Goal: Task Accomplishment & Management: Complete application form

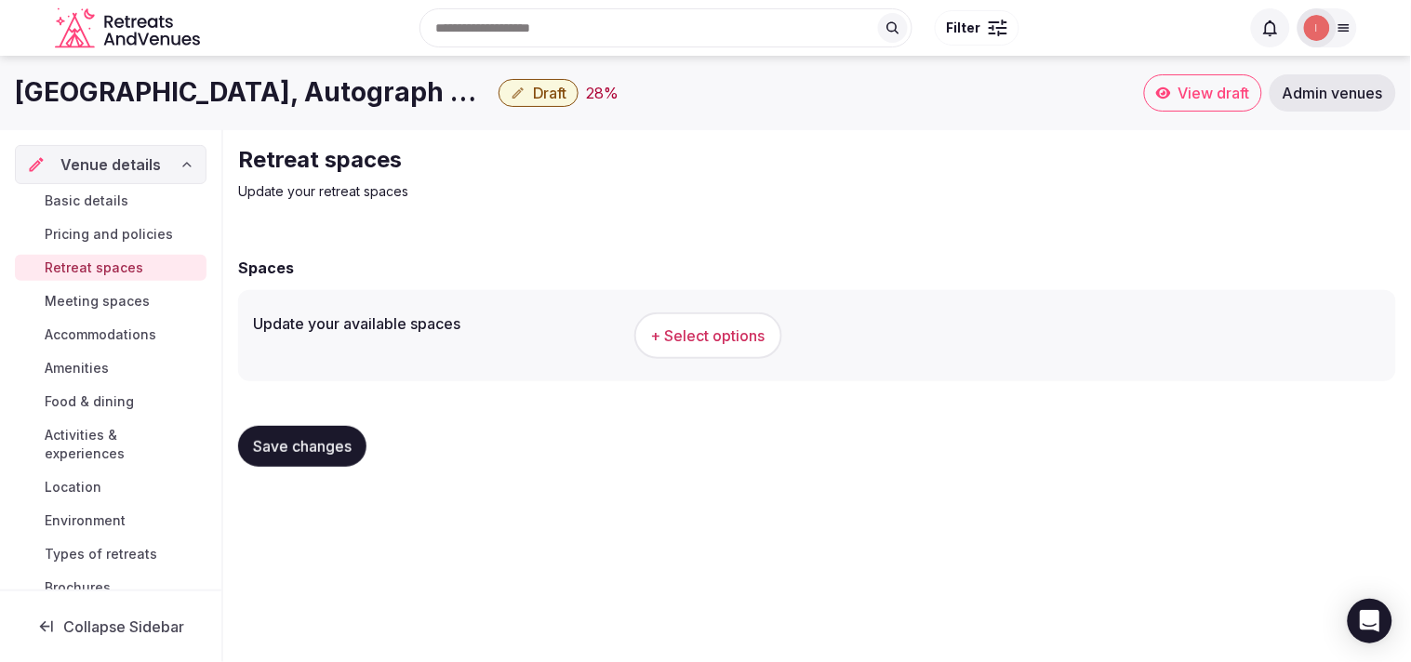
click at [686, 109] on div "[GEOGRAPHIC_DATA], Autograph Collection Draft 28 %" at bounding box center [579, 92] width 1129 height 36
click at [698, 322] on button "+ Select options" at bounding box center [708, 336] width 148 height 47
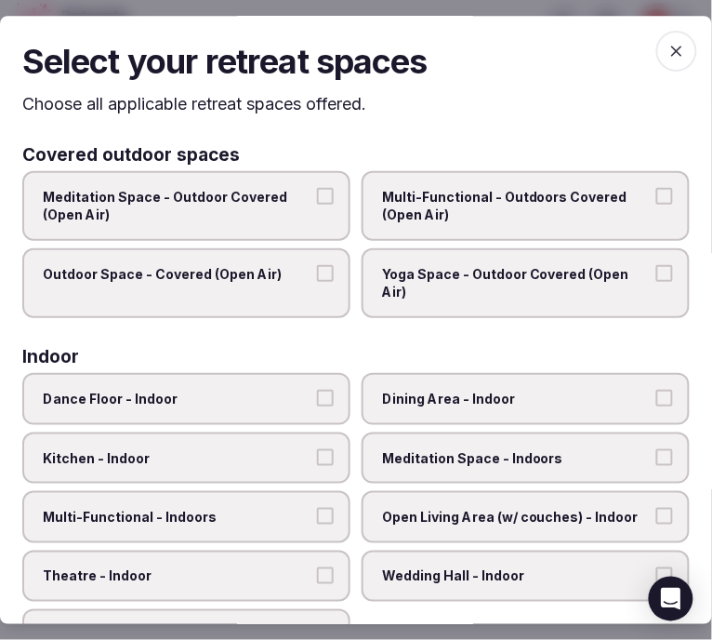
click at [657, 395] on button "Dining Area - Indoor" at bounding box center [665, 398] width 17 height 17
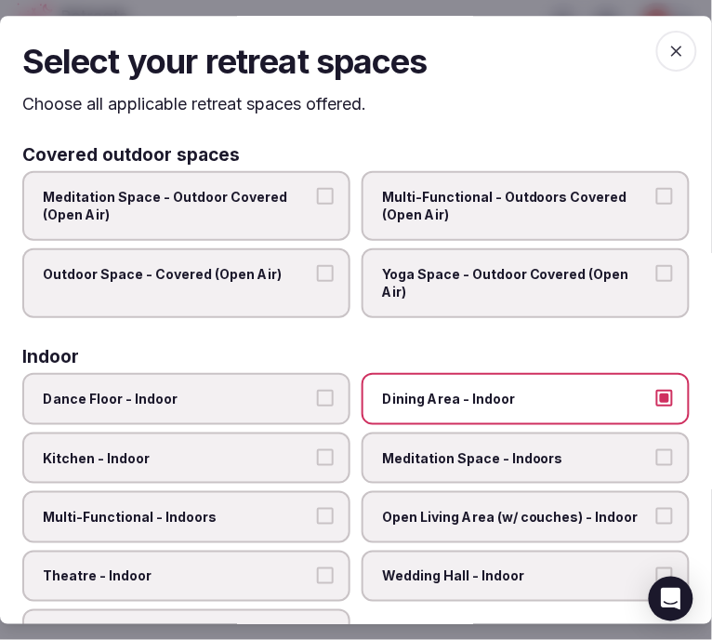
click at [305, 500] on label "Multi-Functional - Indoors" at bounding box center [186, 517] width 328 height 52
click at [317, 508] on button "Multi-Functional - Indoors" at bounding box center [325, 516] width 17 height 17
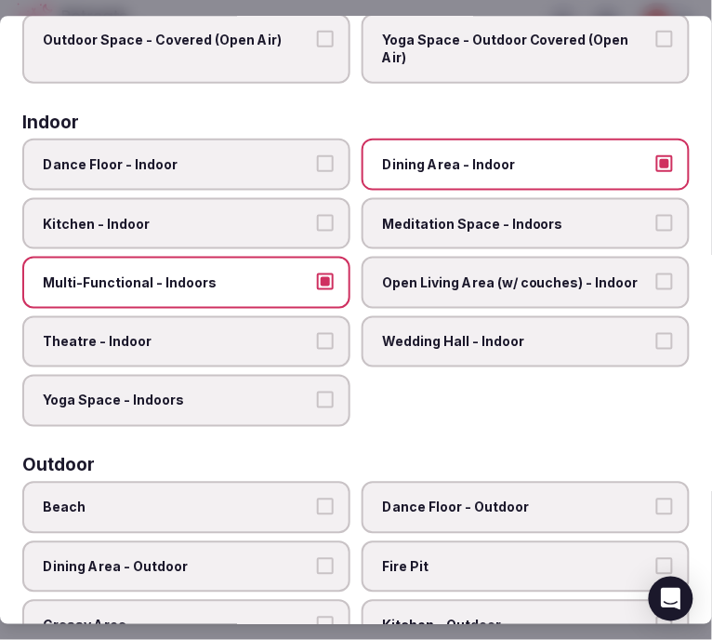
scroll to position [206, 0]
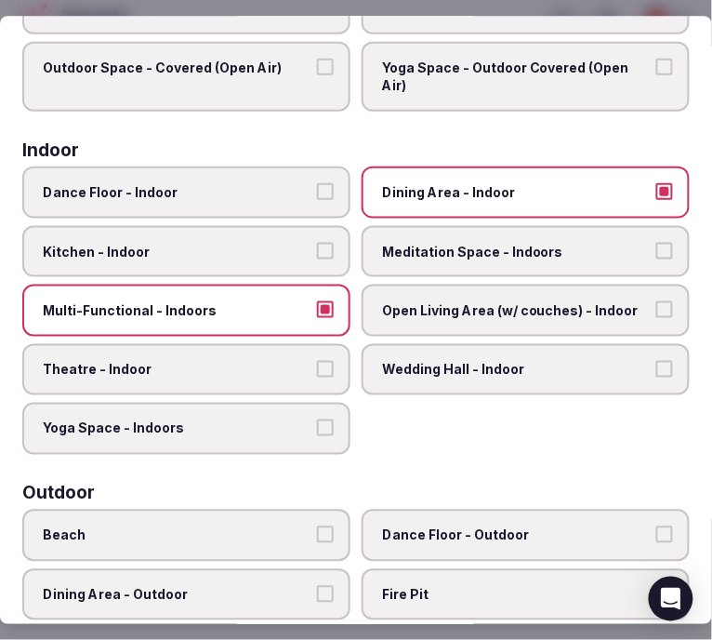
click at [332, 361] on label "Theatre - Indoor" at bounding box center [186, 370] width 328 height 52
click at [332, 361] on button "Theatre - Indoor" at bounding box center [325, 369] width 17 height 17
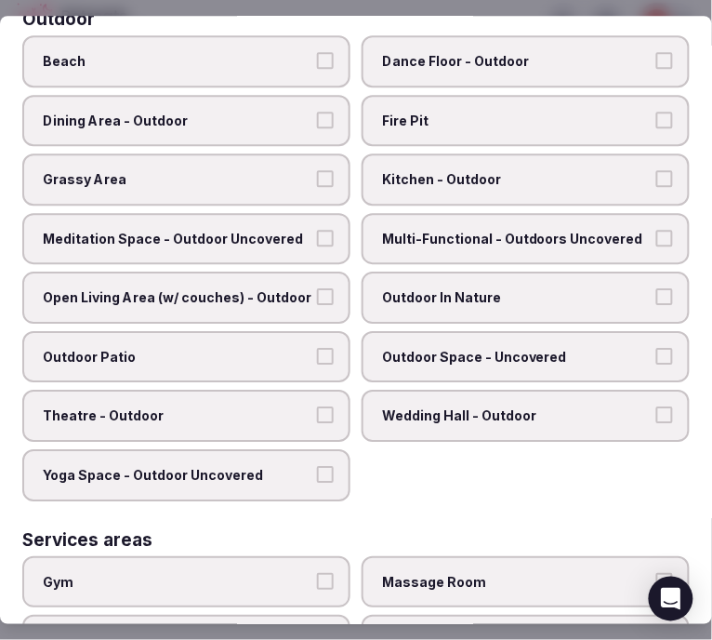
scroll to position [723, 0]
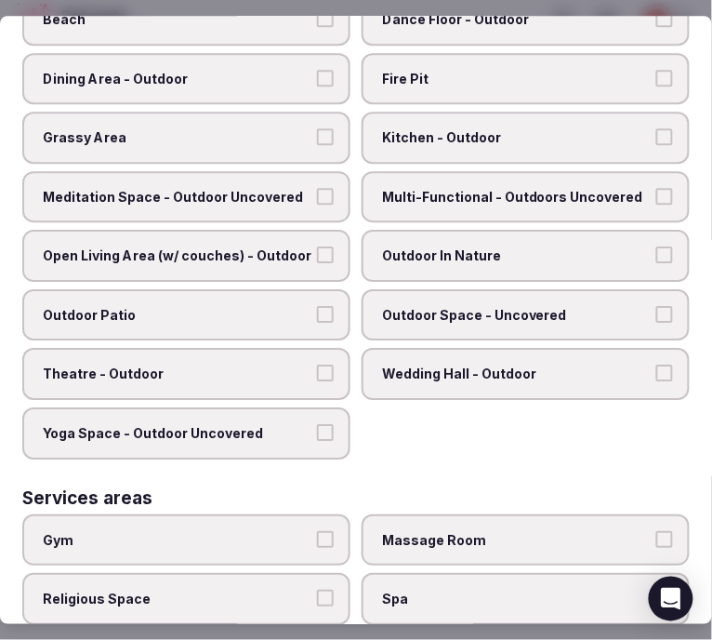
click at [552, 306] on span "Outdoor Space - Uncovered" at bounding box center [516, 315] width 269 height 19
click at [657, 306] on button "Outdoor Space - Uncovered" at bounding box center [665, 314] width 17 height 17
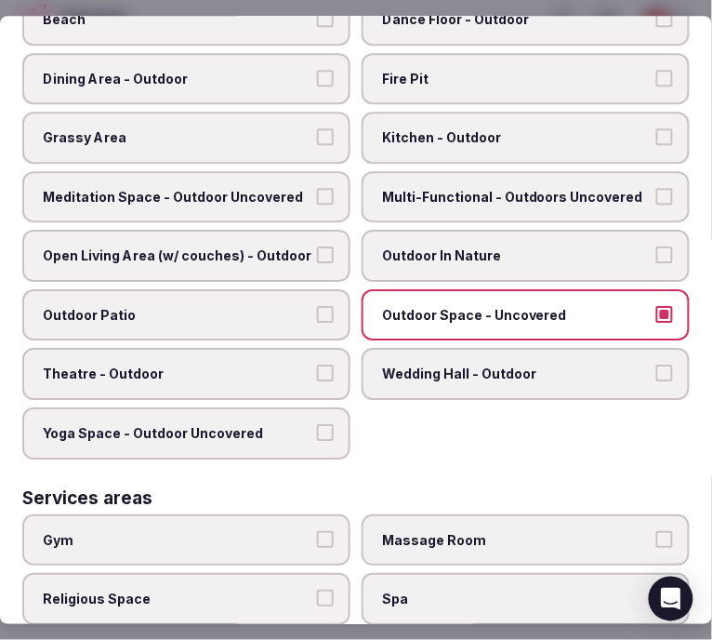
click at [551, 252] on label "Outdoor In Nature" at bounding box center [526, 257] width 328 height 52
click at [657, 252] on button "Outdoor In Nature" at bounding box center [665, 255] width 17 height 17
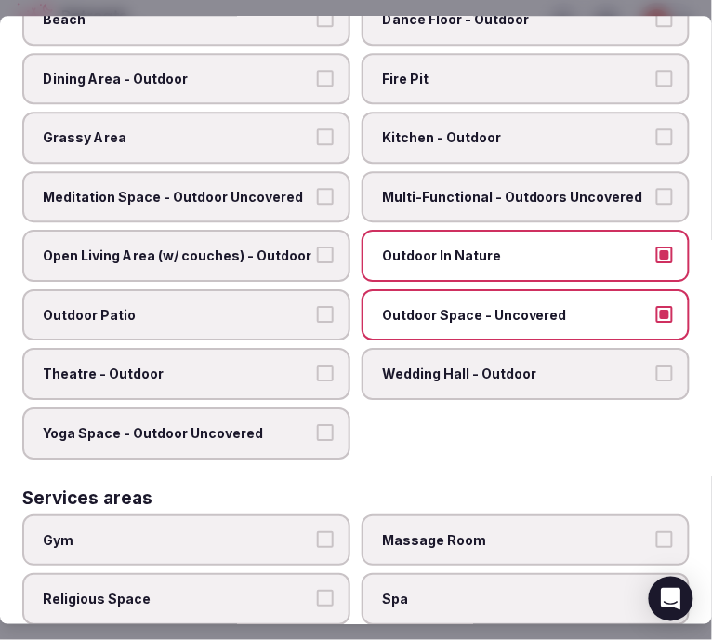
click at [573, 188] on span "Multi-Functional - Outdoors Uncovered" at bounding box center [516, 197] width 269 height 19
click at [657, 188] on button "Multi-Functional - Outdoors Uncovered" at bounding box center [665, 196] width 17 height 17
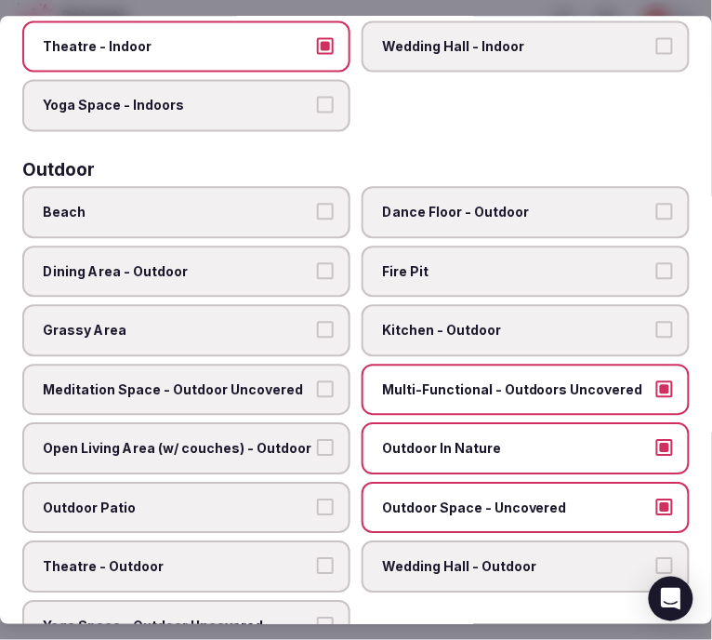
scroll to position [516, 0]
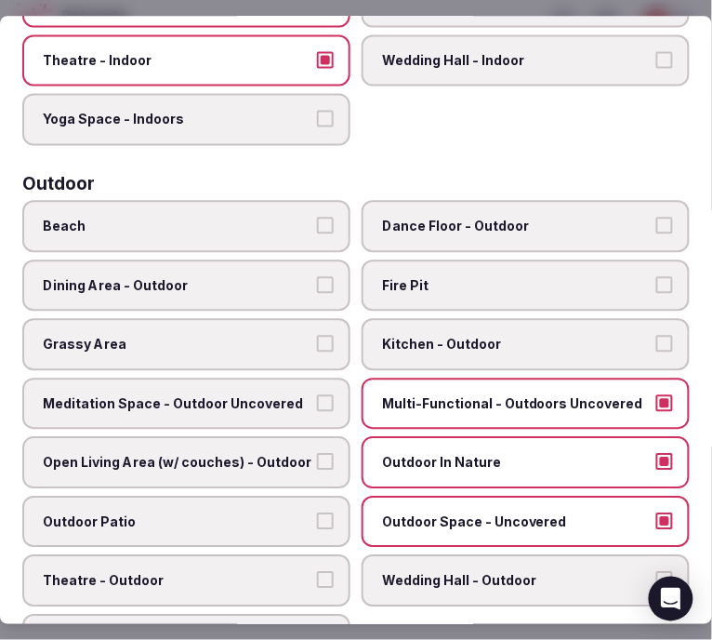
drag, startPoint x: 135, startPoint y: 273, endPoint x: 153, endPoint y: 259, distance: 23.1
click at [136, 276] on span "Dining Area - Outdoor" at bounding box center [177, 285] width 269 height 19
click at [317, 276] on button "Dining Area - Outdoor" at bounding box center [325, 284] width 17 height 17
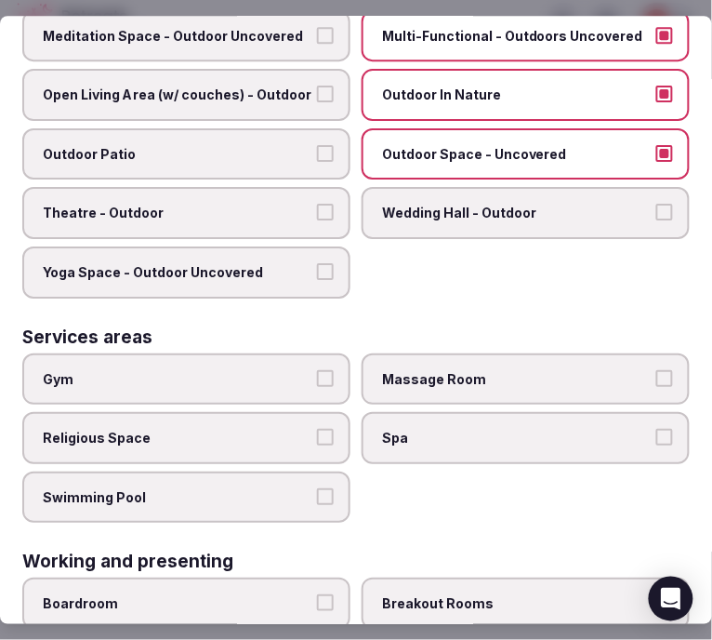
scroll to position [930, 0]
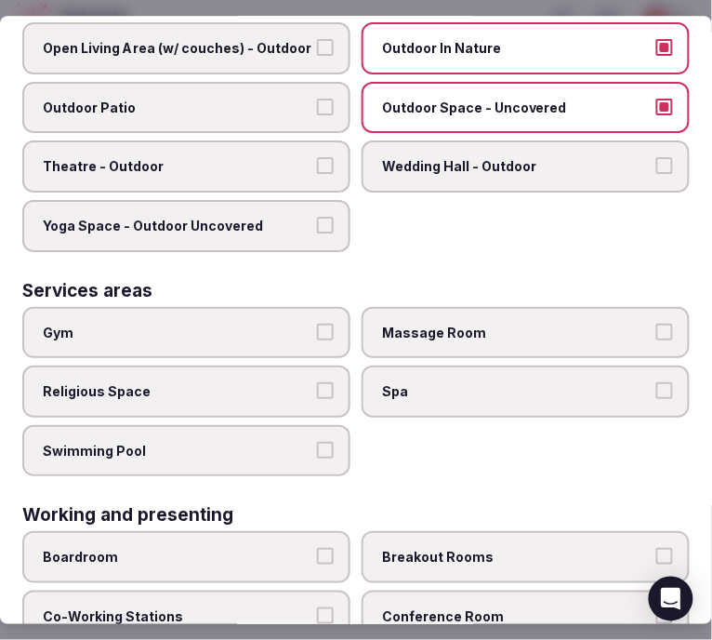
click at [308, 307] on label "Gym" at bounding box center [186, 333] width 328 height 52
click at [317, 324] on button "Gym" at bounding box center [325, 332] width 17 height 17
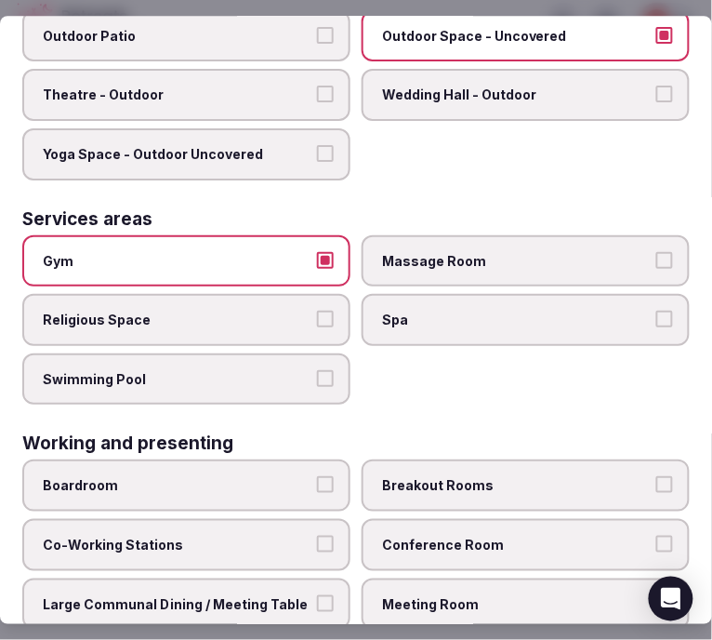
scroll to position [1033, 0]
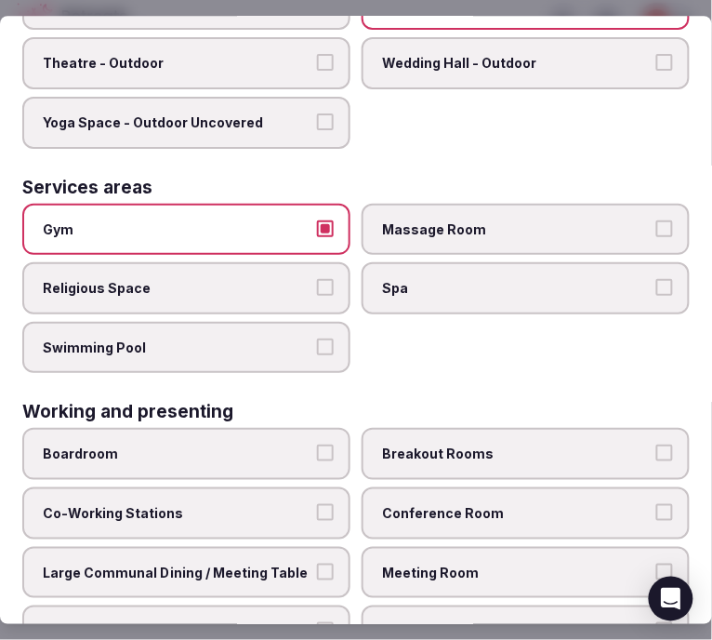
click at [261, 339] on span "Swimming Pool" at bounding box center [177, 348] width 269 height 19
click at [317, 339] on button "Swimming Pool" at bounding box center [325, 347] width 17 height 17
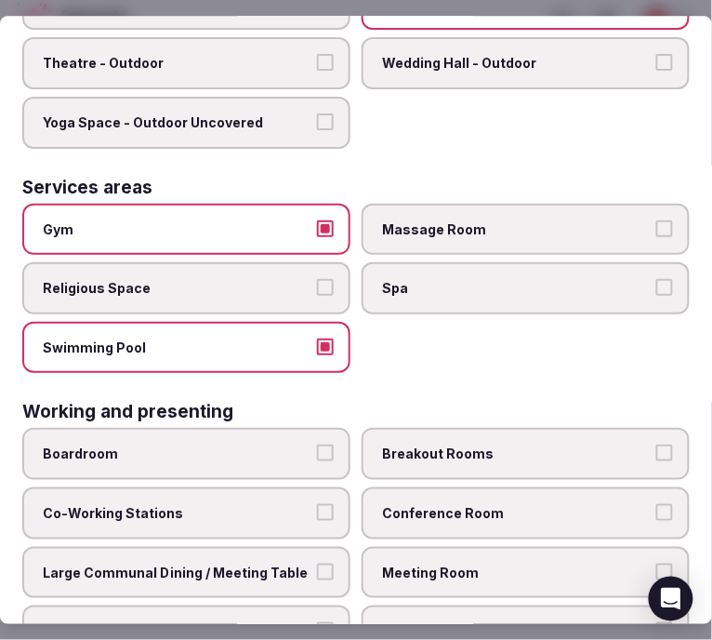
scroll to position [1051, 0]
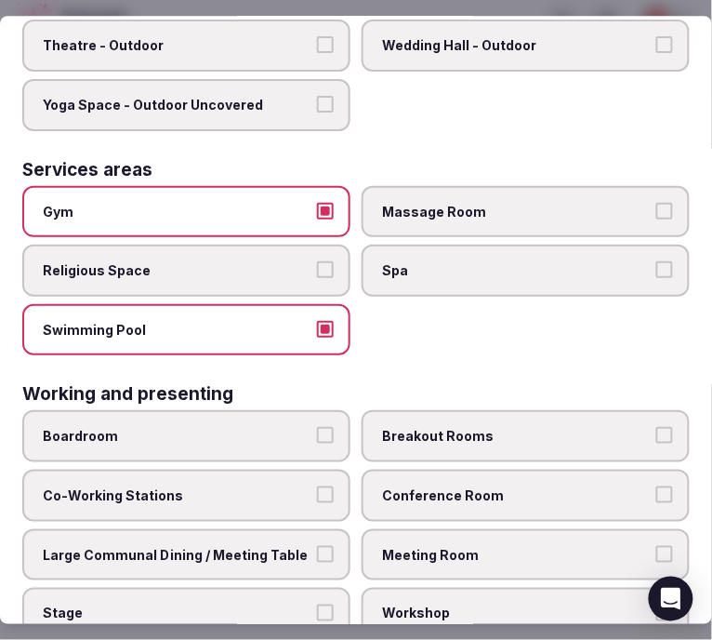
click at [293, 411] on label "Boardroom" at bounding box center [186, 437] width 328 height 52
click at [317, 428] on button "Boardroom" at bounding box center [325, 436] width 17 height 17
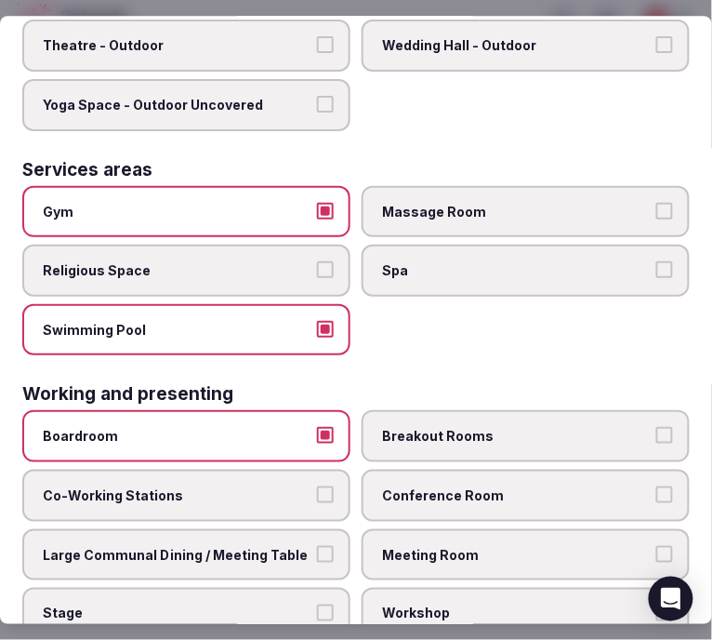
click at [489, 529] on label "Meeting Room" at bounding box center [526, 555] width 328 height 52
click at [657, 546] on button "Meeting Room" at bounding box center [665, 554] width 17 height 17
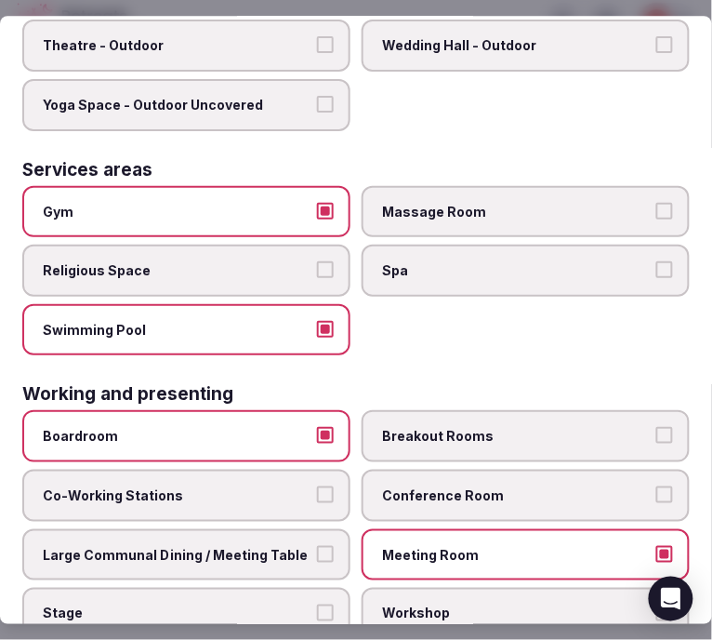
click at [574, 486] on span "Conference Room" at bounding box center [516, 495] width 269 height 19
click at [657, 486] on button "Conference Room" at bounding box center [665, 494] width 17 height 17
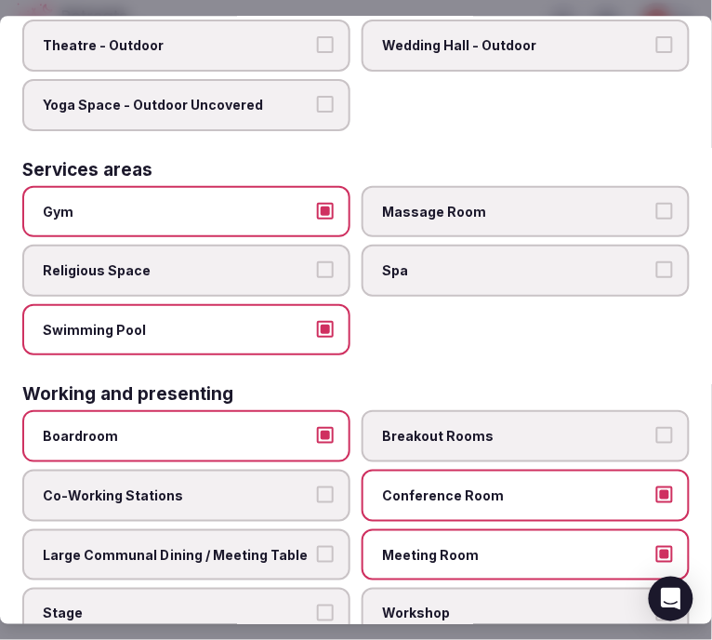
click at [499, 486] on span "Conference Room" at bounding box center [516, 495] width 269 height 19
click at [657, 486] on button "Conference Room" at bounding box center [665, 494] width 17 height 17
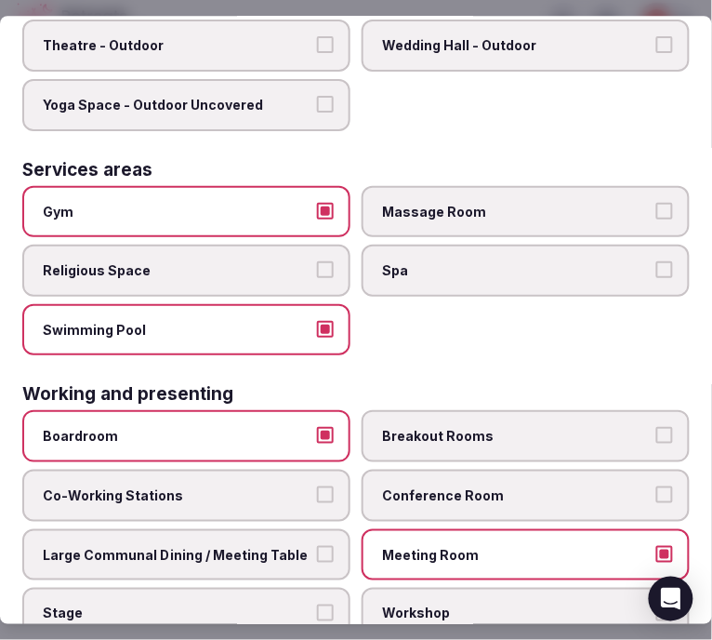
click at [277, 494] on div "Boardroom Breakout Rooms Co-Working Stations Conference Room Large Communal Din…" at bounding box center [356, 525] width 668 height 229
click at [319, 529] on label "Large Communal Dining / Meeting Table" at bounding box center [186, 555] width 328 height 52
click at [319, 546] on button "Large Communal Dining / Meeting Table" at bounding box center [325, 554] width 17 height 17
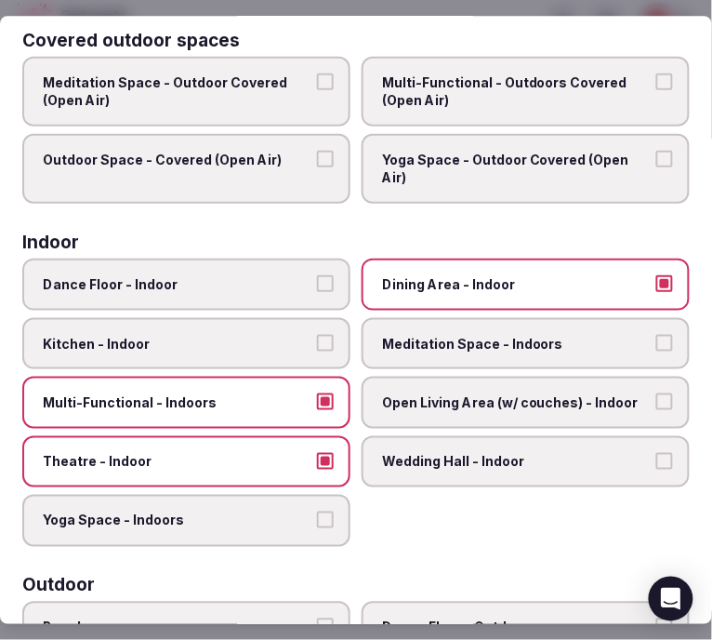
scroll to position [0, 0]
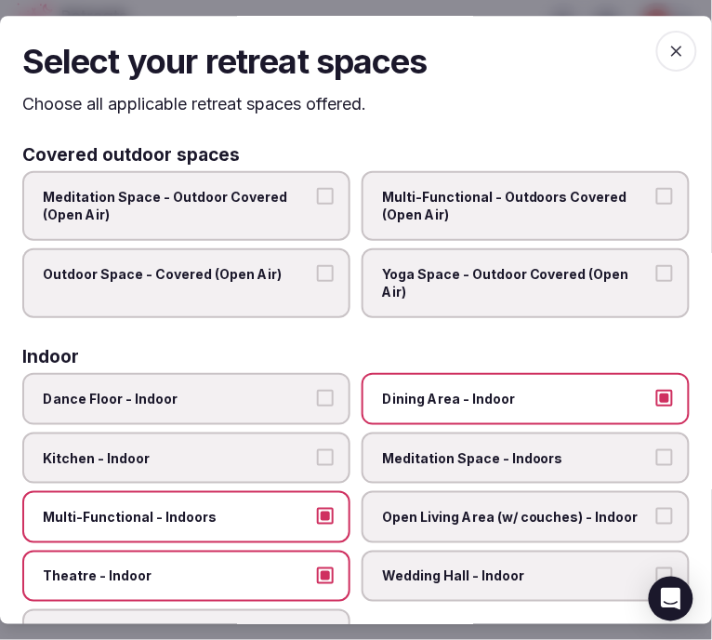
click at [668, 49] on icon "button" at bounding box center [677, 51] width 19 height 19
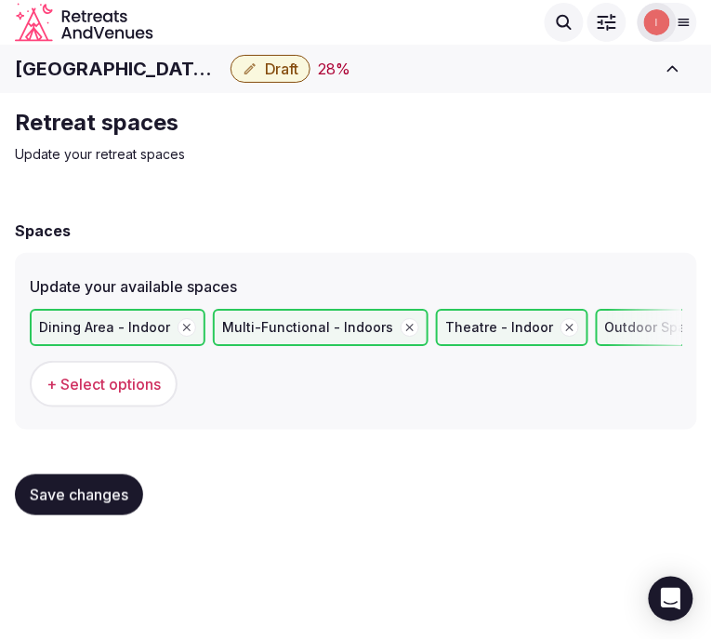
click at [102, 499] on span "Save changes" at bounding box center [79, 495] width 99 height 19
drag, startPoint x: 710, startPoint y: 63, endPoint x: 693, endPoint y: 59, distance: 17.4
click at [693, 59] on div "Hotel Park City, Autograph Collection Draft 28 % View draft Admin venues" at bounding box center [356, 68] width 712 height 41
click at [693, 59] on button "Toggle sidebar" at bounding box center [673, 68] width 48 height 41
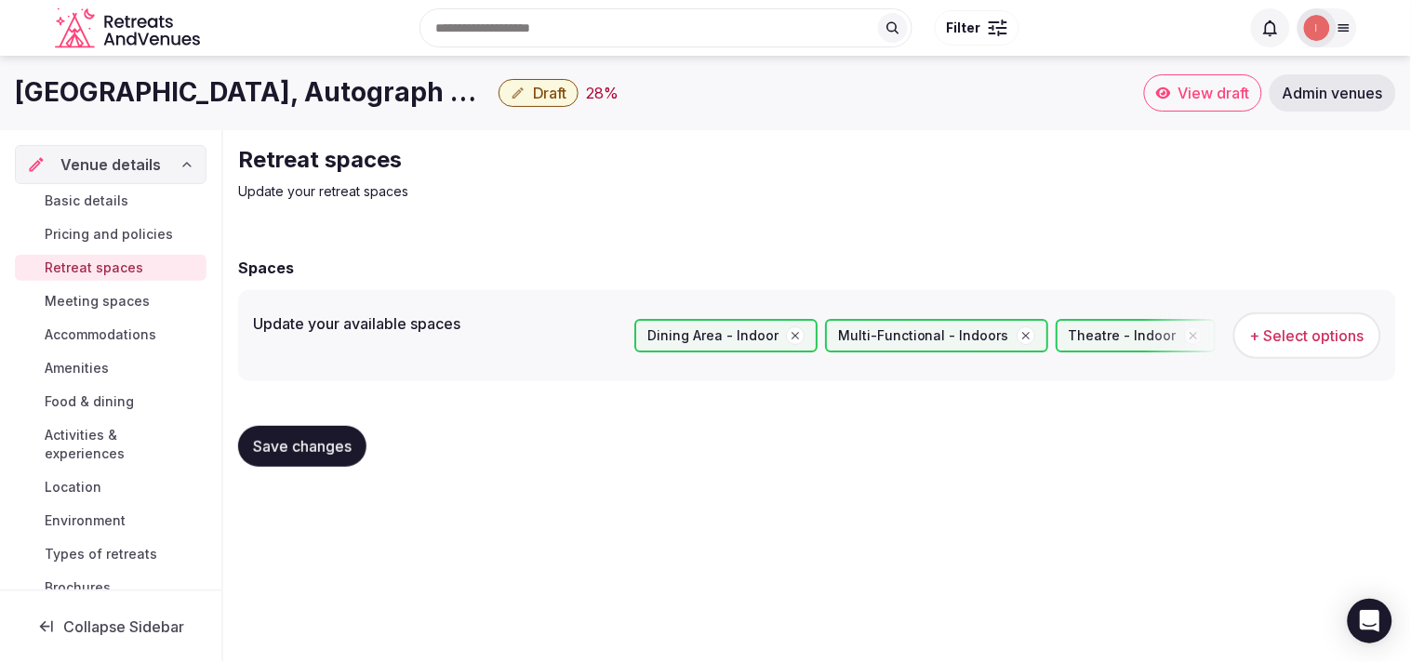
click at [336, 449] on span "Save changes" at bounding box center [302, 446] width 99 height 19
click at [127, 305] on span "Meeting spaces" at bounding box center [97, 301] width 105 height 19
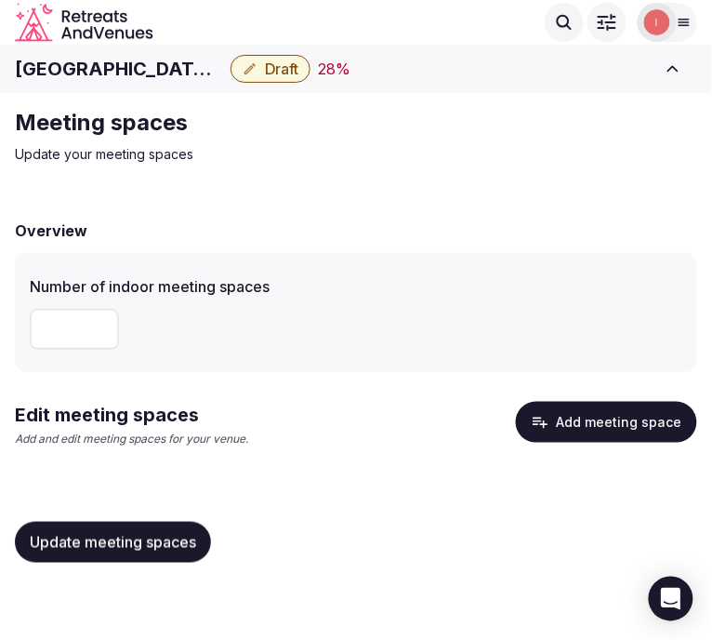
click at [54, 340] on input "*" at bounding box center [74, 329] width 89 height 41
drag, startPoint x: 60, startPoint y: 333, endPoint x: 34, endPoint y: 337, distance: 25.4
click at [34, 337] on input "*" at bounding box center [74, 329] width 89 height 41
type input "*"
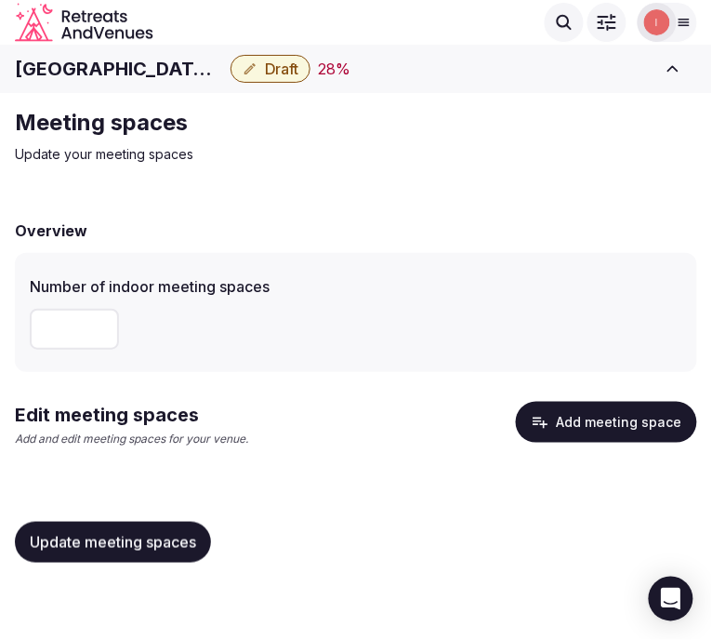
click at [589, 422] on button "Add meeting space" at bounding box center [606, 422] width 181 height 41
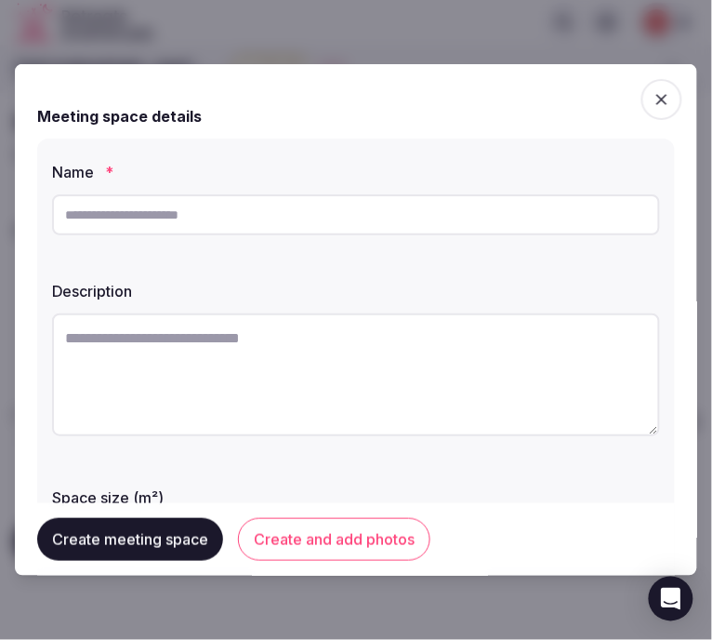
click at [308, 206] on input "text" at bounding box center [356, 214] width 608 height 41
paste input "**********"
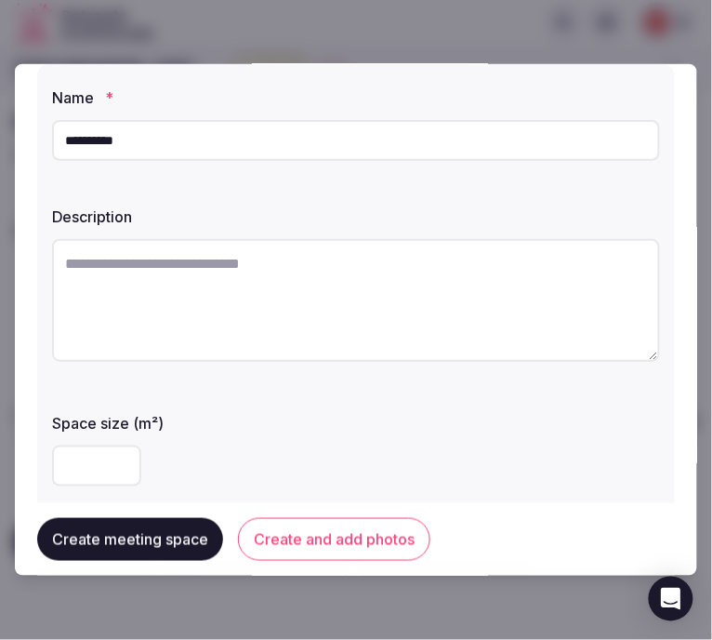
scroll to position [103, 0]
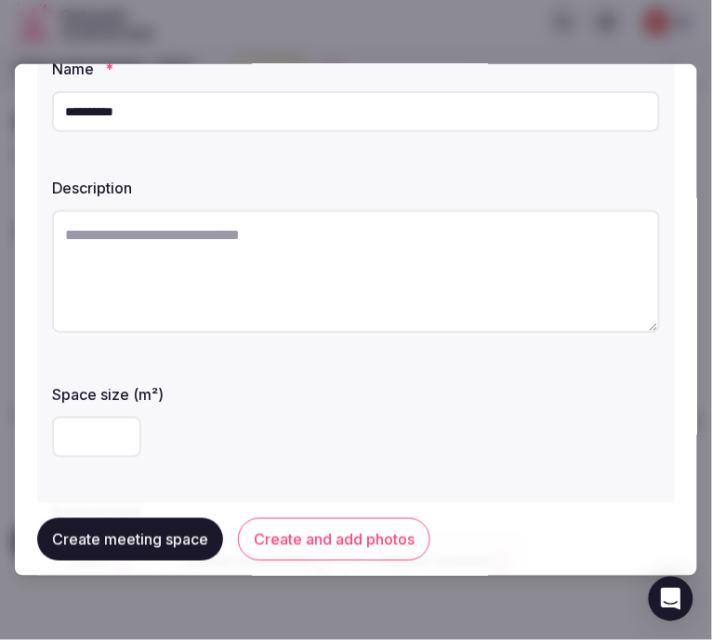
click at [361, 123] on input "**********" at bounding box center [356, 111] width 608 height 41
paste input "text"
click at [538, 91] on input "*****" at bounding box center [356, 111] width 608 height 41
paste input "*****"
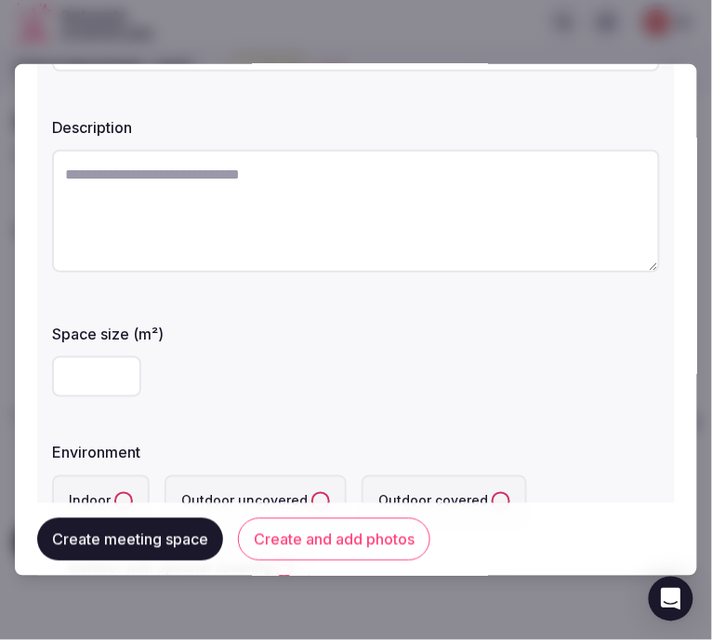
scroll to position [206, 0]
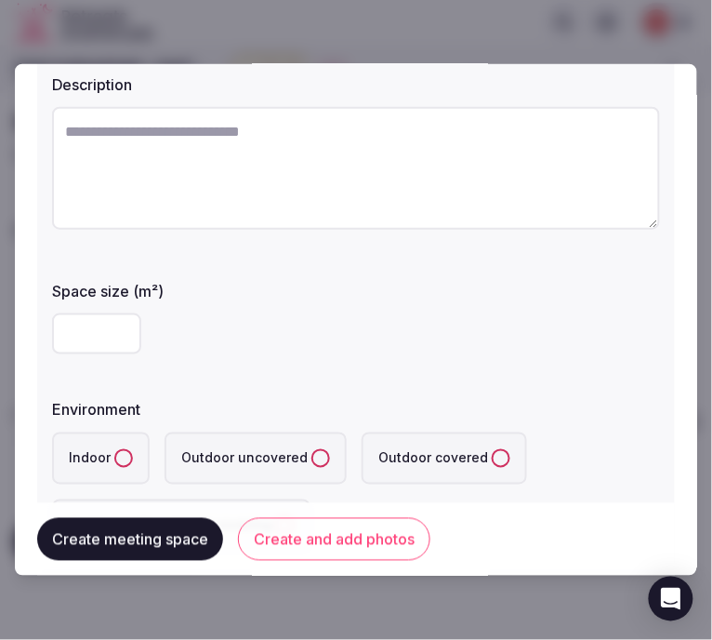
type input "**********"
drag, startPoint x: 85, startPoint y: 329, endPoint x: 87, endPoint y: 314, distance: 15.1
click at [80, 327] on input "number" at bounding box center [96, 333] width 89 height 41
drag, startPoint x: 95, startPoint y: 333, endPoint x: 44, endPoint y: 296, distance: 63.3
click at [48, 333] on div "**********" at bounding box center [356, 253] width 638 height 642
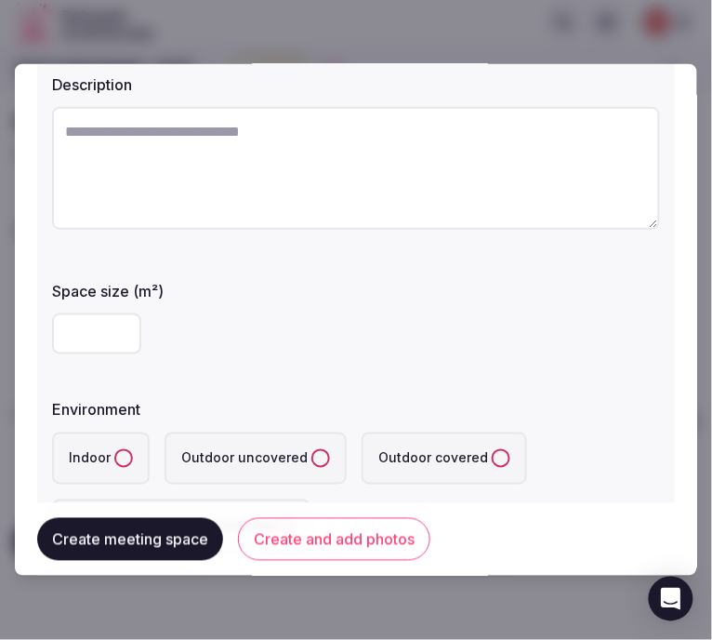
click at [45, 328] on div "**********" at bounding box center [356, 253] width 638 height 642
drag, startPoint x: 84, startPoint y: 330, endPoint x: 80, endPoint y: 308, distance: 22.6
click at [60, 322] on input "***" at bounding box center [96, 333] width 89 height 41
type input "***"
click at [114, 461] on button "Indoor" at bounding box center [123, 458] width 19 height 19
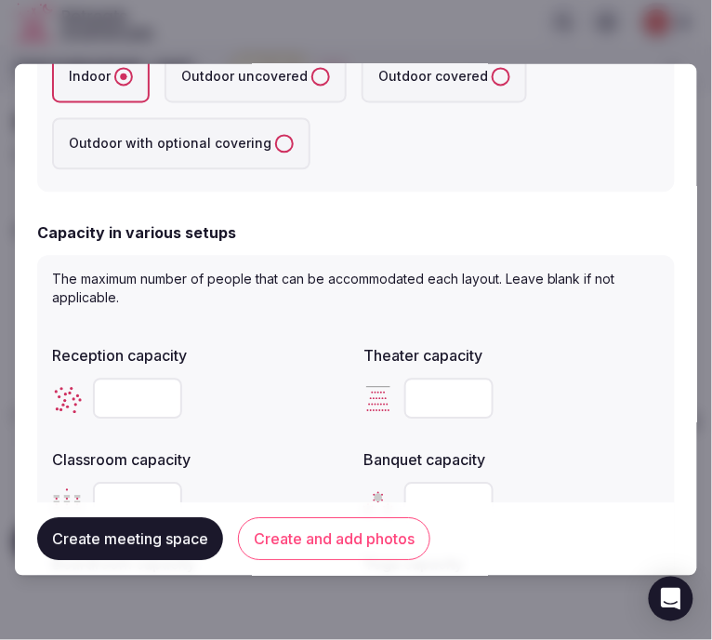
scroll to position [619, 0]
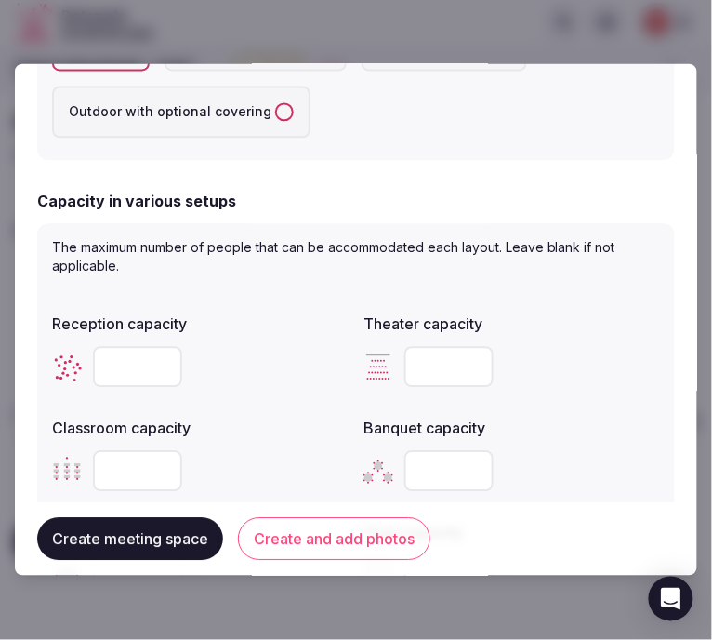
click at [115, 372] on input "number" at bounding box center [137, 367] width 89 height 41
type input "***"
click at [422, 352] on input "number" at bounding box center [449, 367] width 89 height 41
click at [421, 367] on input "number" at bounding box center [449, 367] width 89 height 41
type input "***"
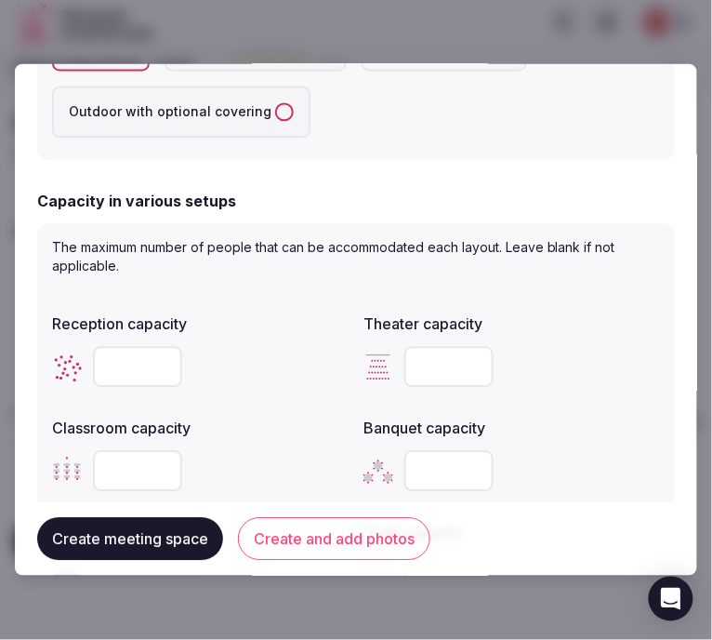
click at [106, 466] on input "number" at bounding box center [137, 471] width 89 height 41
click at [106, 465] on input "number" at bounding box center [137, 471] width 89 height 41
type input "**"
click at [425, 467] on input "number" at bounding box center [449, 471] width 89 height 41
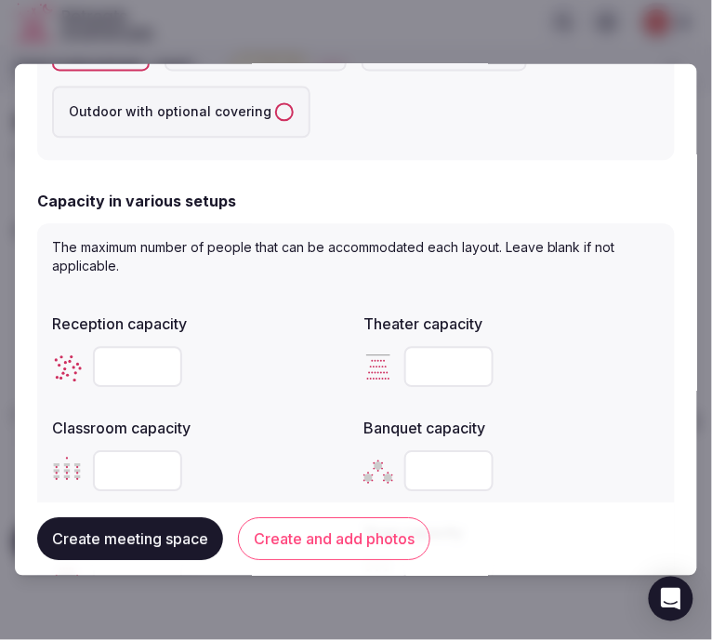
click at [425, 467] on input "number" at bounding box center [449, 471] width 89 height 41
type input "**"
click at [537, 467] on div "**" at bounding box center [512, 471] width 297 height 41
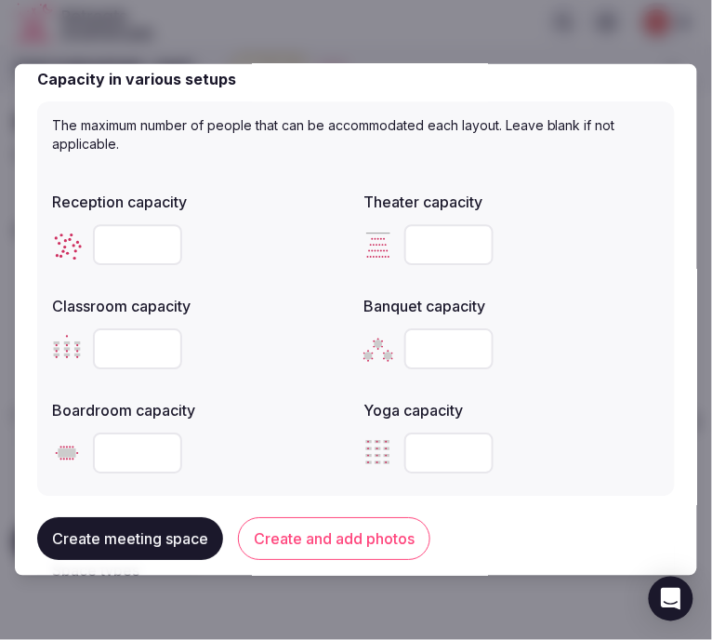
scroll to position [826, 0]
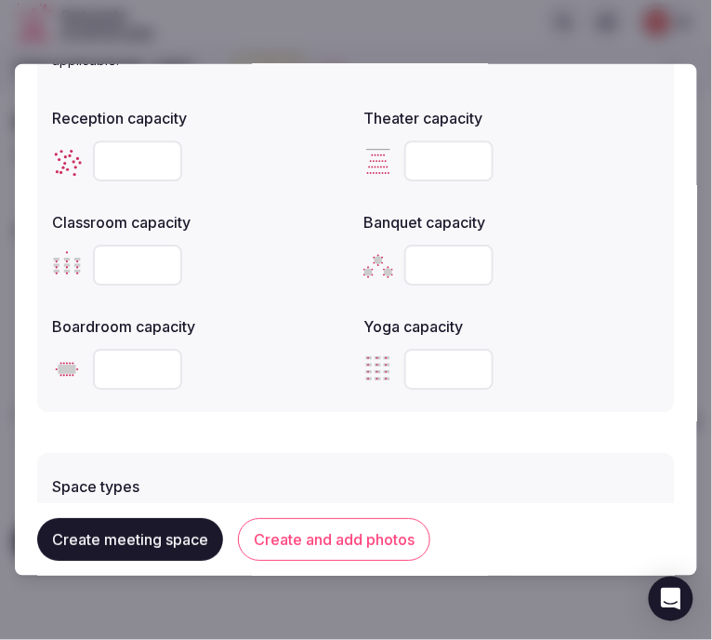
click at [151, 364] on input "number" at bounding box center [137, 369] width 89 height 41
type input "**"
click at [235, 413] on form "**********" at bounding box center [356, 68] width 638 height 1615
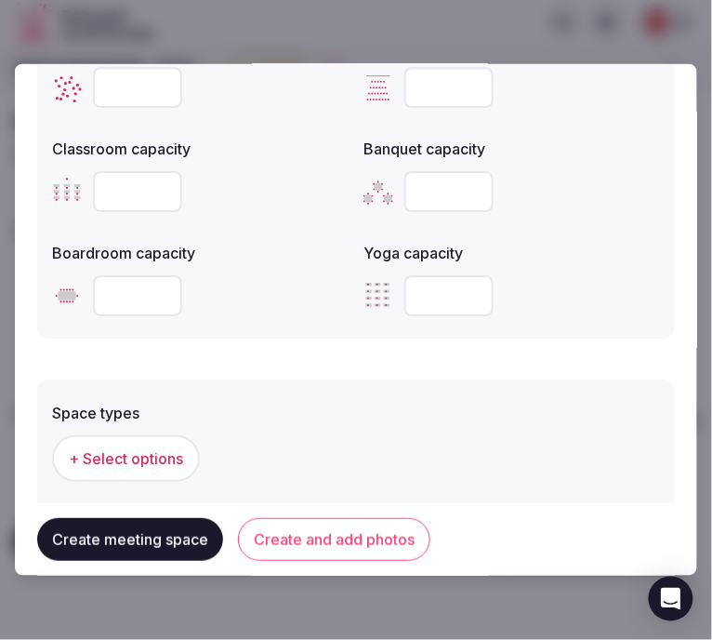
scroll to position [930, 0]
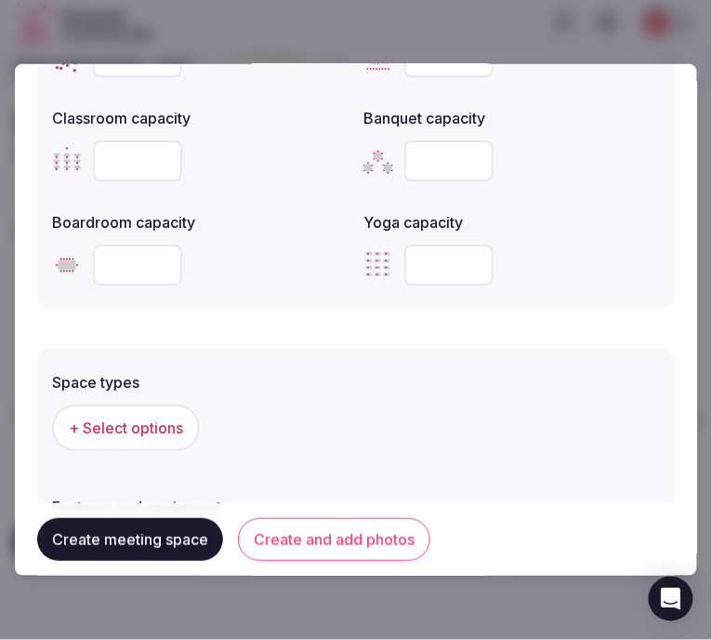
click at [147, 397] on div "+ Select options" at bounding box center [356, 427] width 608 height 61
click at [156, 418] on span "+ Select options" at bounding box center [126, 428] width 114 height 20
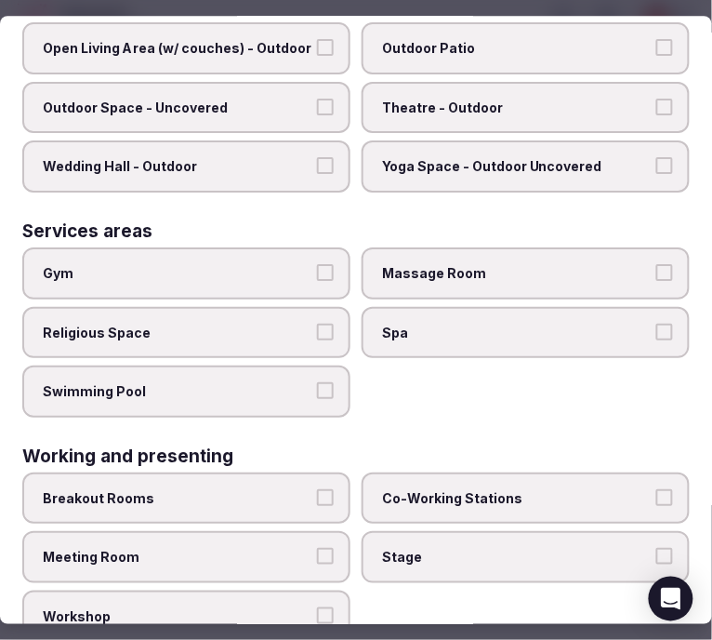
click at [324, 532] on label "Meeting Room" at bounding box center [186, 558] width 328 height 52
click at [324, 549] on button "Meeting Room" at bounding box center [325, 557] width 17 height 17
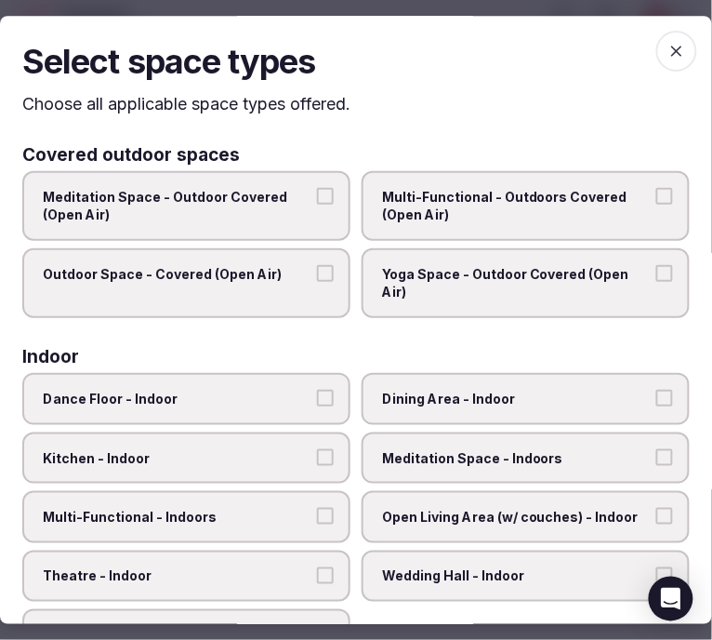
scroll to position [103, 0]
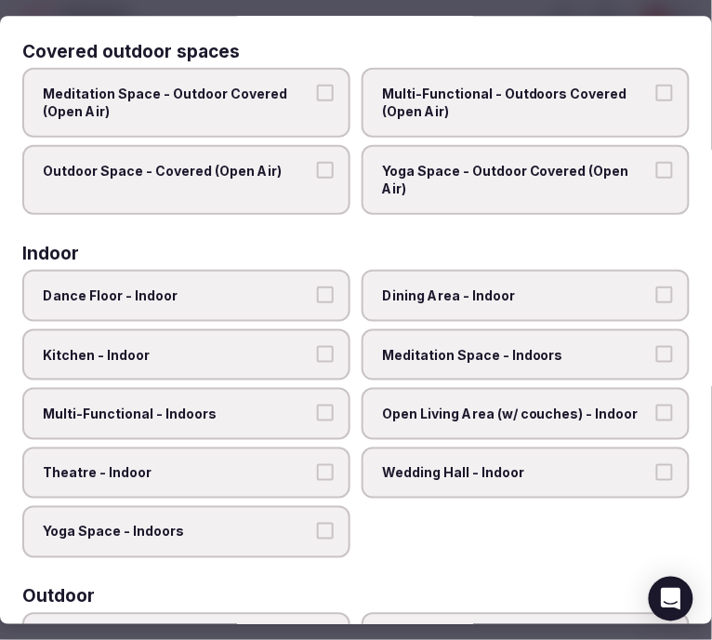
click at [258, 447] on label "Theatre - Indoor" at bounding box center [186, 473] width 328 height 52
click at [317, 464] on button "Theatre - Indoor" at bounding box center [325, 472] width 17 height 17
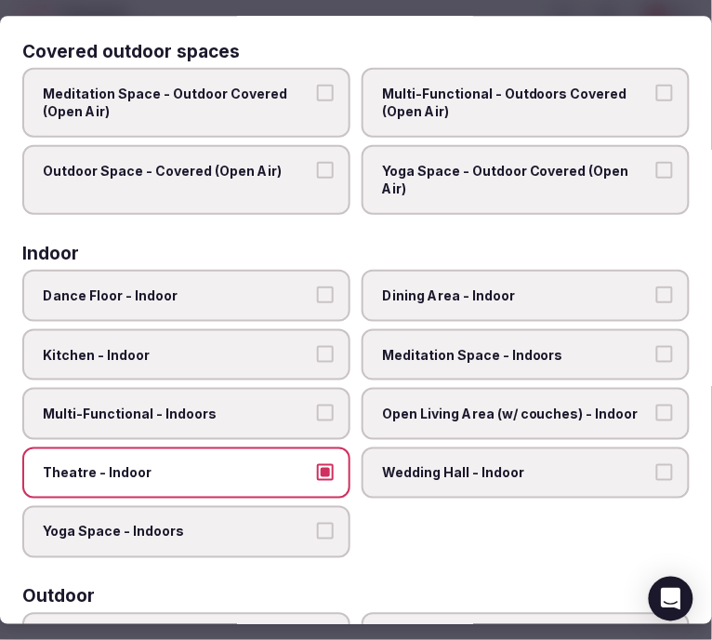
click at [291, 393] on label "Multi-Functional - Indoors" at bounding box center [186, 414] width 328 height 52
click at [317, 405] on button "Multi-Functional - Indoors" at bounding box center [325, 413] width 17 height 17
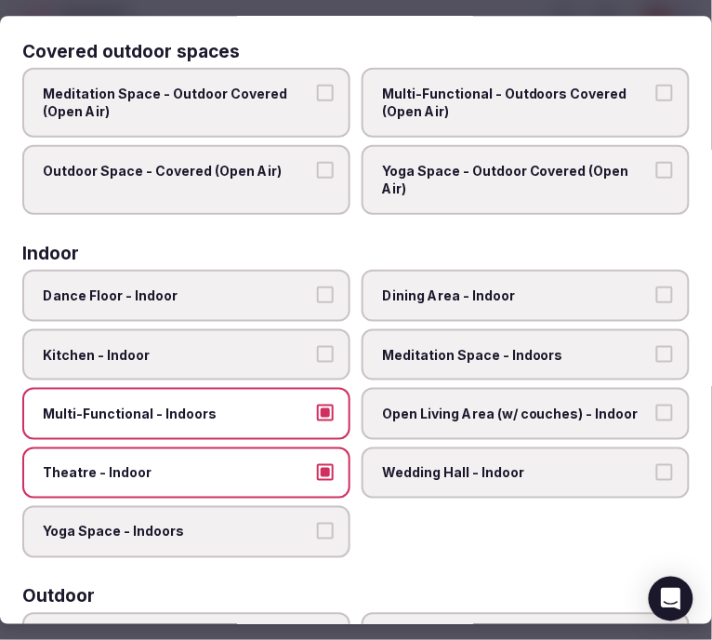
click at [385, 346] on span "Meditation Space - Indoors" at bounding box center [516, 355] width 269 height 19
click at [657, 346] on button "Meditation Space - Indoors" at bounding box center [665, 354] width 17 height 17
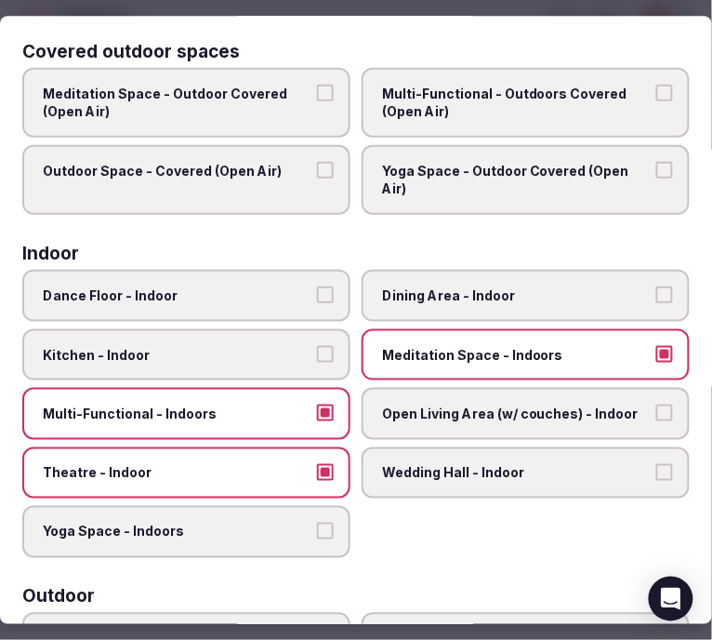
click at [385, 346] on span "Meditation Space - Indoors" at bounding box center [516, 355] width 269 height 19
click at [657, 346] on button "Meditation Space - Indoors" at bounding box center [665, 354] width 17 height 17
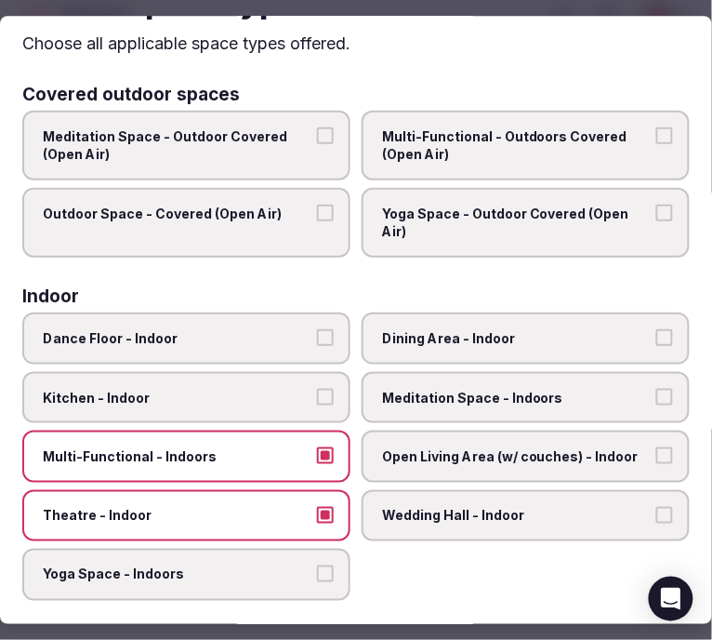
scroll to position [0, 0]
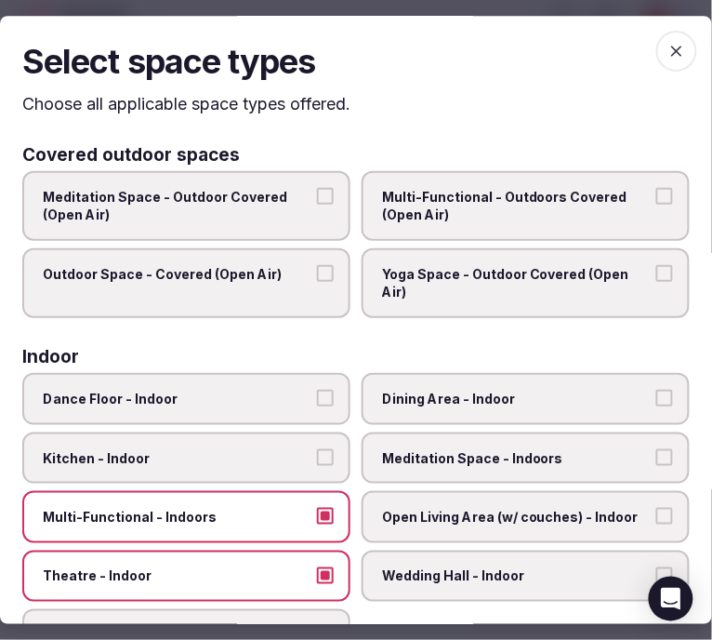
click at [668, 51] on icon "button" at bounding box center [677, 51] width 19 height 19
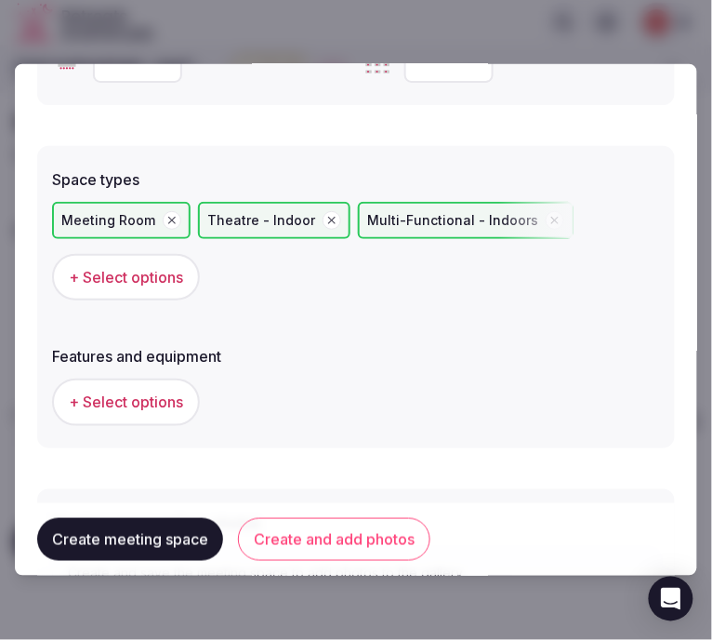
scroll to position [1137, 0]
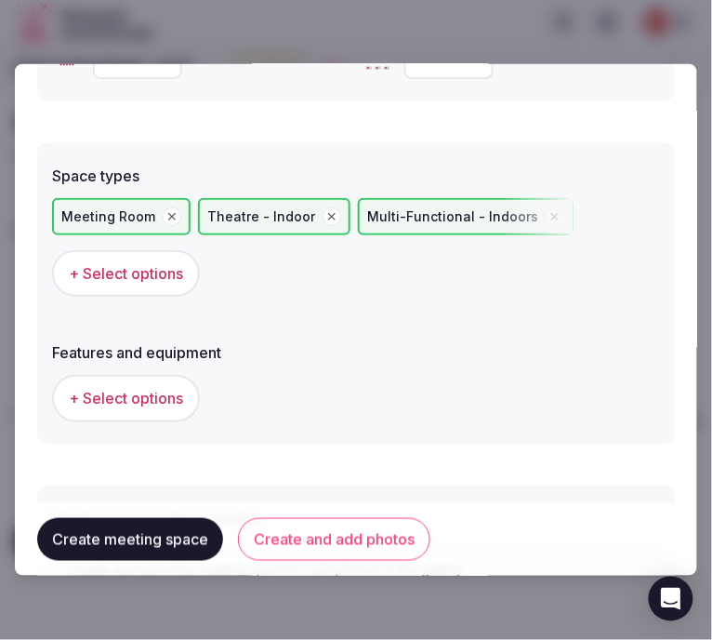
click at [134, 391] on span "+ Select options" at bounding box center [126, 398] width 114 height 20
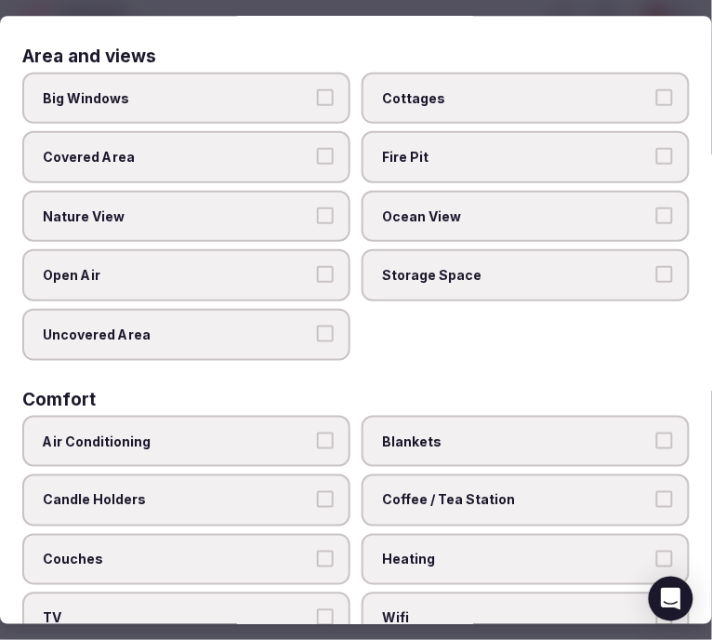
scroll to position [0, 0]
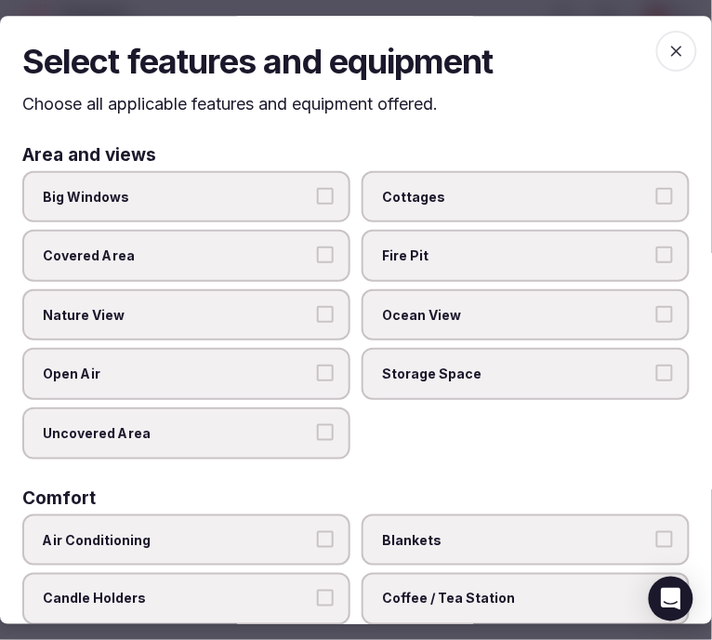
click at [301, 199] on span "Big Windows" at bounding box center [177, 197] width 269 height 19
click at [317, 199] on button "Big Windows" at bounding box center [325, 196] width 17 height 17
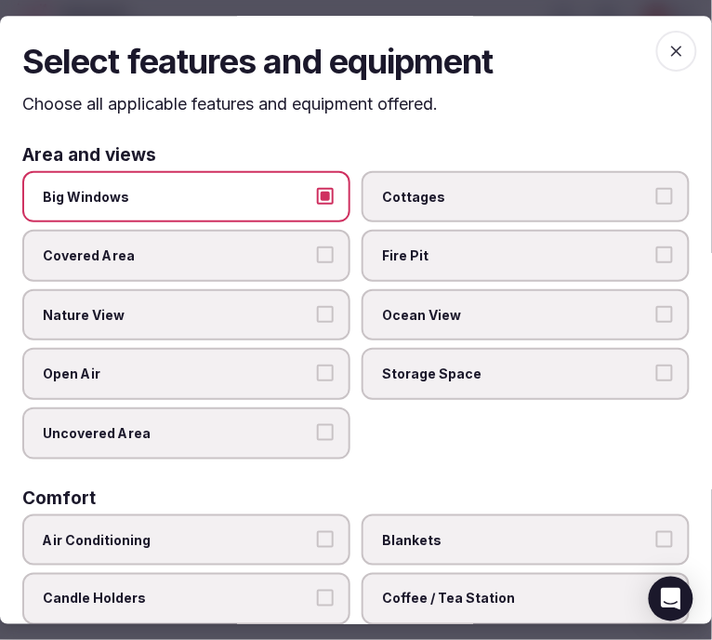
click at [326, 313] on button "Nature View" at bounding box center [325, 314] width 17 height 17
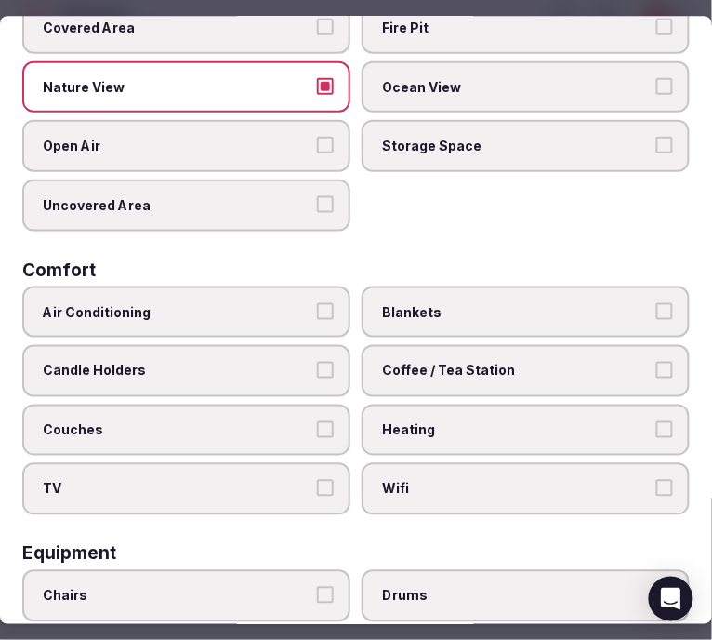
scroll to position [310, 0]
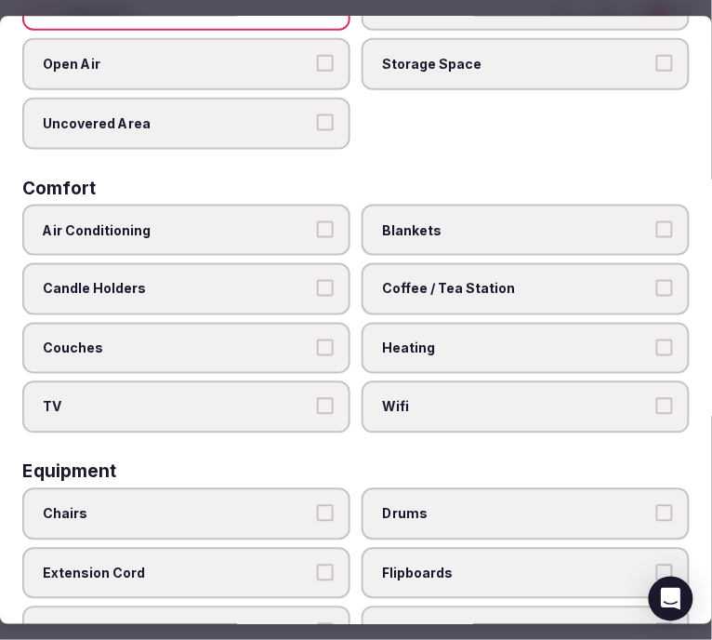
drag, startPoint x: 305, startPoint y: 207, endPoint x: 384, endPoint y: 328, distance: 144.5
click at [305, 208] on label "Air Conditioning" at bounding box center [186, 231] width 328 height 52
click at [317, 221] on button "Air Conditioning" at bounding box center [325, 229] width 17 height 17
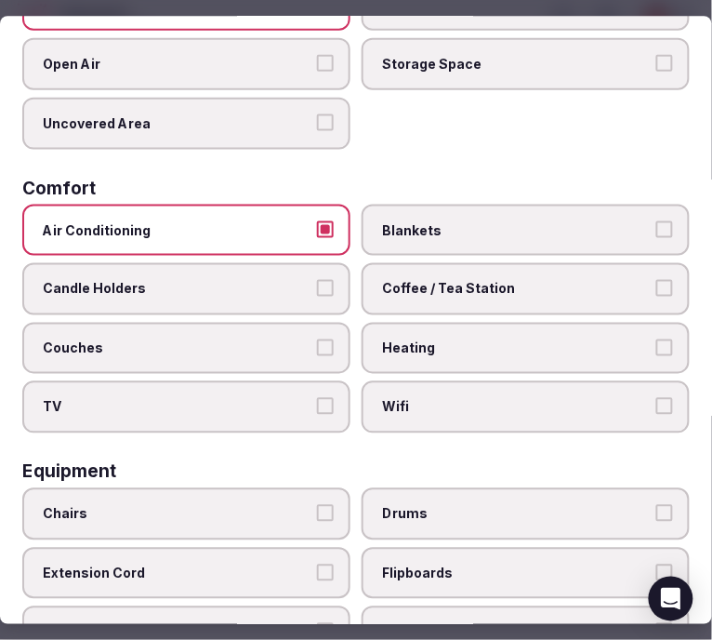
click at [425, 382] on label "Wifi" at bounding box center [526, 408] width 328 height 52
click at [657, 399] on button "Wifi" at bounding box center [665, 407] width 17 height 17
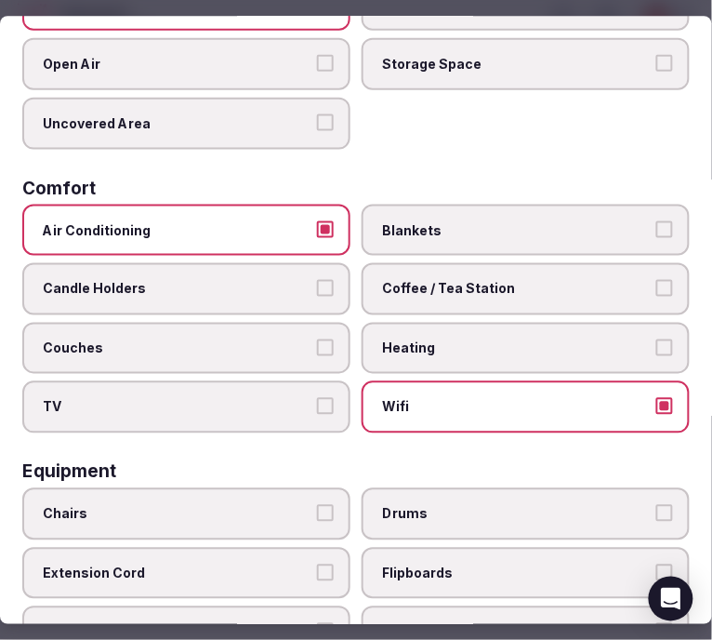
click at [473, 280] on span "Coffee / Tea Station" at bounding box center [516, 289] width 269 height 19
click at [657, 280] on button "Coffee / Tea Station" at bounding box center [665, 288] width 17 height 17
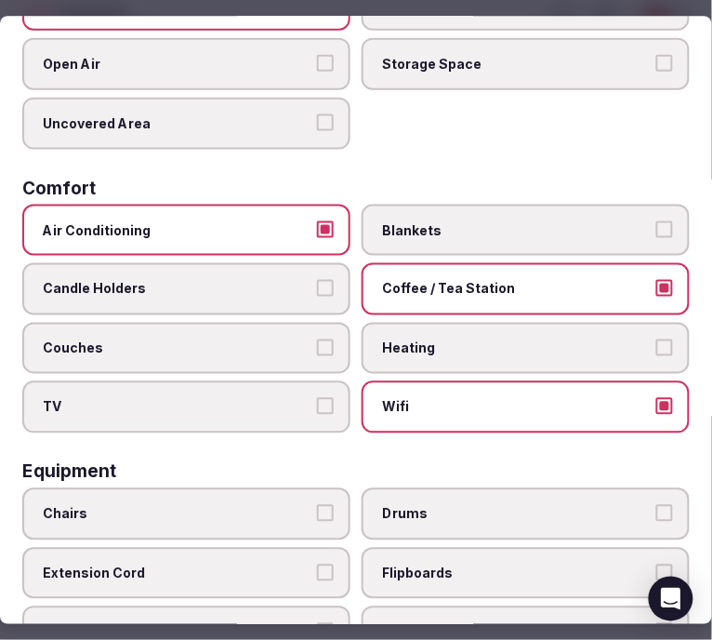
scroll to position [413, 0]
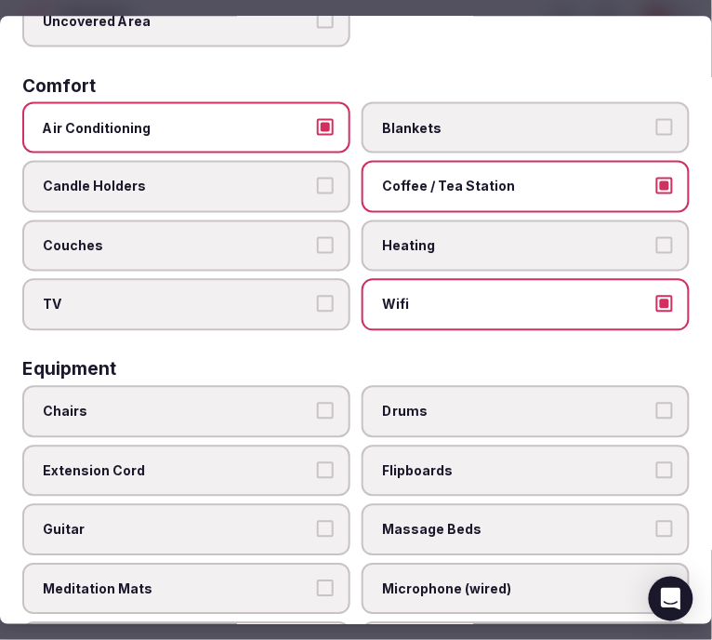
drag, startPoint x: 143, startPoint y: 403, endPoint x: 324, endPoint y: 430, distance: 182.5
click at [143, 404] on label "Chairs" at bounding box center [186, 411] width 328 height 52
click at [317, 404] on button "Chairs" at bounding box center [325, 410] width 17 height 17
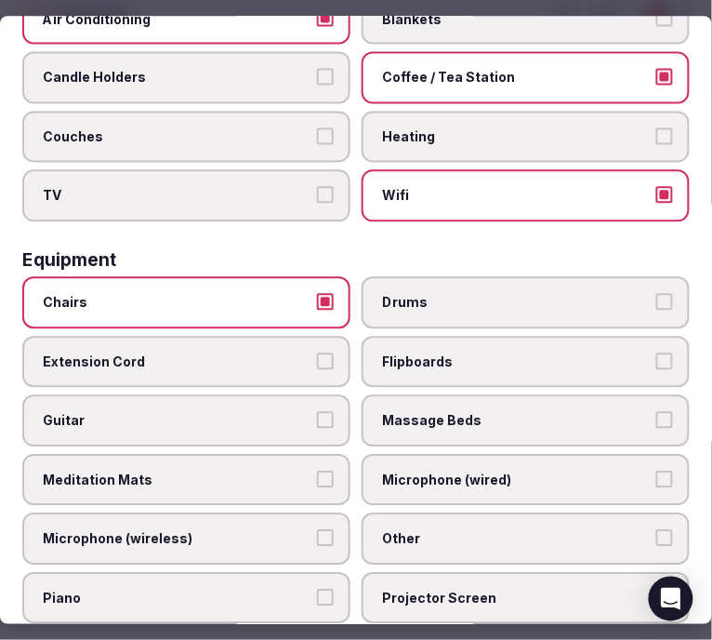
scroll to position [619, 0]
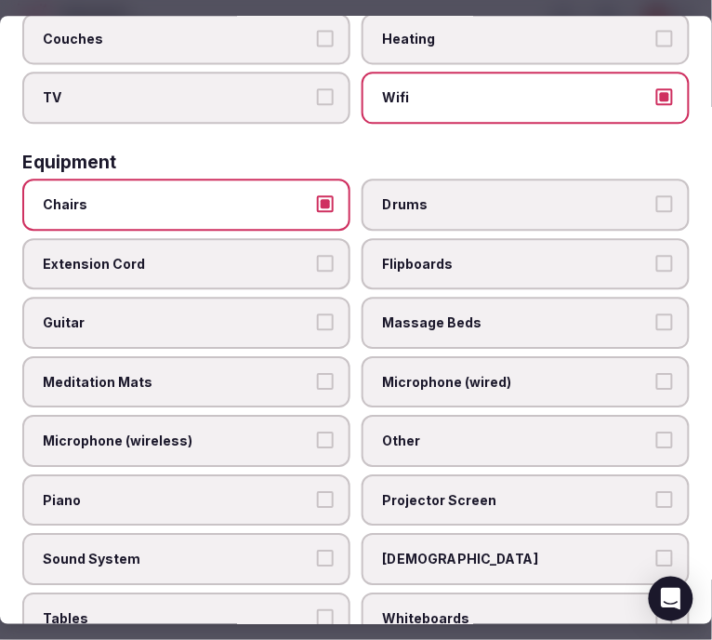
click at [459, 433] on span "Other" at bounding box center [516, 442] width 269 height 19
click at [657, 433] on button "Other" at bounding box center [665, 441] width 17 height 17
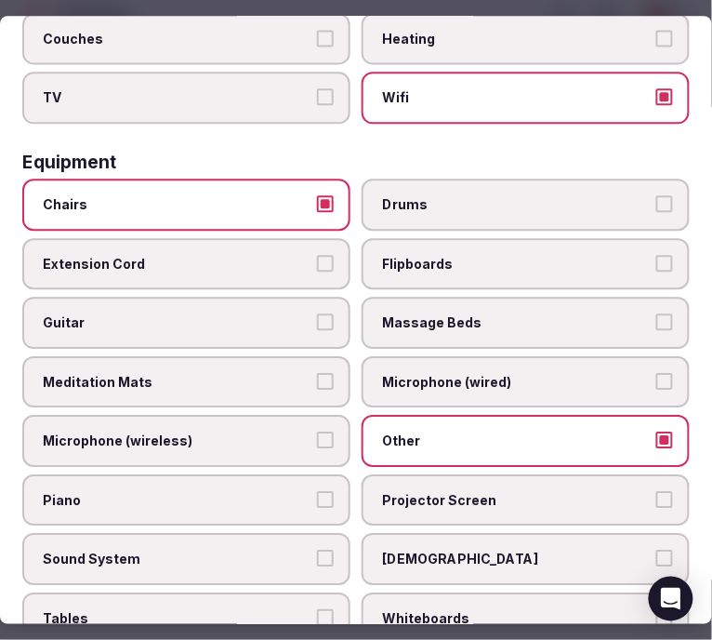
drag, startPoint x: 475, startPoint y: 480, endPoint x: 428, endPoint y: 487, distance: 48.0
click at [466, 491] on span "Projector Screen" at bounding box center [516, 500] width 269 height 19
drag, startPoint x: 267, startPoint y: 512, endPoint x: 328, endPoint y: 534, distance: 65.3
click at [267, 534] on label "Sound System" at bounding box center [186, 560] width 328 height 52
click at [317, 551] on button "Sound System" at bounding box center [325, 559] width 17 height 17
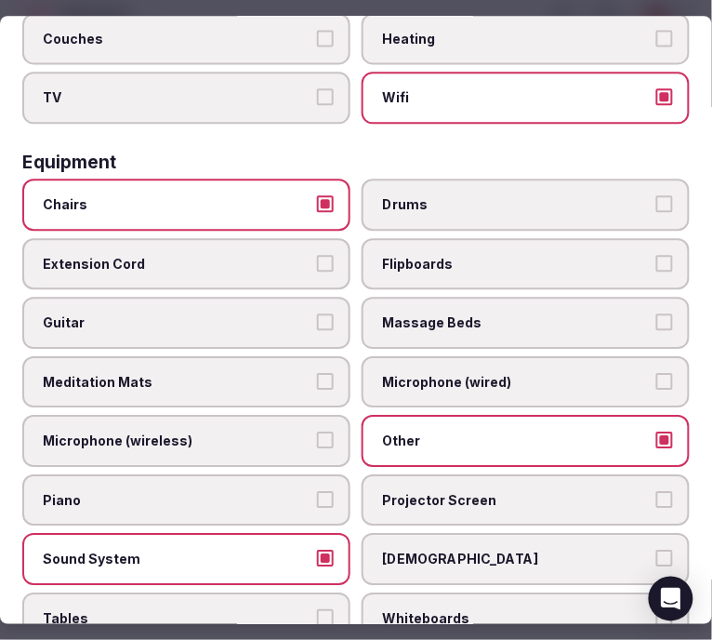
scroll to position [826, 0]
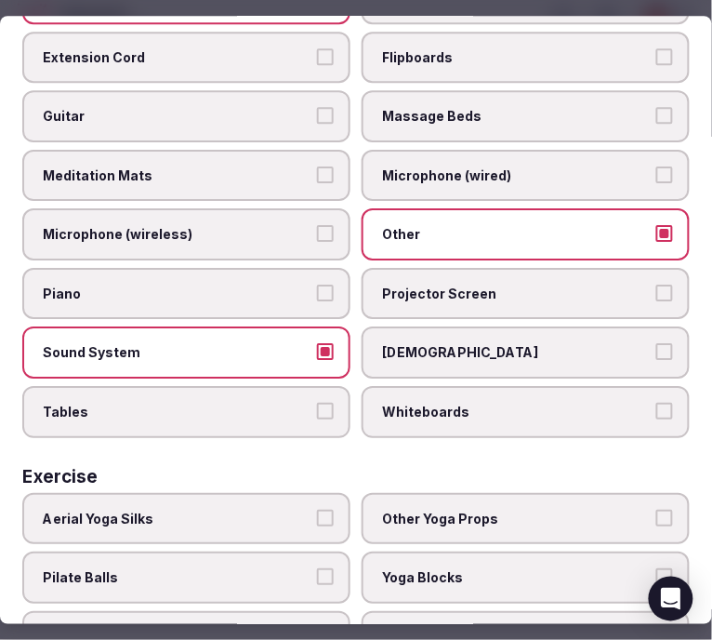
click at [498, 285] on span "Projector Screen" at bounding box center [516, 294] width 269 height 19
click at [657, 285] on button "Projector Screen" at bounding box center [665, 293] width 17 height 17
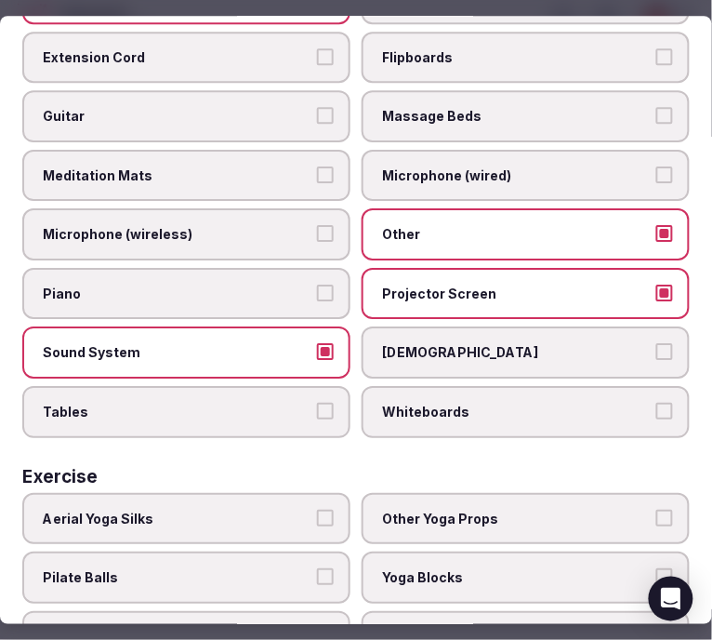
click at [267, 395] on label "Tables" at bounding box center [186, 412] width 328 height 52
click at [317, 403] on button "Tables" at bounding box center [325, 411] width 17 height 17
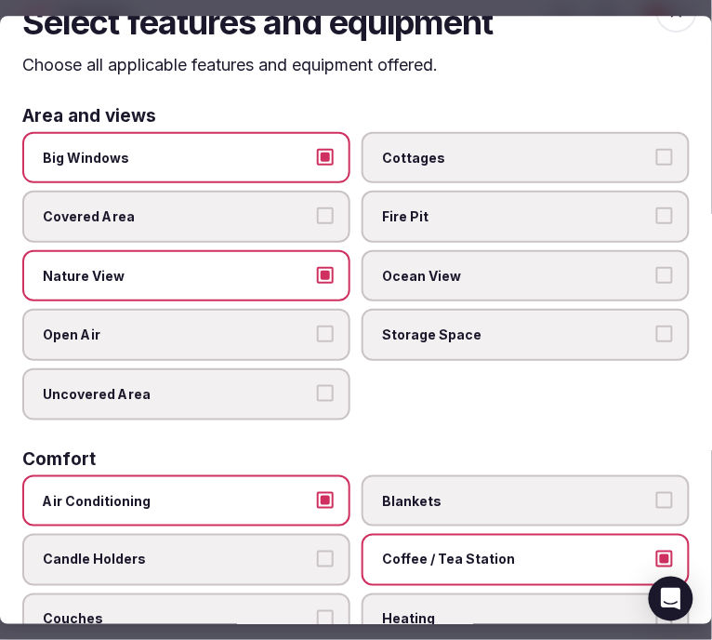
scroll to position [0, 0]
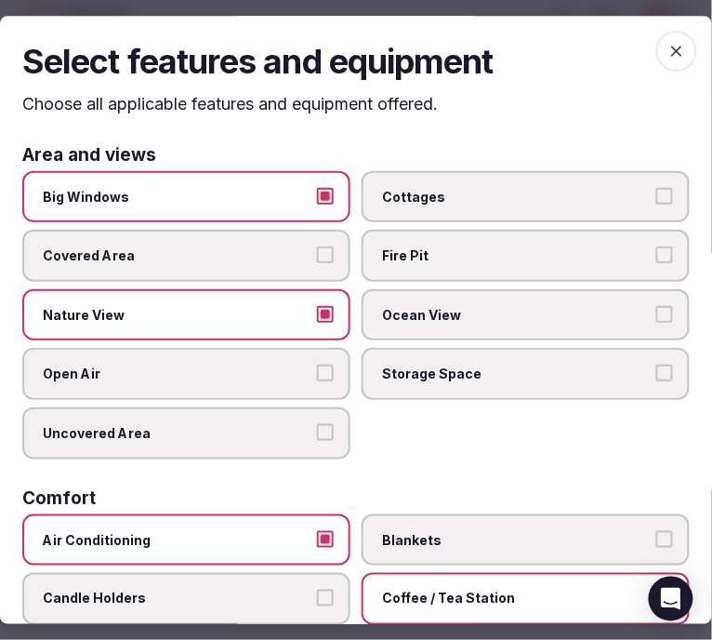
click at [668, 58] on icon "button" at bounding box center [677, 51] width 19 height 19
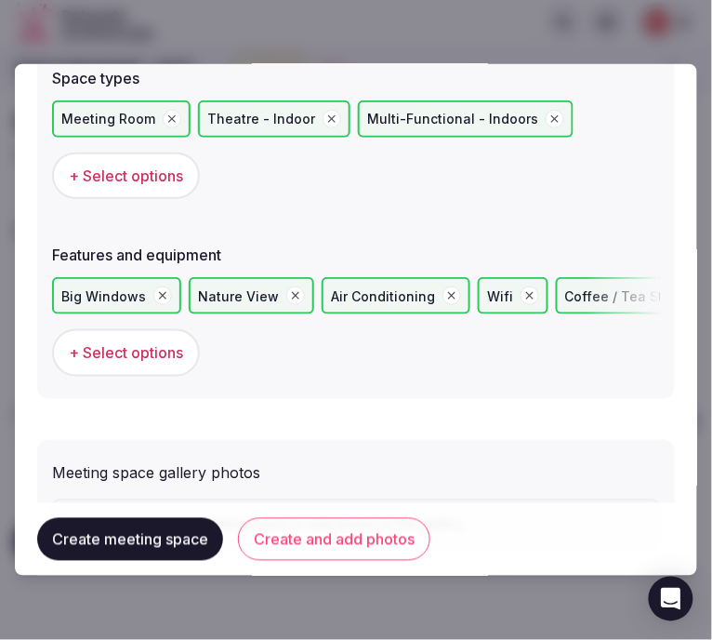
scroll to position [1326, 0]
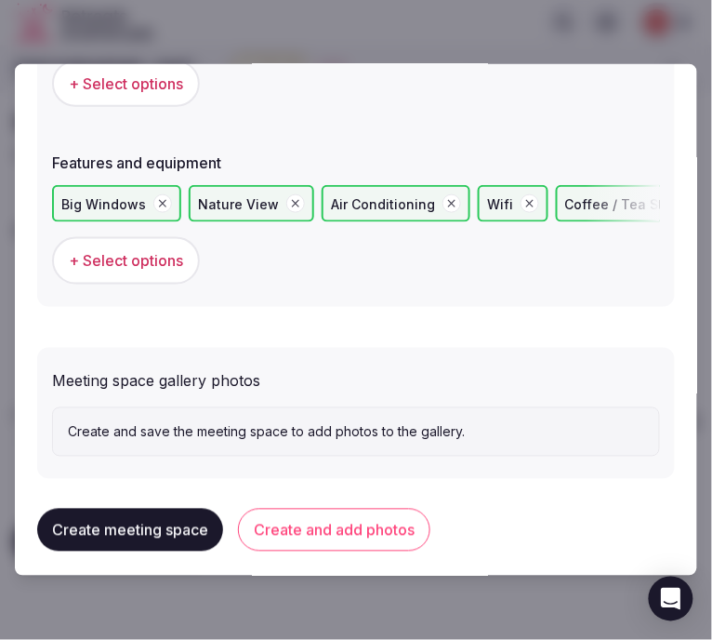
click at [326, 513] on button "Create and add photos" at bounding box center [334, 530] width 193 height 43
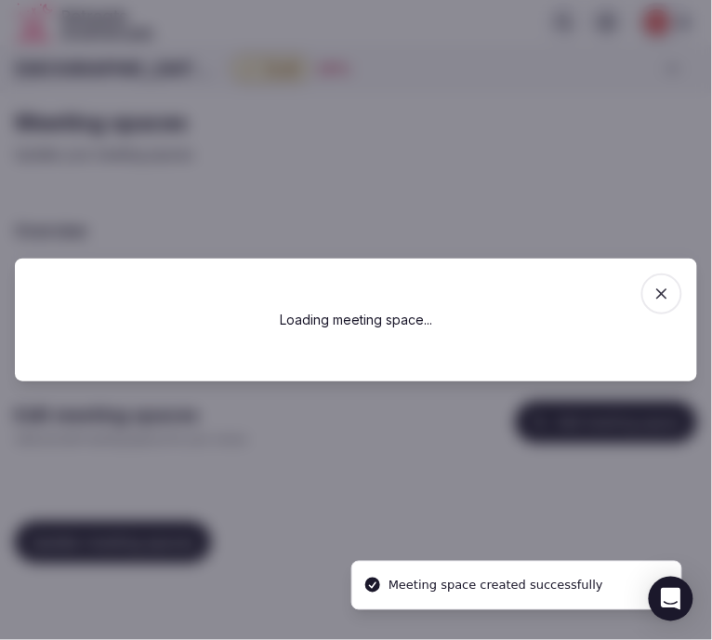
scroll to position [0, 0]
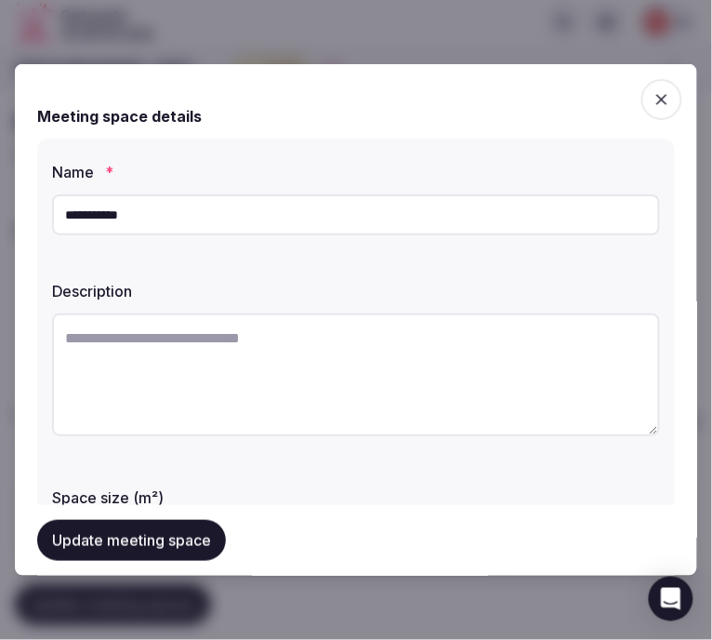
click at [393, 349] on textarea at bounding box center [356, 374] width 608 height 123
paste textarea "**********"
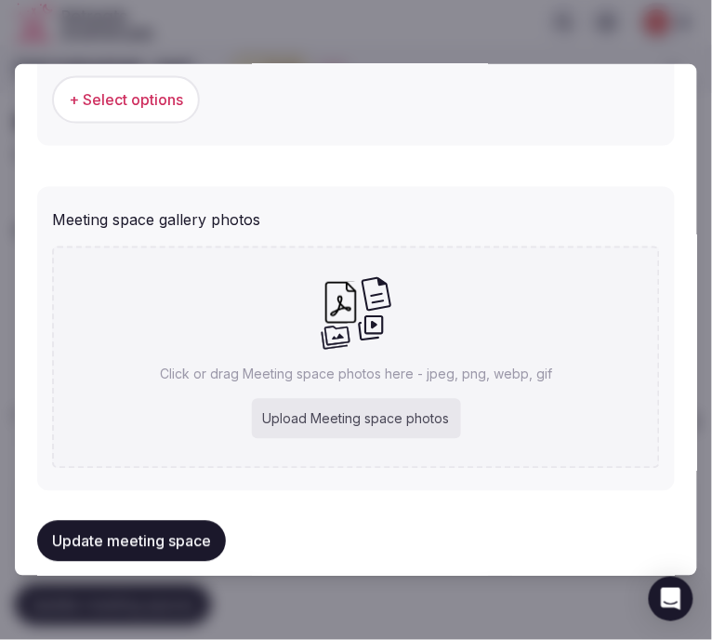
scroll to position [1498, 0]
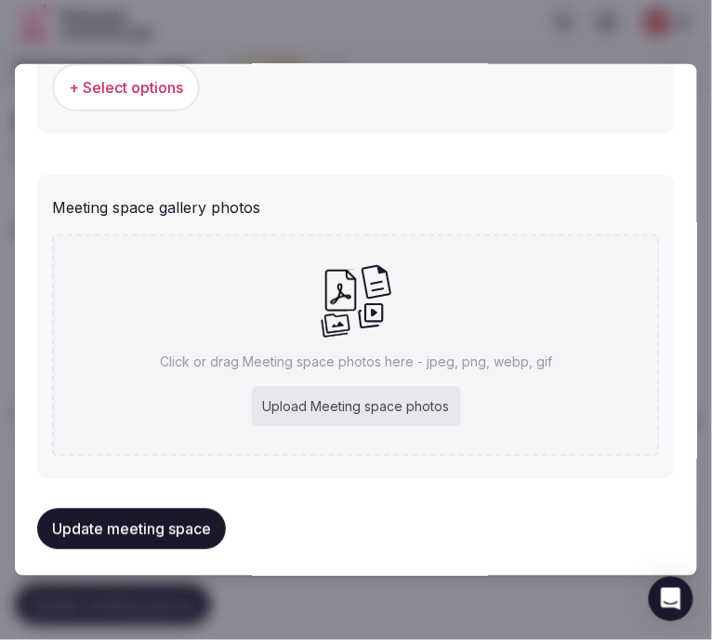
type textarea "**********"
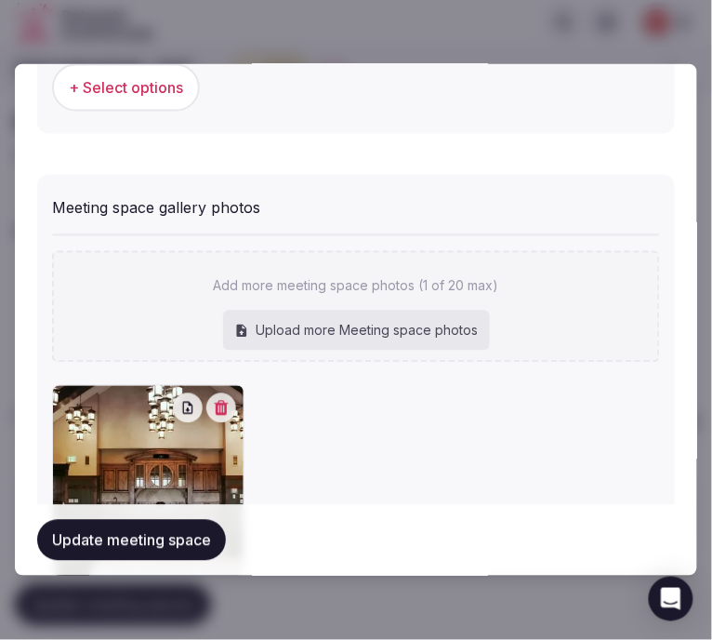
click at [84, 543] on button "Update meeting space" at bounding box center [131, 540] width 189 height 41
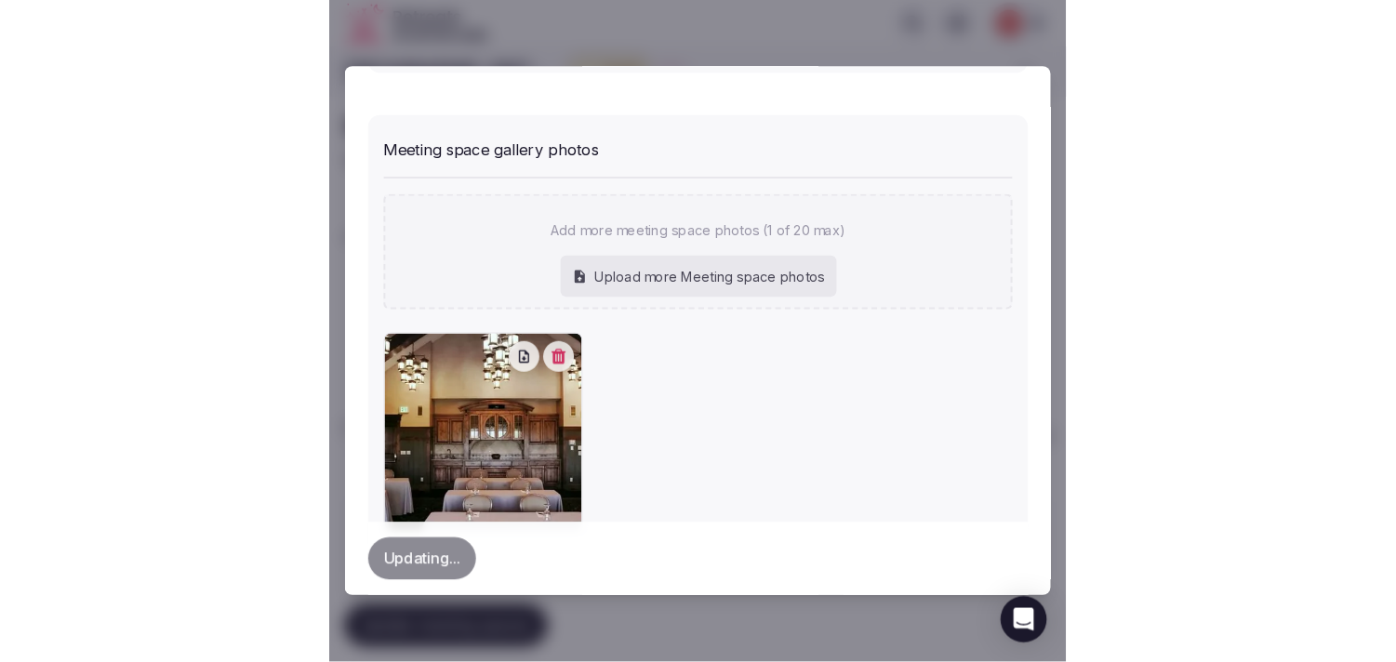
scroll to position [1613, 0]
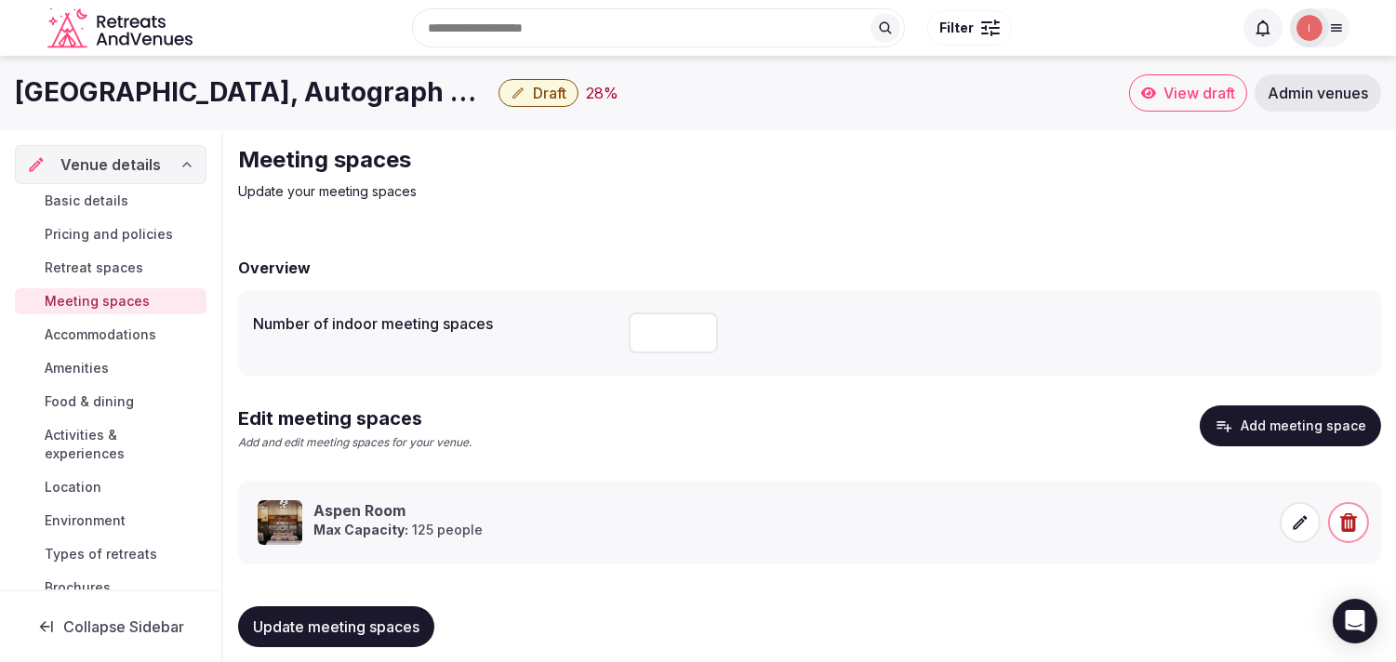
click at [158, 340] on link "Accommodations" at bounding box center [111, 335] width 192 height 26
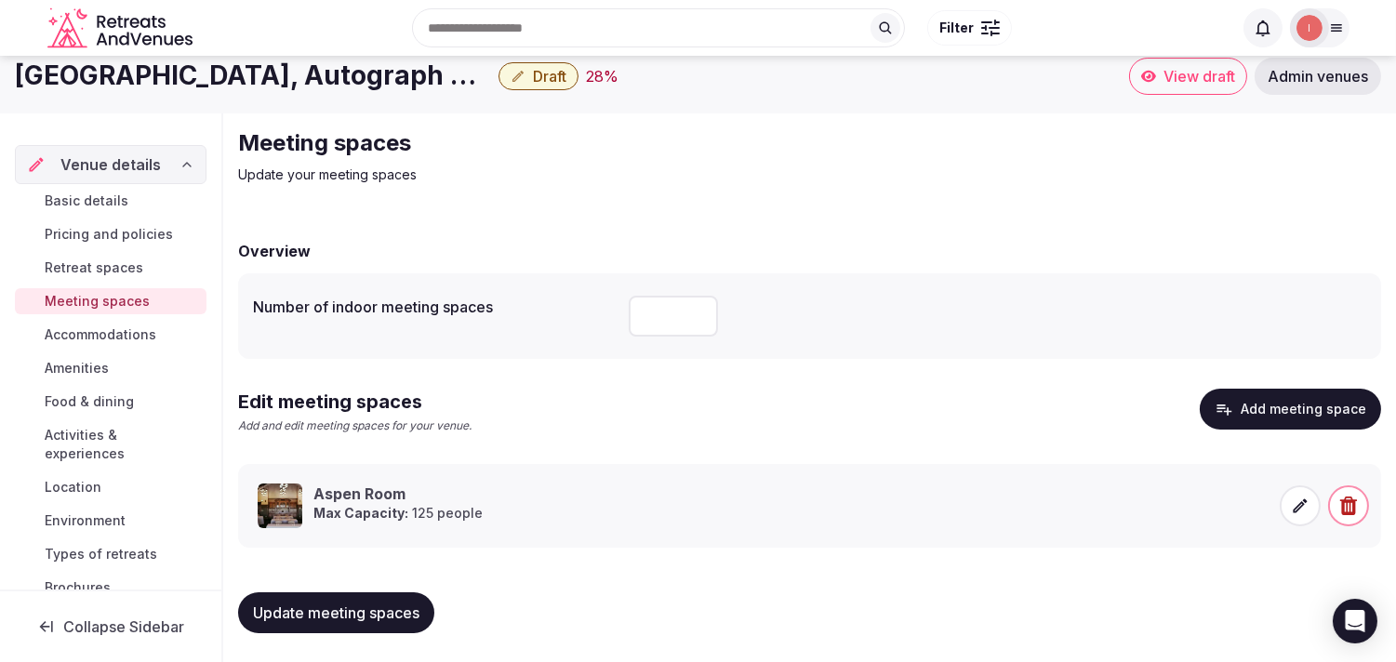
click at [87, 328] on span "Accommodations" at bounding box center [101, 335] width 112 height 19
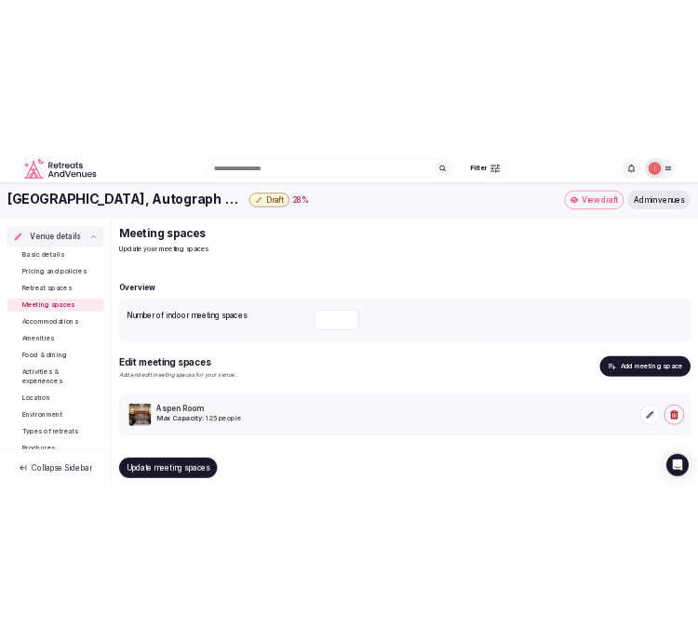
scroll to position [0, 0]
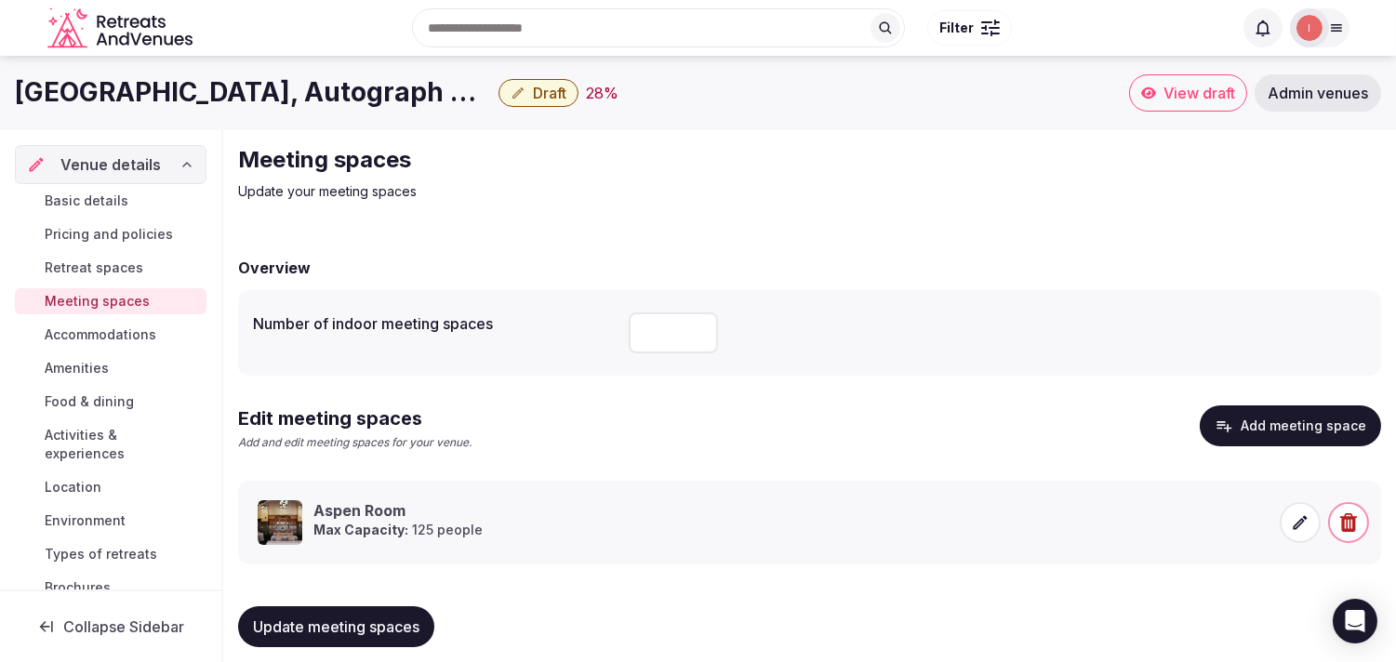
click at [144, 290] on link "Meeting spaces" at bounding box center [111, 301] width 192 height 26
click at [113, 339] on span "Accommodations" at bounding box center [101, 335] width 112 height 19
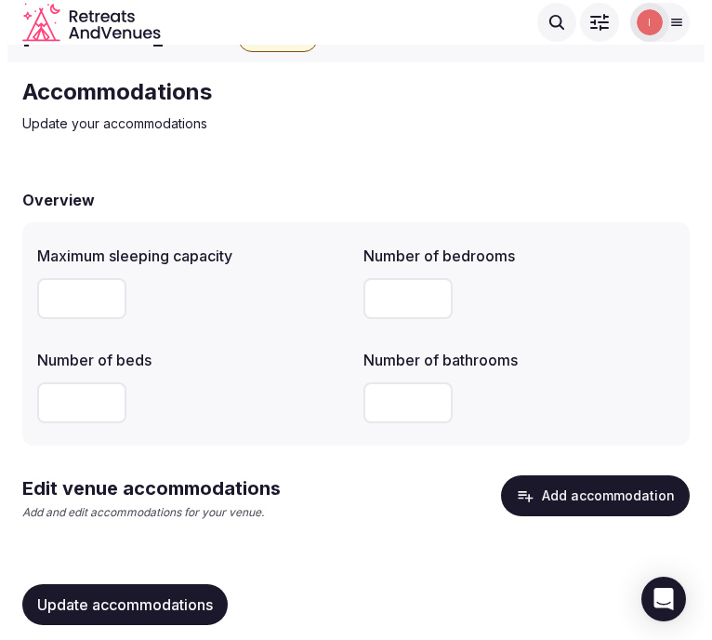
scroll to position [56, 0]
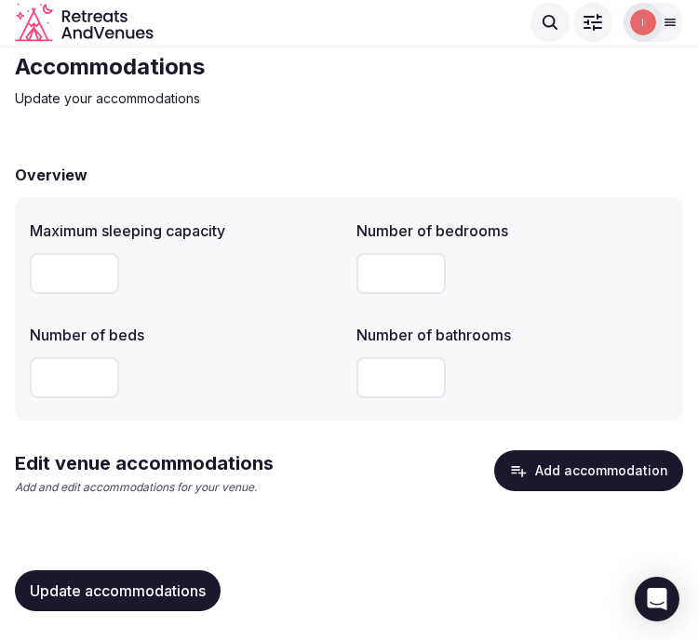
click at [598, 117] on div "Accommodations Update your accommodations Overview Maximum sleeping capacity Nu…" at bounding box center [349, 339] width 698 height 604
click at [599, 474] on button "Add accommodation" at bounding box center [588, 470] width 189 height 41
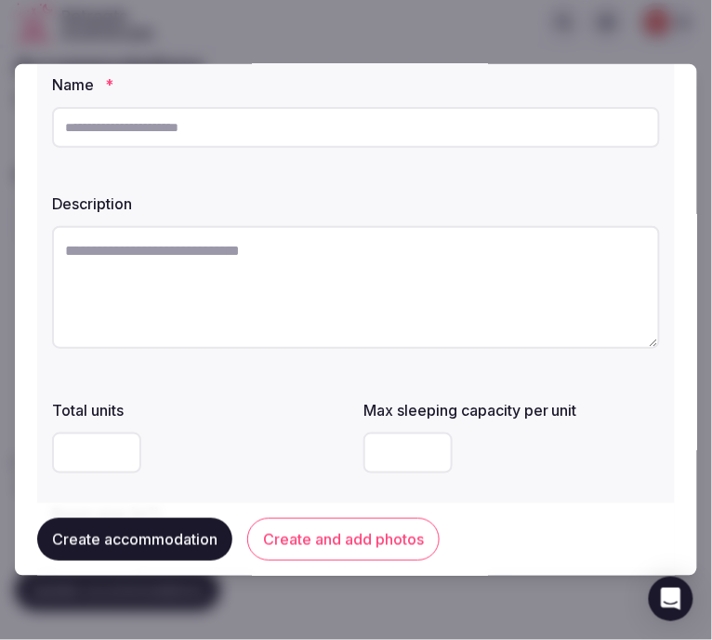
scroll to position [206, 0]
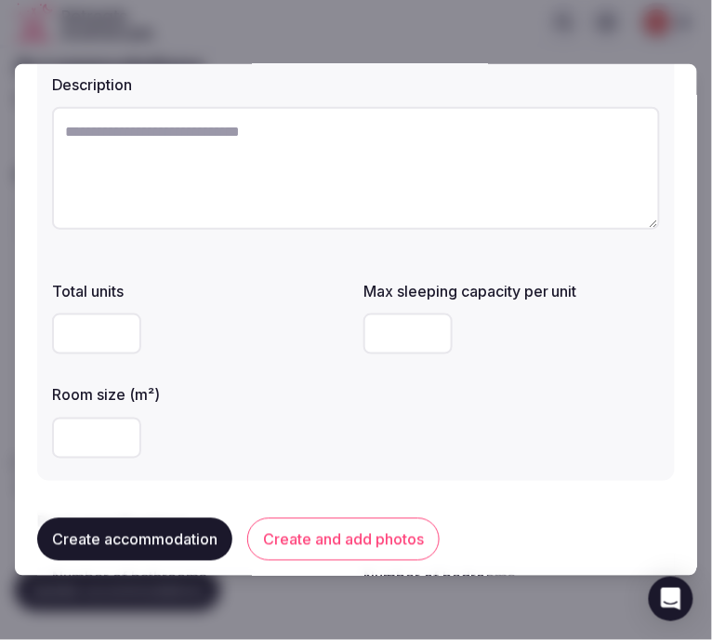
click at [143, 154] on textarea at bounding box center [356, 168] width 608 height 123
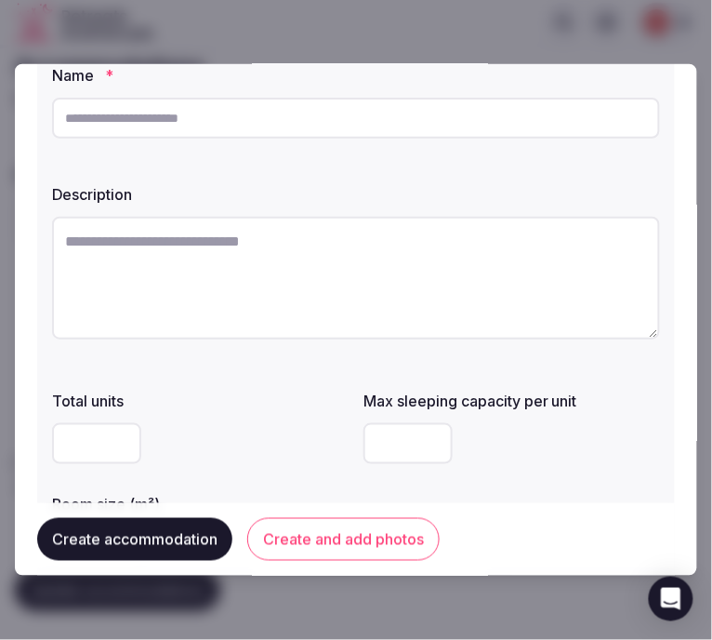
scroll to position [0, 0]
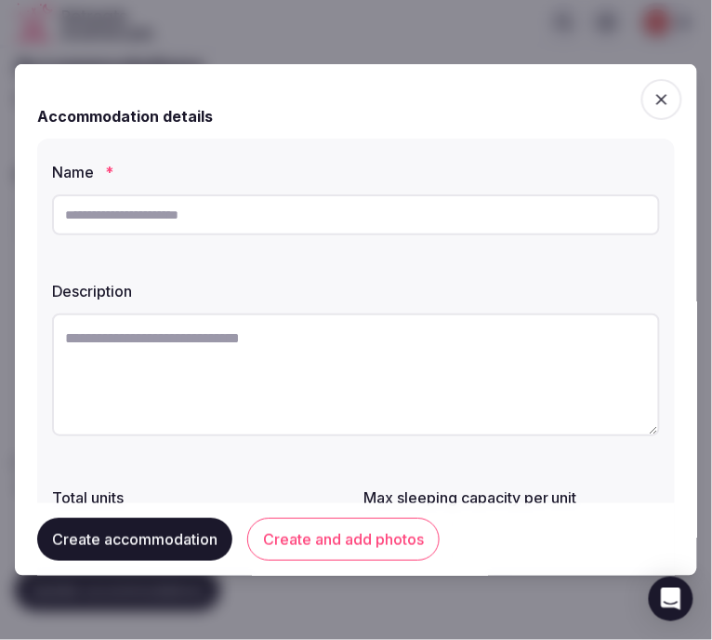
click at [188, 209] on input "text" at bounding box center [356, 214] width 608 height 41
paste input "**********"
type input "**********"
click at [266, 342] on textarea at bounding box center [356, 374] width 608 height 123
type textarea "**********"
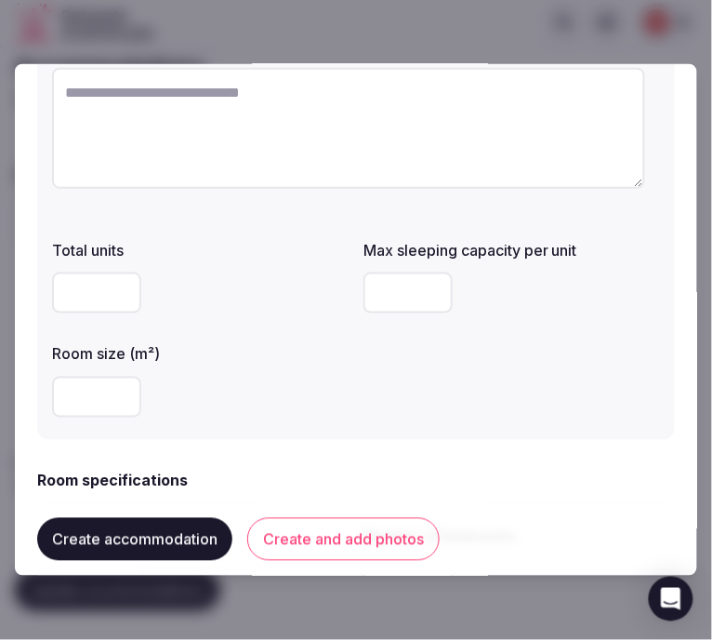
scroll to position [310, 0]
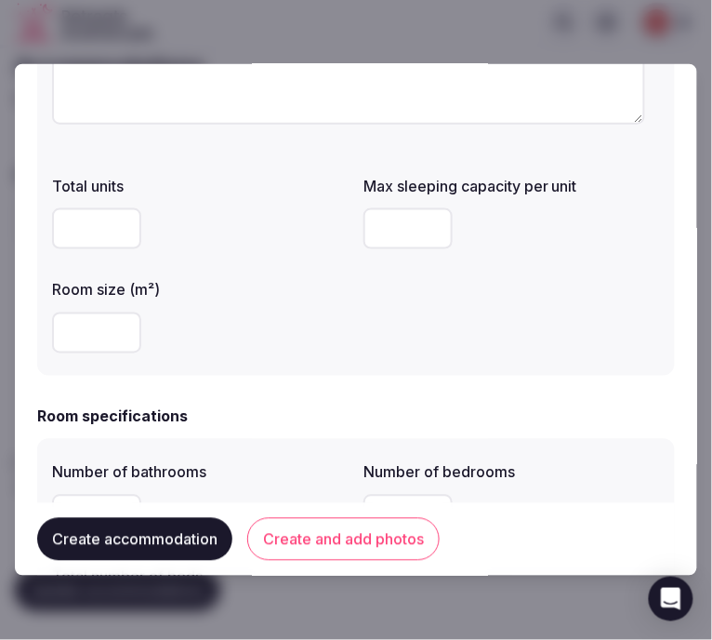
click at [193, 293] on label "Room size (m²)" at bounding box center [200, 290] width 297 height 15
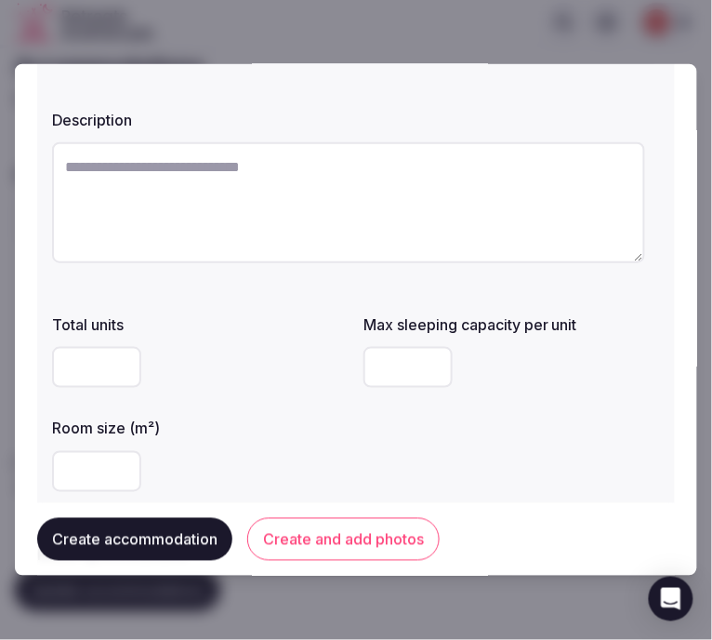
scroll to position [103, 0]
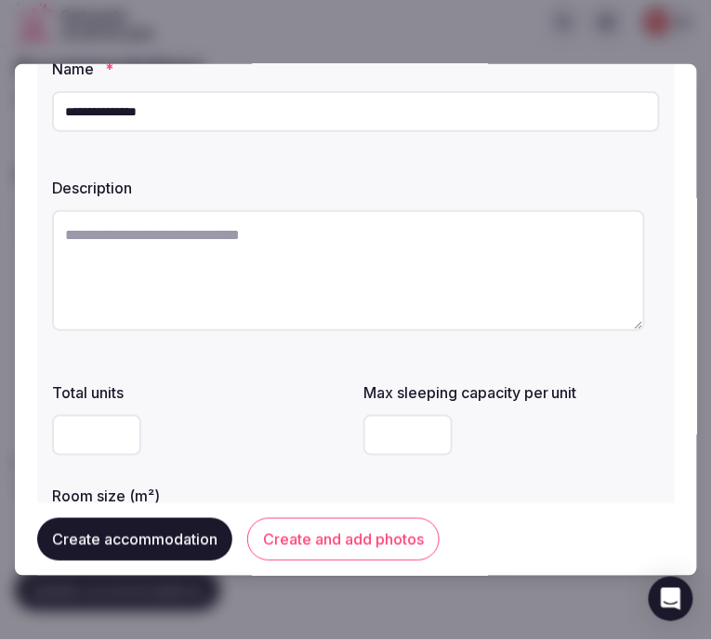
click at [225, 273] on textarea at bounding box center [348, 270] width 593 height 121
paste textarea "**********"
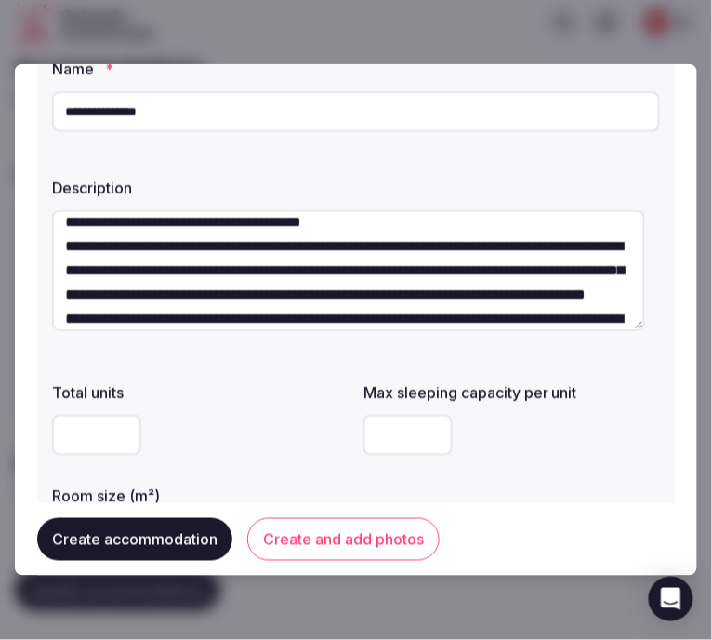
scroll to position [387, 0]
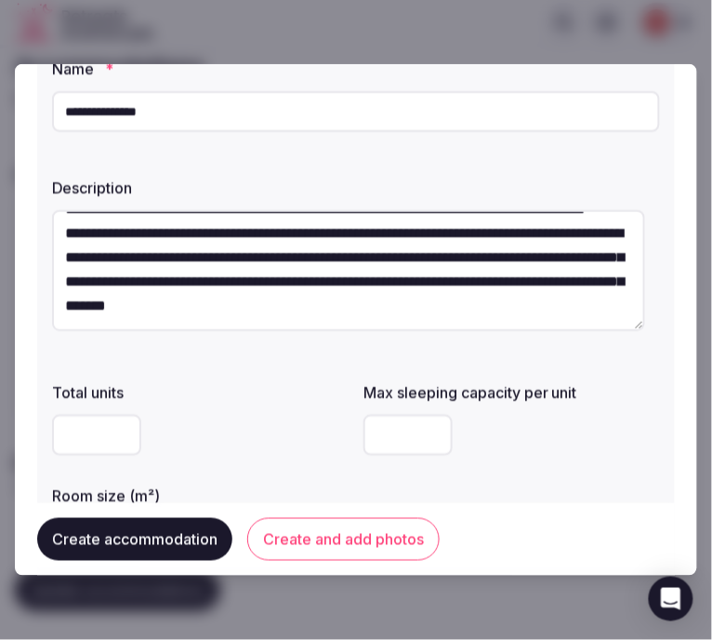
type textarea "**********"
click at [86, 450] on input "number" at bounding box center [96, 435] width 89 height 41
type input "**"
drag, startPoint x: 82, startPoint y: 437, endPoint x: -5, endPoint y: 441, distance: 86.6
click at [0, 441] on html "**********" at bounding box center [356, 264] width 712 height 640
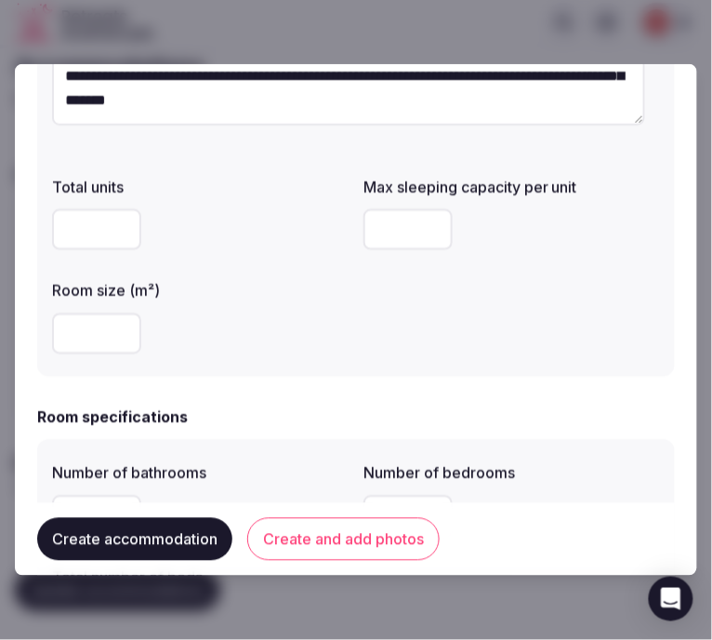
scroll to position [310, 0]
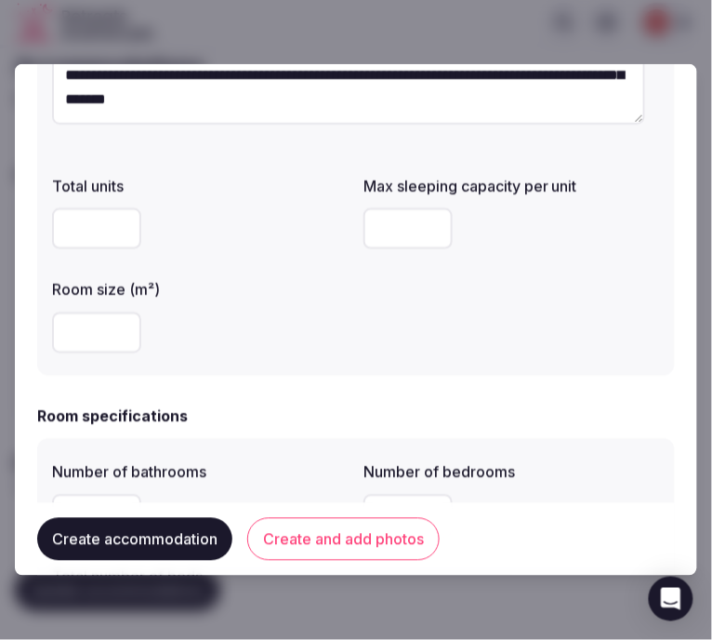
click at [73, 329] on input "number" at bounding box center [96, 333] width 89 height 41
type input "**"
click at [365, 235] on input "number" at bounding box center [408, 228] width 89 height 41
type input "*"
click at [410, 412] on div "Room specifications" at bounding box center [356, 417] width 638 height 22
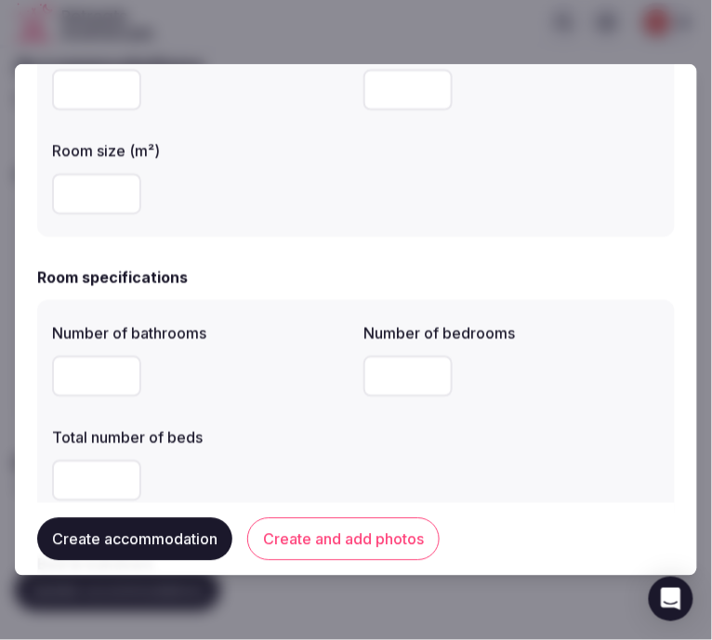
scroll to position [619, 0]
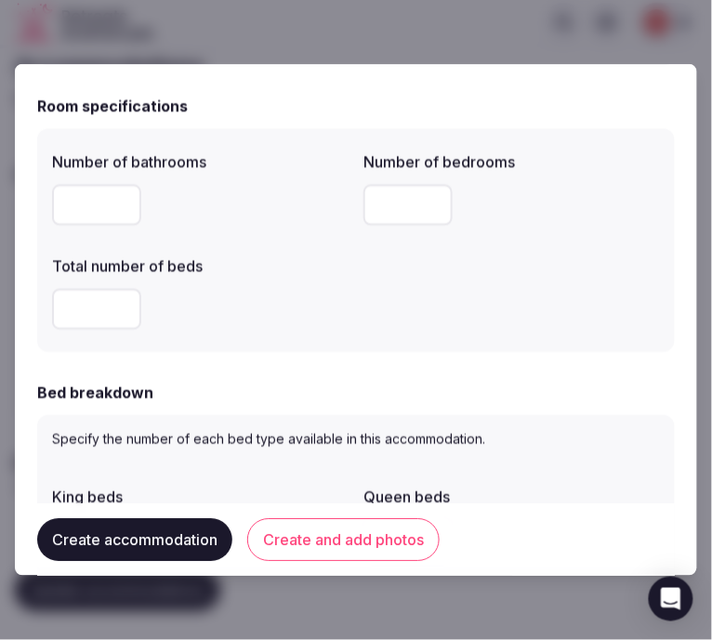
click at [94, 217] on input "number" at bounding box center [96, 205] width 89 height 41
type input "*"
click at [375, 207] on input "*" at bounding box center [408, 205] width 89 height 41
type input "*"
drag, startPoint x: 70, startPoint y: 313, endPoint x: 103, endPoint y: 336, distance: 40.2
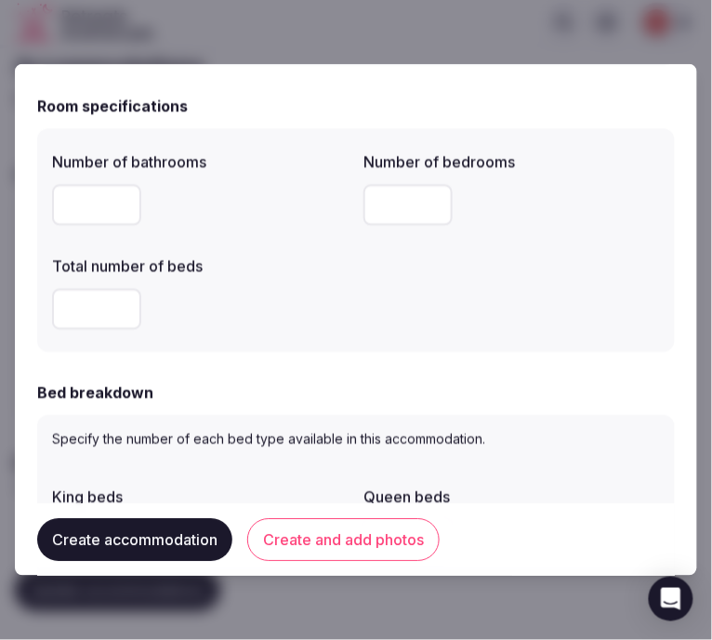
click at [70, 316] on input "*" at bounding box center [96, 309] width 89 height 41
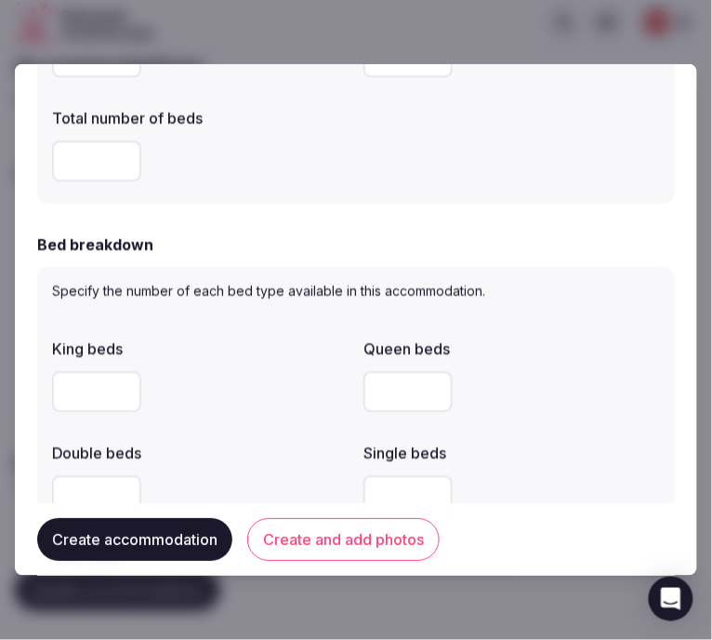
scroll to position [826, 0]
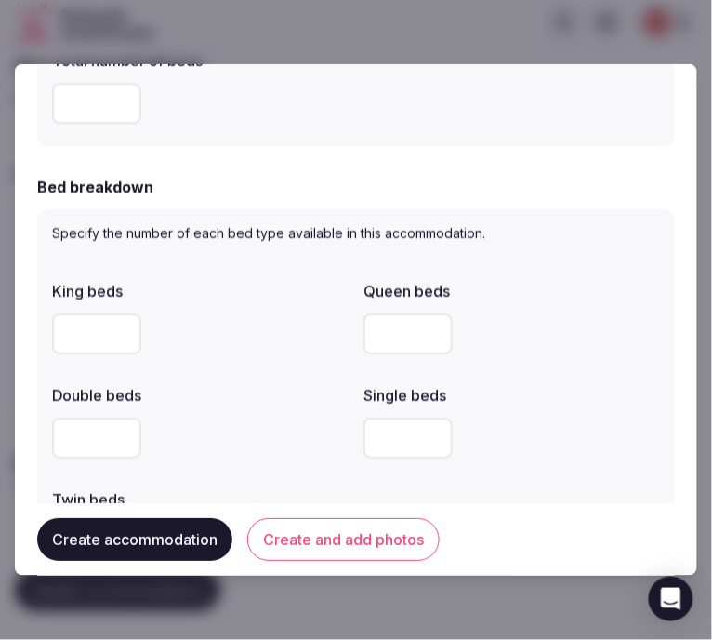
type input "*"
click at [79, 336] on input "number" at bounding box center [96, 333] width 89 height 41
type input "*"
drag, startPoint x: 391, startPoint y: 335, endPoint x: 603, endPoint y: 291, distance: 216.5
click at [391, 333] on input "number" at bounding box center [408, 333] width 89 height 41
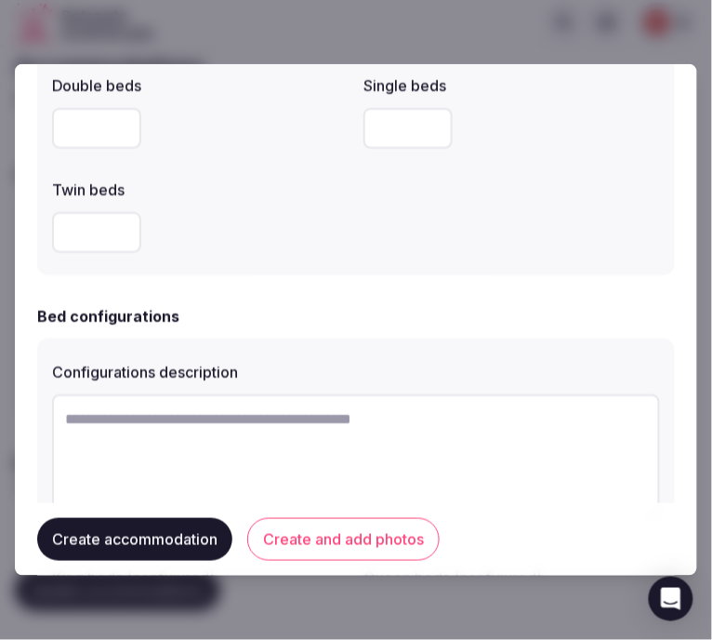
scroll to position [1137, 0]
click at [212, 461] on textarea at bounding box center [356, 454] width 608 height 123
paste textarea "**********"
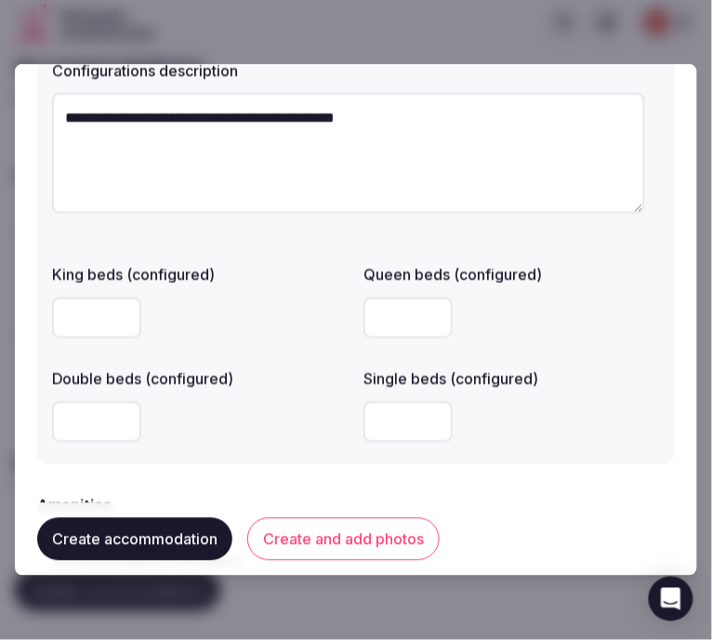
scroll to position [1550, 0]
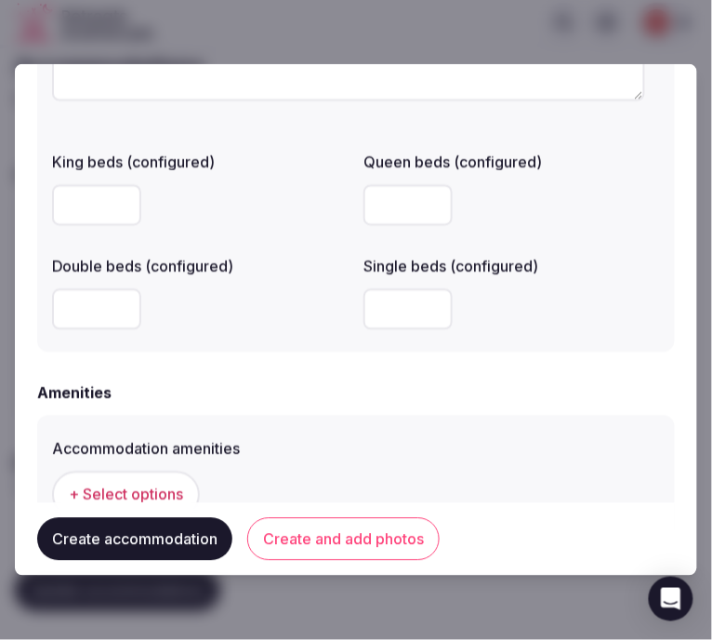
type textarea "**********"
click at [392, 205] on input "number" at bounding box center [408, 205] width 89 height 41
type input "*"
click at [78, 202] on input "*" at bounding box center [96, 205] width 89 height 41
type input "*"
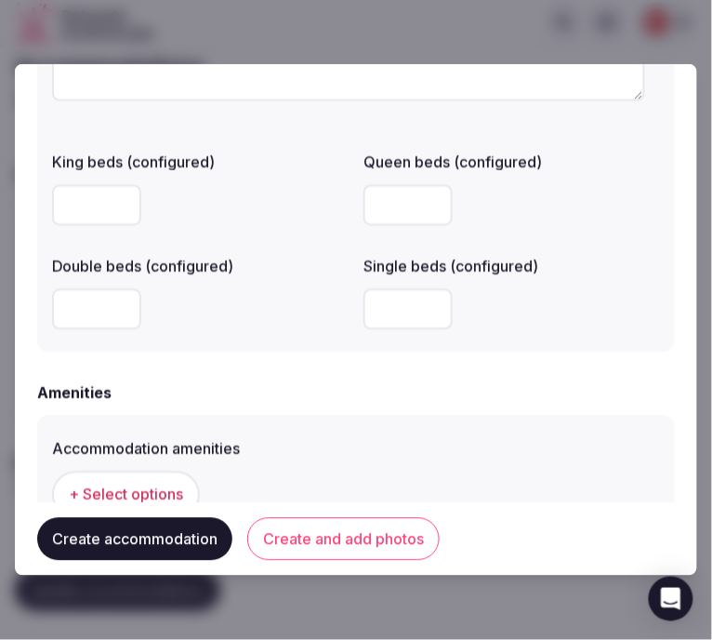
click at [134, 497] on span "+ Select options" at bounding box center [126, 495] width 114 height 20
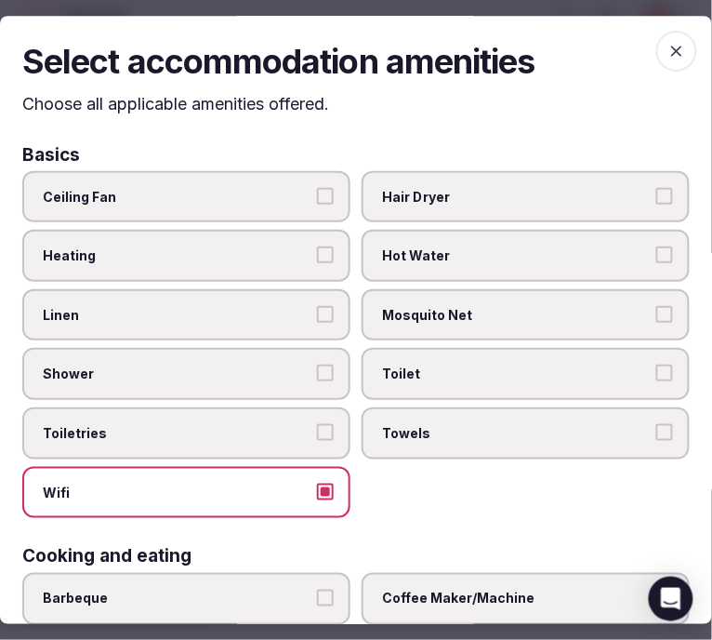
drag, startPoint x: 234, startPoint y: 292, endPoint x: 246, endPoint y: 304, distance: 16.5
click at [236, 295] on label "Linen" at bounding box center [186, 315] width 328 height 52
click at [317, 306] on button "Linen" at bounding box center [325, 314] width 17 height 17
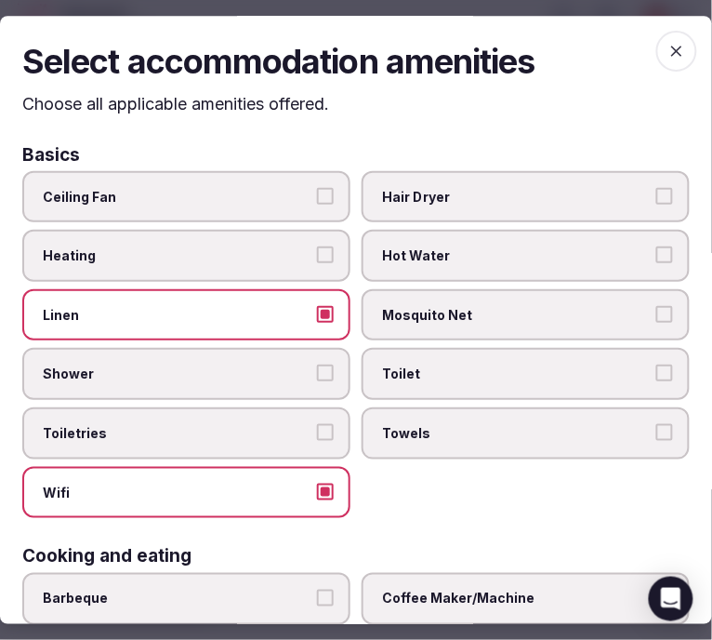
drag, startPoint x: 304, startPoint y: 368, endPoint x: 335, endPoint y: 400, distance: 44.1
click at [309, 372] on label "Shower" at bounding box center [186, 375] width 328 height 52
click at [317, 372] on button "Shower" at bounding box center [325, 374] width 17 height 17
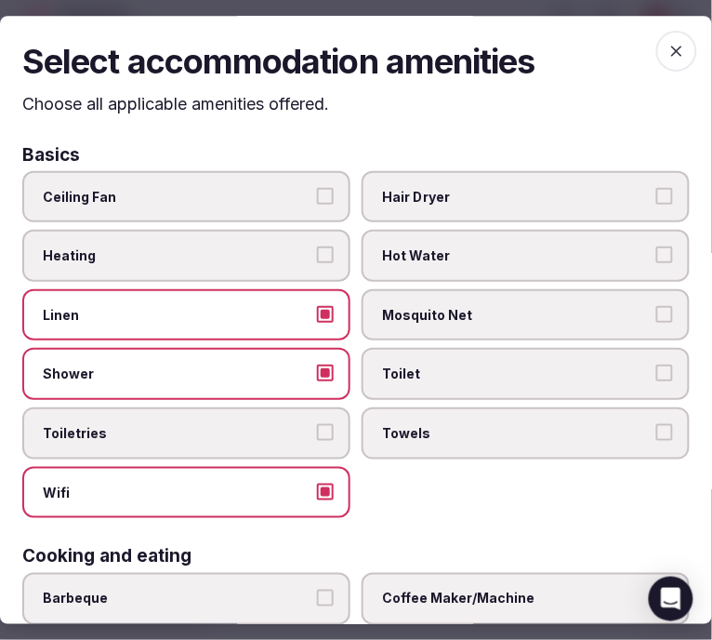
click at [320, 424] on button "Toiletries" at bounding box center [325, 432] width 17 height 17
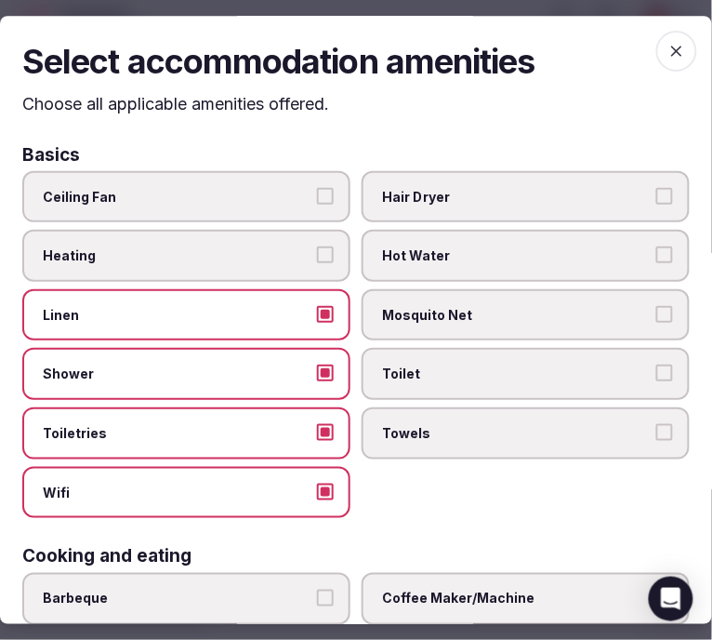
click at [318, 415] on label "Toiletries" at bounding box center [186, 433] width 328 height 52
click at [318, 424] on button "Toiletries" at bounding box center [325, 432] width 17 height 17
click at [320, 426] on button "Toiletries" at bounding box center [325, 432] width 17 height 17
click at [323, 431] on button "Toiletries" at bounding box center [325, 432] width 17 height 17
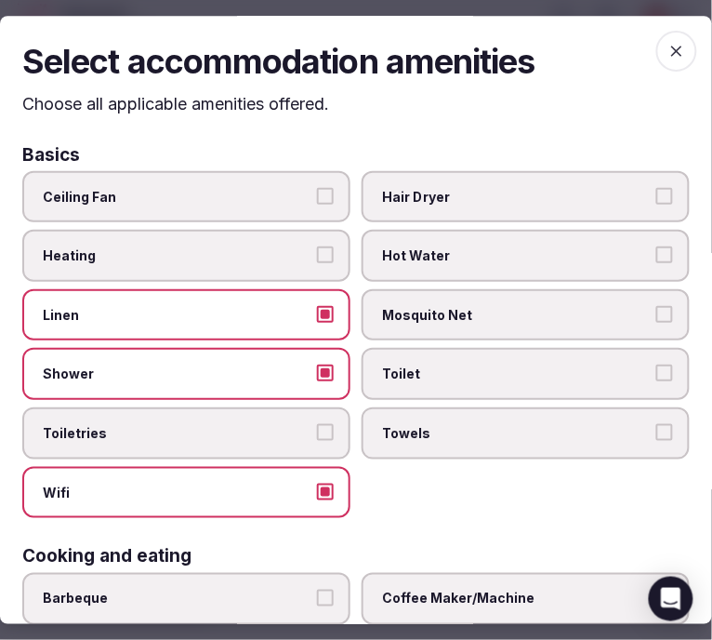
click at [312, 440] on label "Toiletries" at bounding box center [186, 433] width 328 height 52
click at [317, 440] on button "Toiletries" at bounding box center [325, 432] width 17 height 17
click at [317, 424] on button "Toiletries" at bounding box center [325, 432] width 17 height 17
click at [593, 444] on label "Towels" at bounding box center [526, 433] width 328 height 52
click at [657, 441] on button "Towels" at bounding box center [665, 432] width 17 height 17
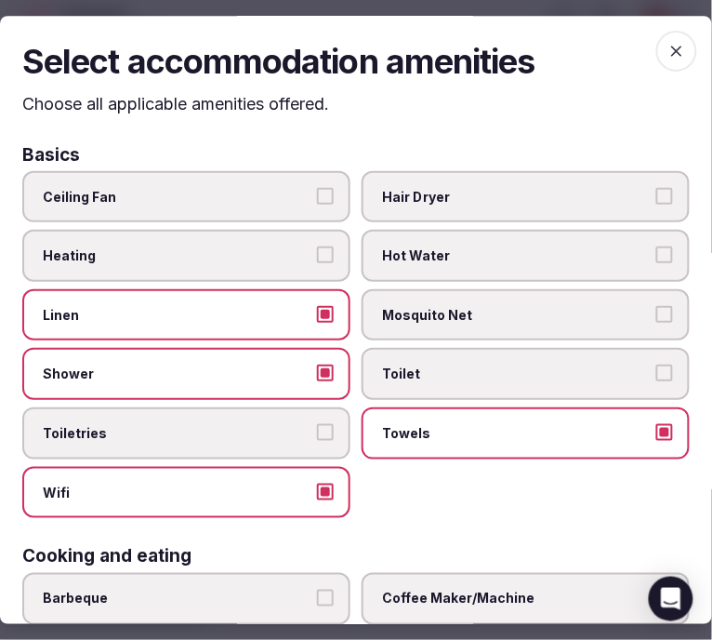
click at [657, 369] on button "Toilet" at bounding box center [665, 374] width 17 height 17
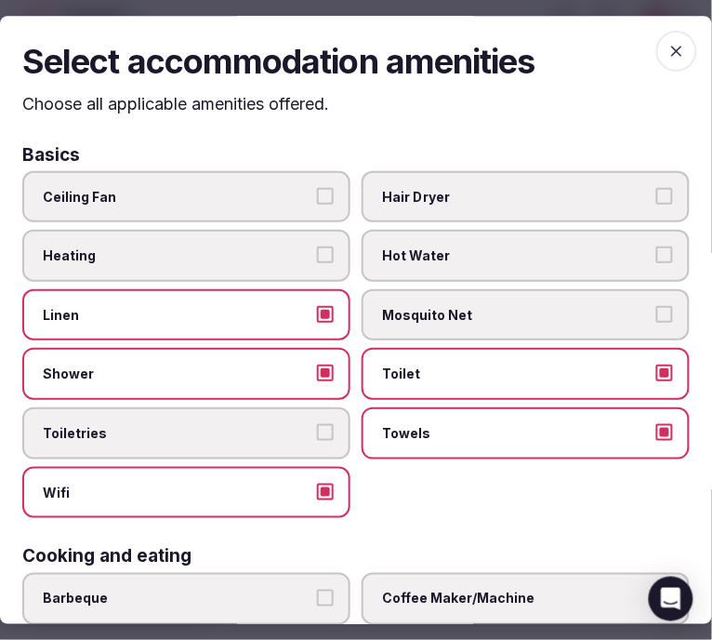
click at [317, 425] on button "Toiletries" at bounding box center [325, 432] width 17 height 17
click at [318, 426] on button "Toiletries" at bounding box center [325, 432] width 17 height 17
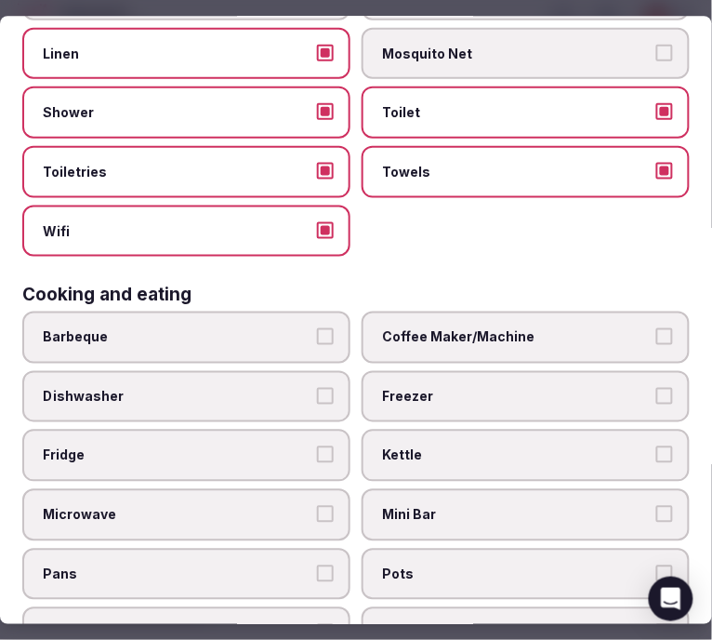
scroll to position [413, 0]
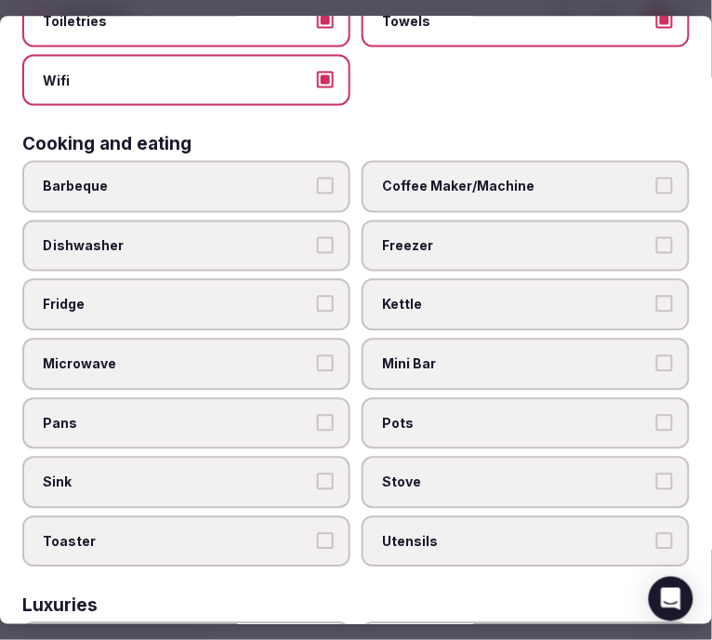
click at [626, 188] on label "Coffee Maker/Machine" at bounding box center [526, 186] width 328 height 52
click at [657, 188] on button "Coffee Maker/Machine" at bounding box center [665, 185] width 17 height 17
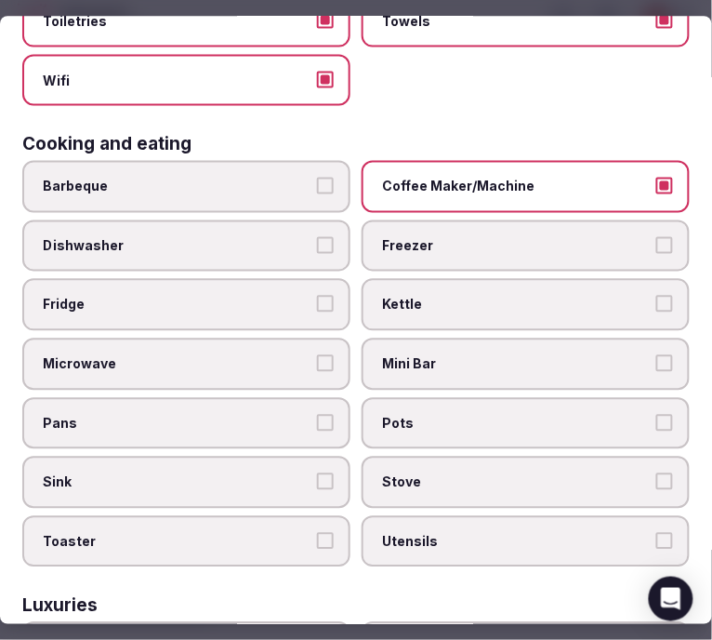
click at [631, 354] on span "Mini Bar" at bounding box center [516, 363] width 269 height 19
click at [657, 354] on button "Mini Bar" at bounding box center [665, 362] width 17 height 17
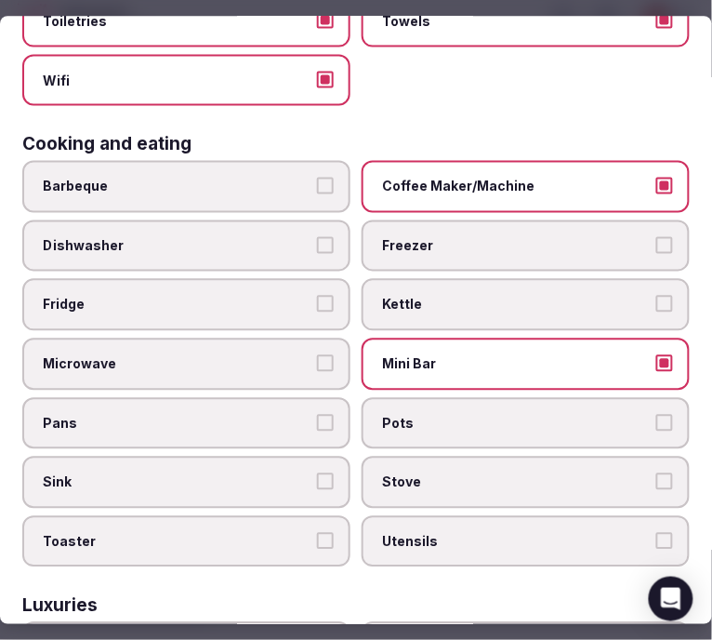
click at [281, 296] on span "Fridge" at bounding box center [177, 305] width 269 height 19
click at [317, 296] on button "Fridge" at bounding box center [325, 304] width 17 height 17
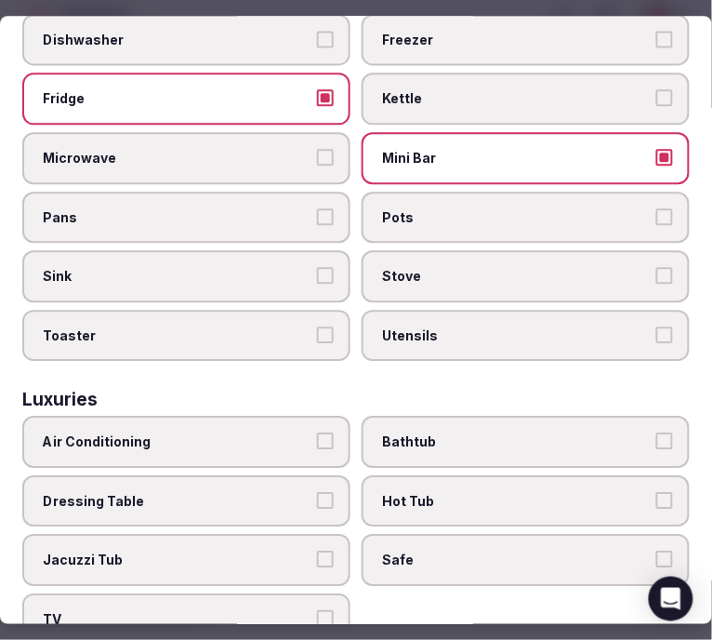
scroll to position [619, 0]
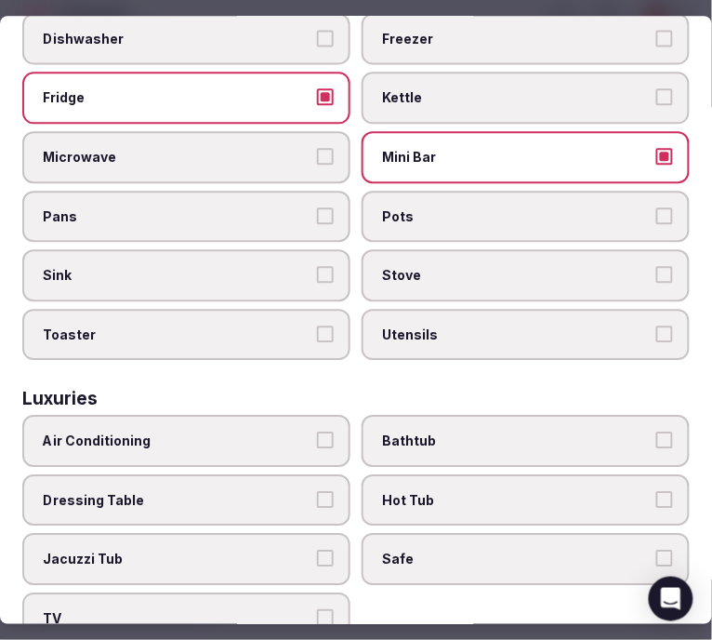
click at [301, 152] on label "Microwave" at bounding box center [186, 157] width 328 height 52
click at [317, 152] on button "Microwave" at bounding box center [325, 156] width 17 height 17
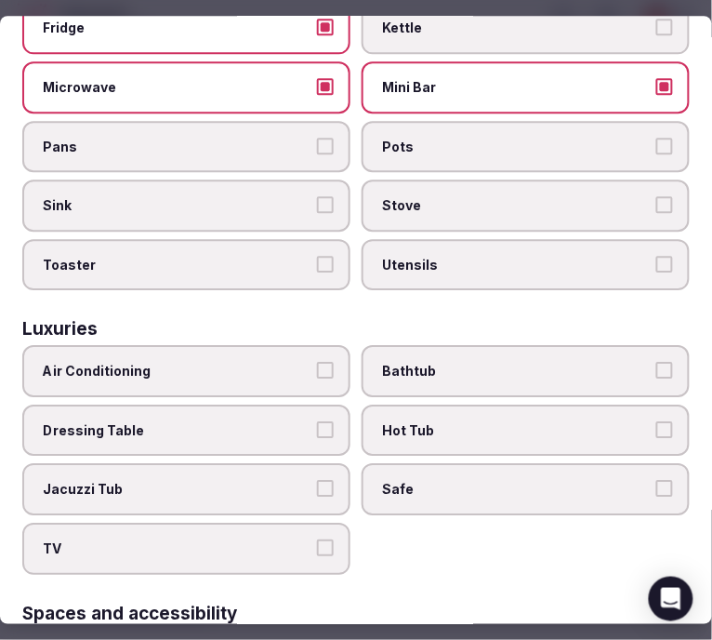
scroll to position [723, 0]
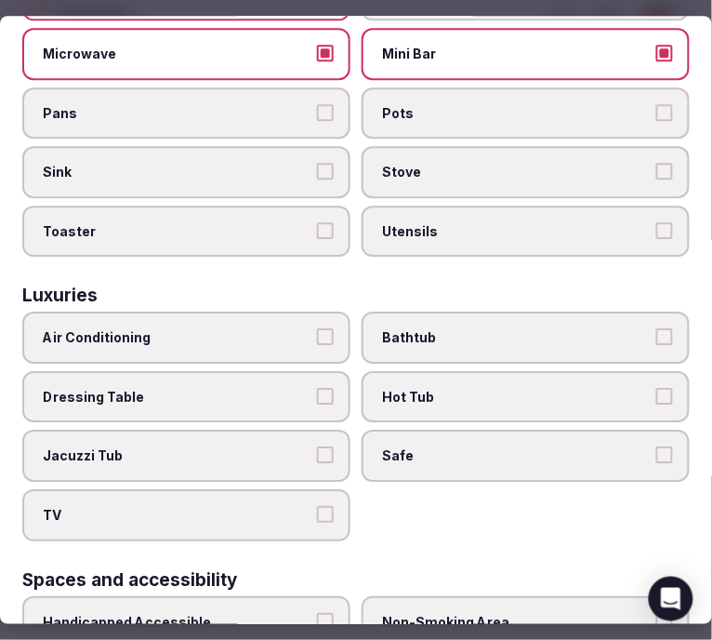
click at [299, 329] on span "Air Conditioning" at bounding box center [177, 338] width 269 height 19
click at [317, 329] on button "Air Conditioning" at bounding box center [325, 337] width 17 height 17
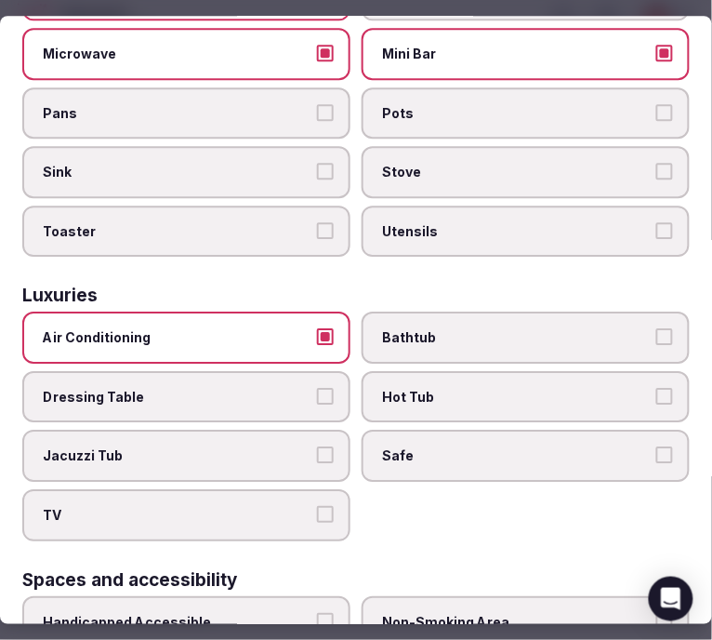
click at [592, 335] on label "Bathtub" at bounding box center [526, 339] width 328 height 52
click at [657, 335] on button "Bathtub" at bounding box center [665, 337] width 17 height 17
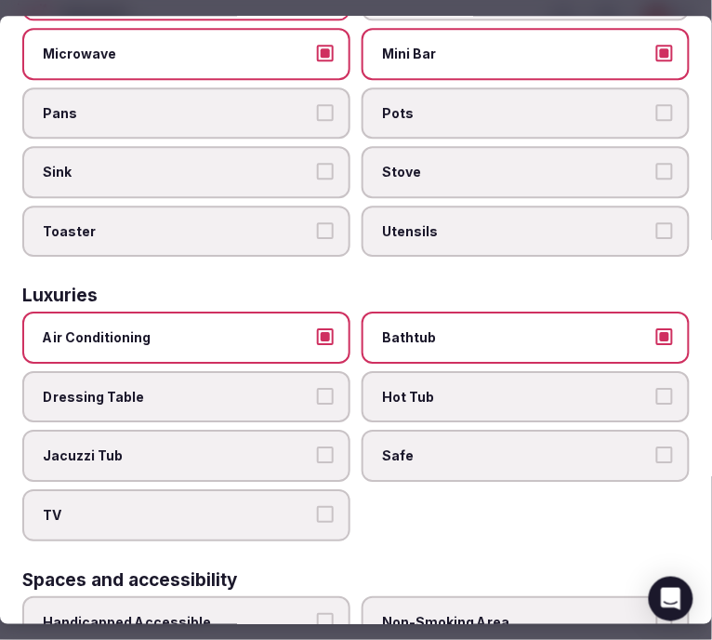
click at [612, 447] on span "Safe" at bounding box center [516, 456] width 269 height 19
click at [657, 447] on button "Safe" at bounding box center [665, 455] width 17 height 17
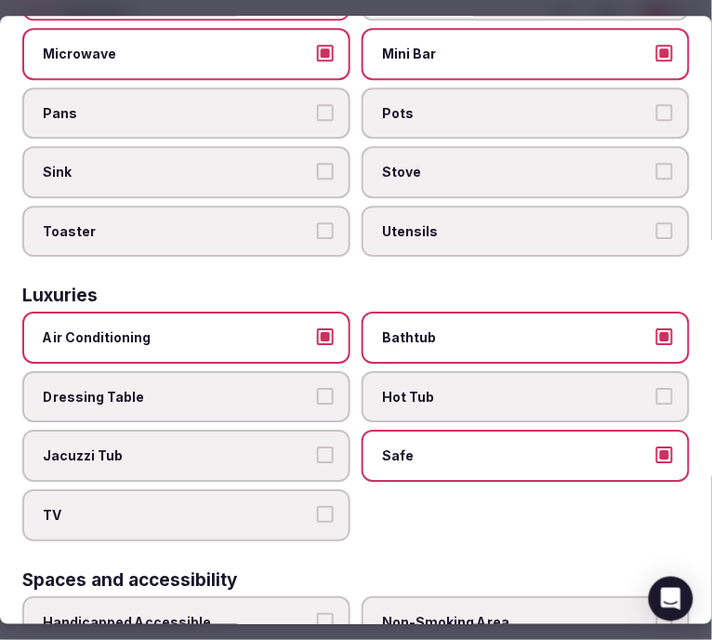
click at [322, 503] on label "TV" at bounding box center [186, 515] width 328 height 52
click at [322, 506] on button "TV" at bounding box center [325, 514] width 17 height 17
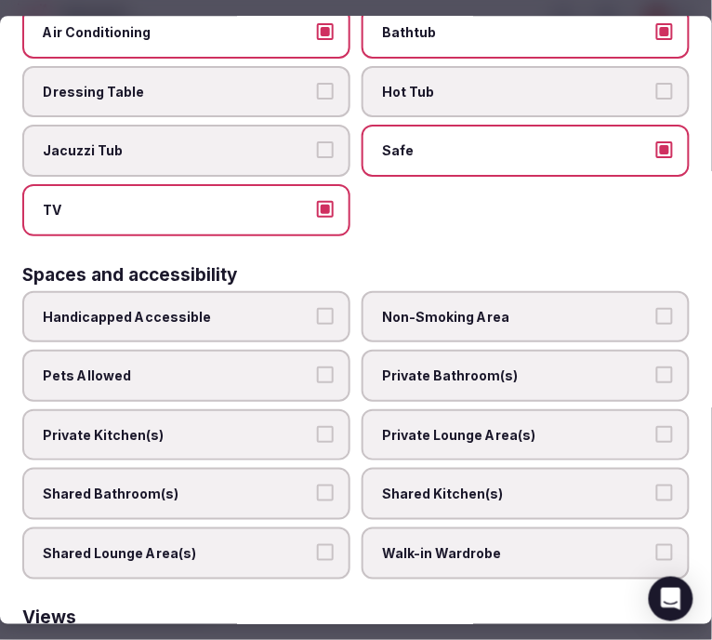
scroll to position [1033, 0]
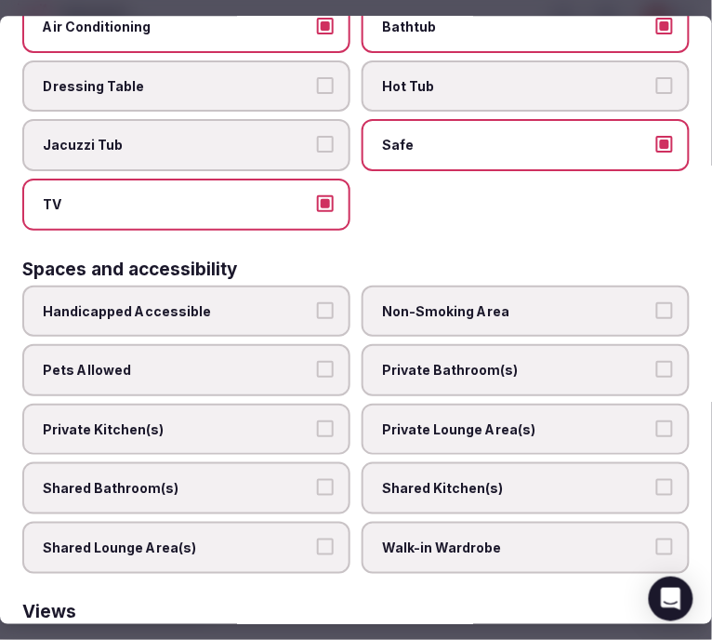
click at [448, 361] on span "Private Bathroom(s)" at bounding box center [516, 370] width 269 height 19
click at [657, 361] on button "Private Bathroom(s)" at bounding box center [665, 369] width 17 height 17
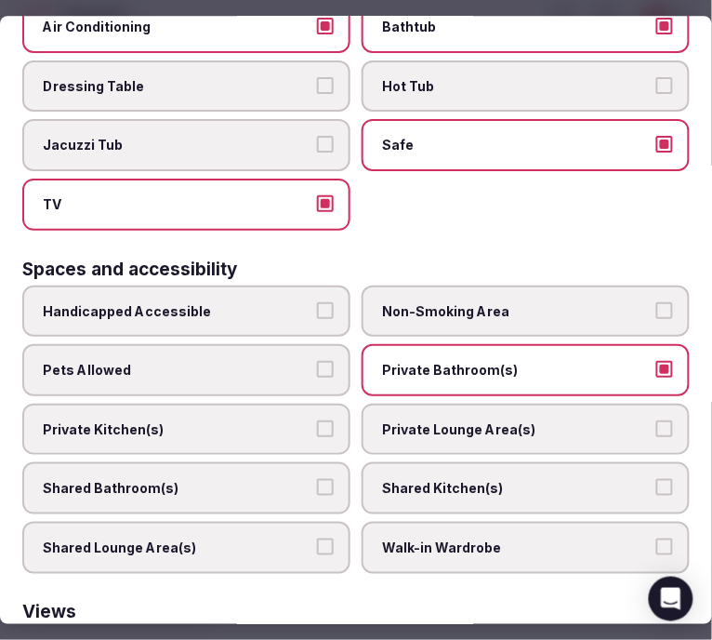
click at [477, 420] on span "Private Lounge Area(s)" at bounding box center [516, 429] width 269 height 19
click at [657, 420] on button "Private Lounge Area(s)" at bounding box center [665, 428] width 17 height 17
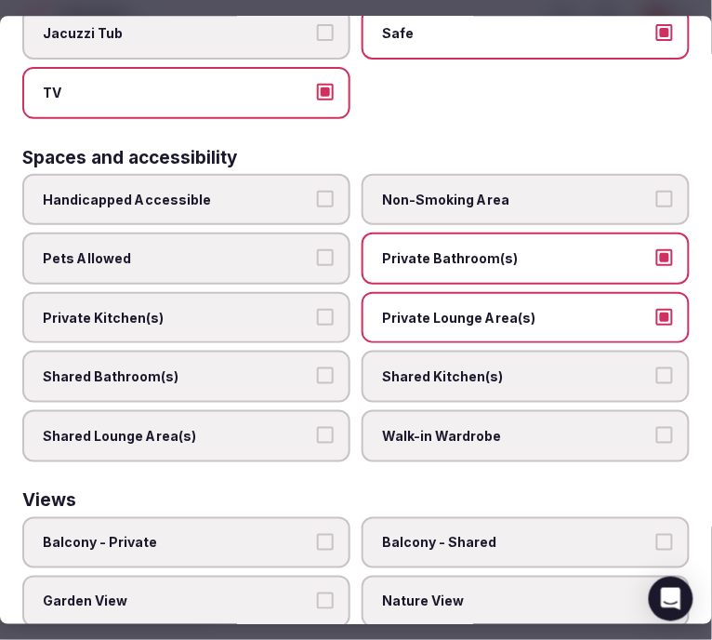
scroll to position [1240, 0]
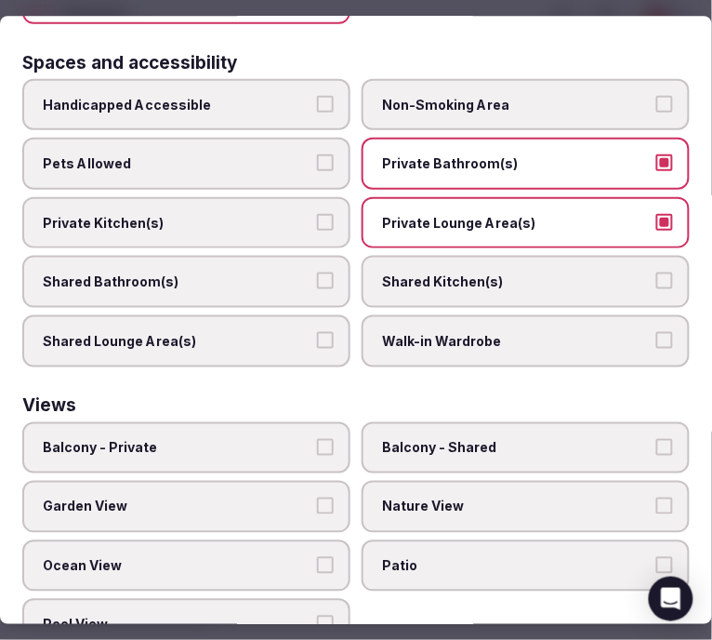
click at [276, 439] on span "Balcony - Private" at bounding box center [177, 448] width 269 height 19
click at [317, 439] on button "Balcony - Private" at bounding box center [325, 447] width 17 height 17
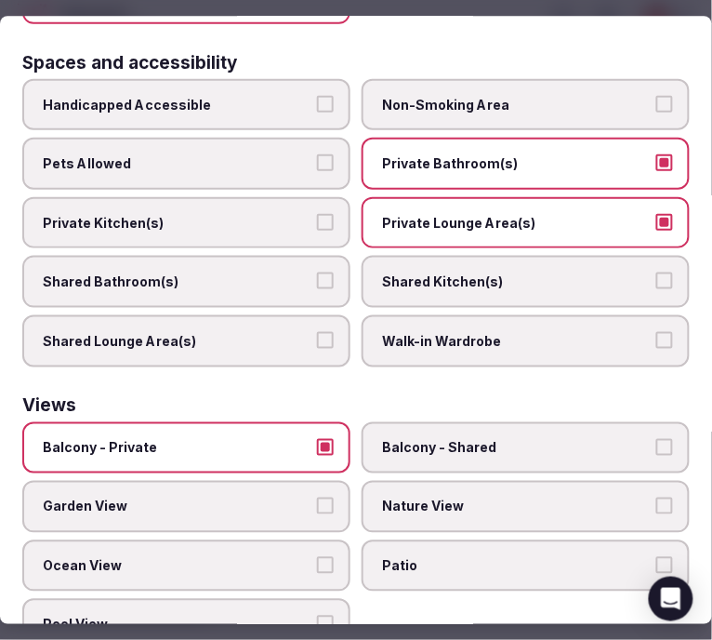
scroll to position [1244, 0]
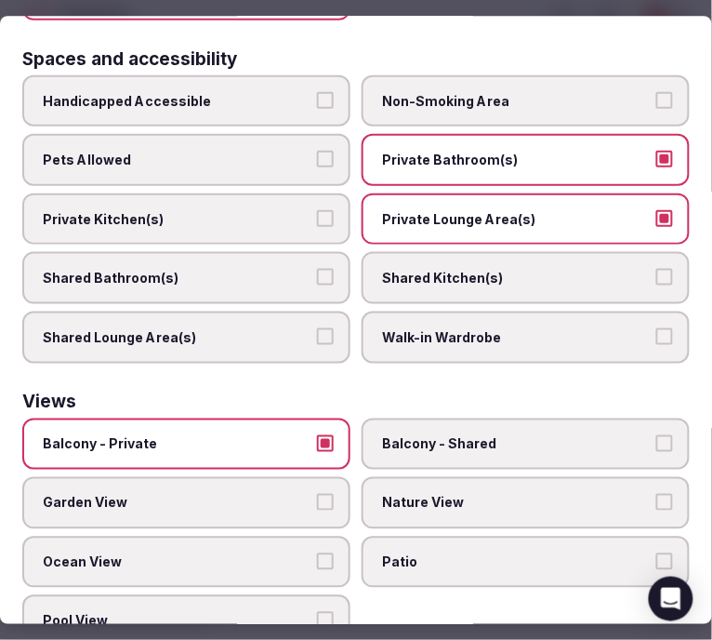
click at [432, 477] on label "Nature View" at bounding box center [526, 503] width 328 height 52
click at [657, 494] on button "Nature View" at bounding box center [665, 502] width 17 height 17
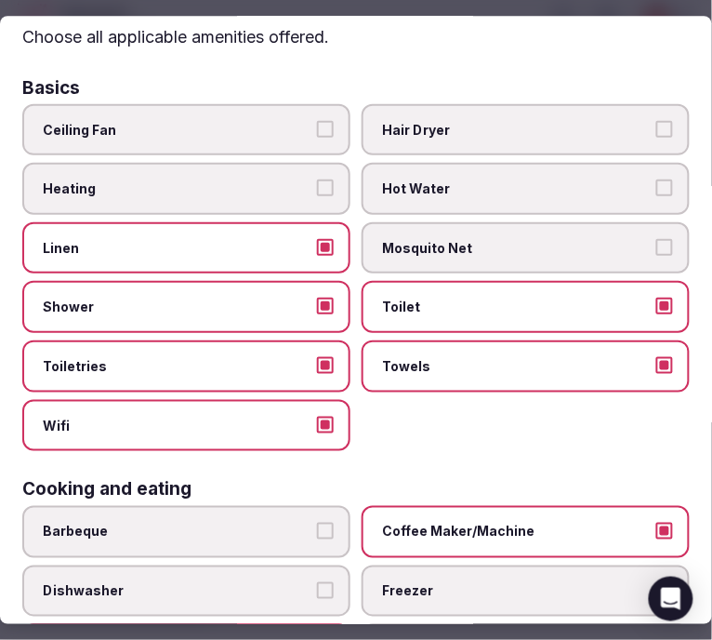
scroll to position [0, 0]
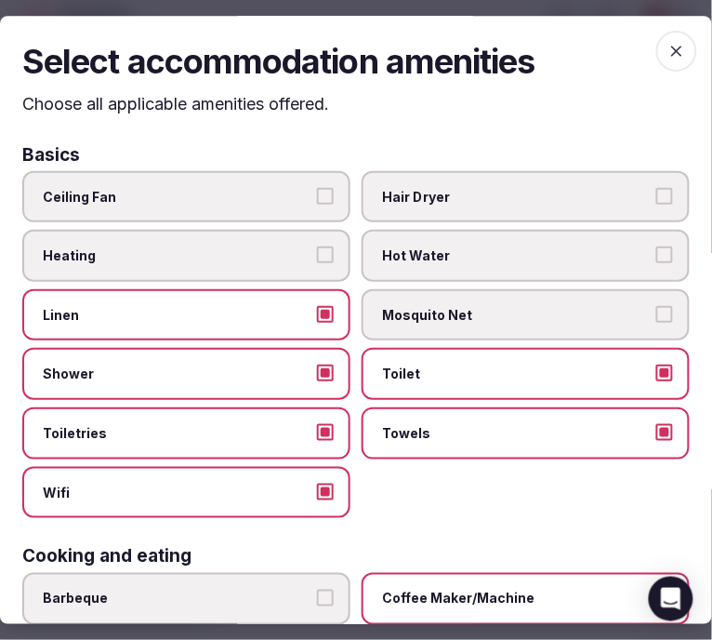
click at [657, 51] on span "button" at bounding box center [677, 51] width 41 height 41
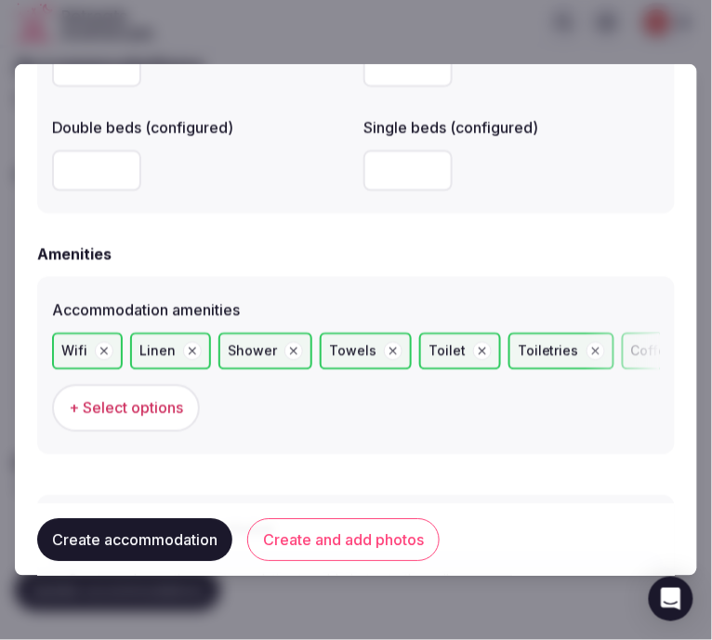
scroll to position [1756, 0]
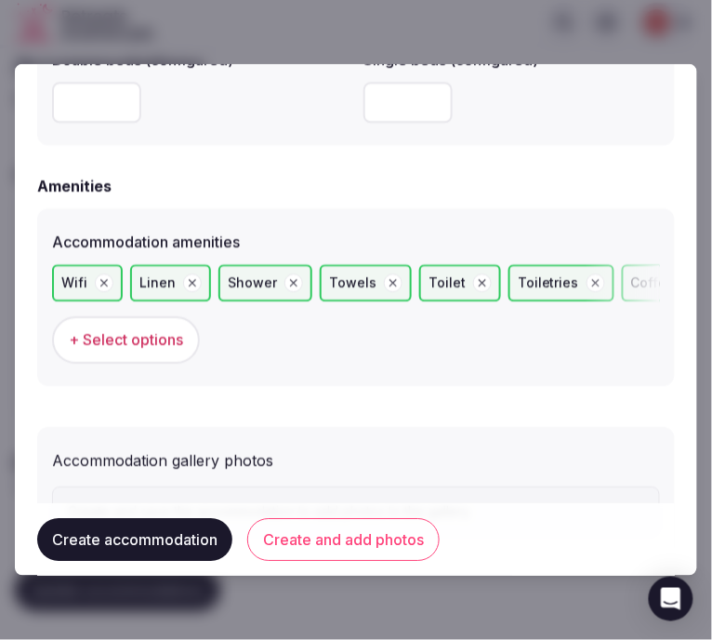
click at [379, 558] on button "Create and add photos" at bounding box center [343, 539] width 193 height 43
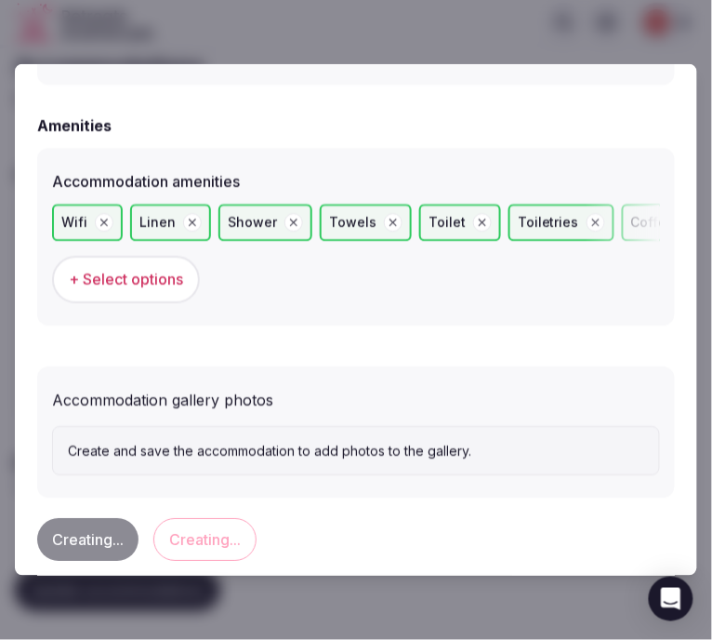
scroll to position [1844, 0]
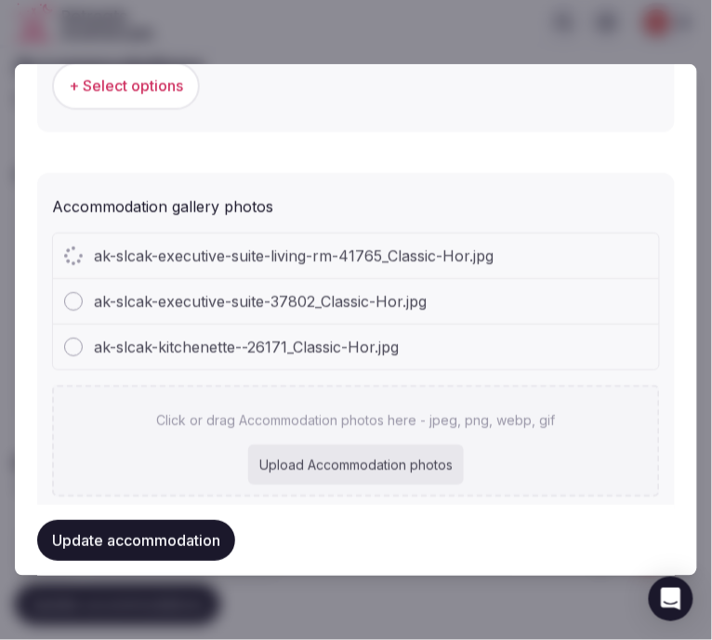
scroll to position [2015, 0]
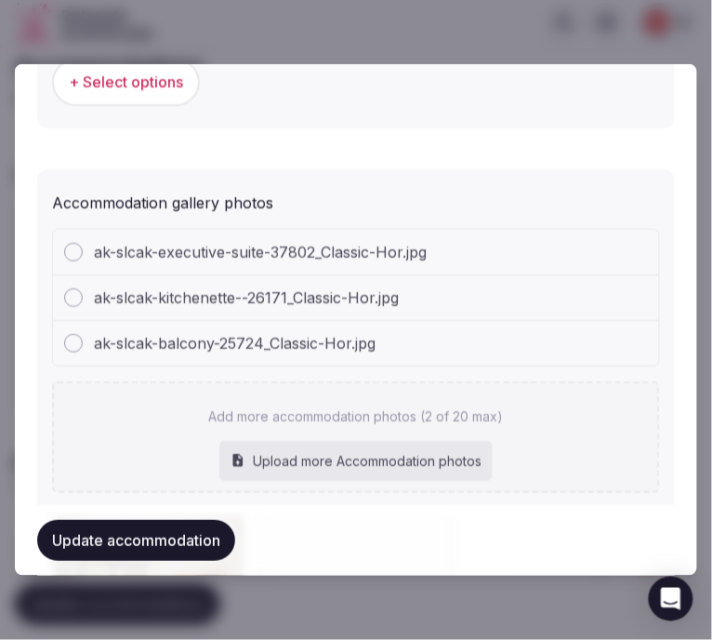
click at [179, 525] on button "Update accommodation" at bounding box center [136, 540] width 198 height 41
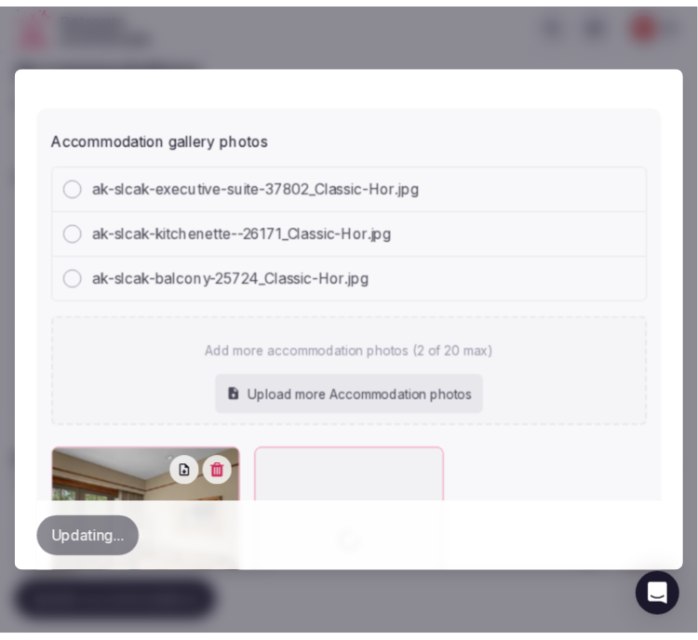
scroll to position [2267, 0]
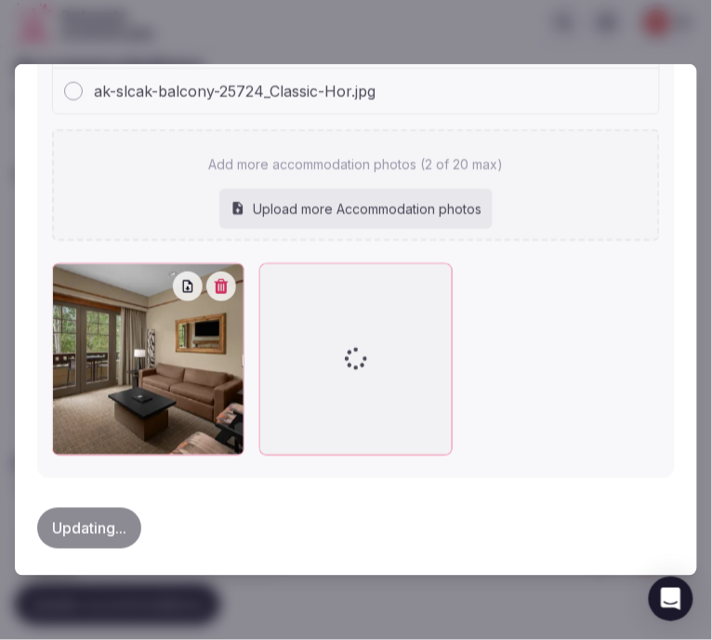
click at [130, 515] on div "Updating..." at bounding box center [356, 528] width 638 height 71
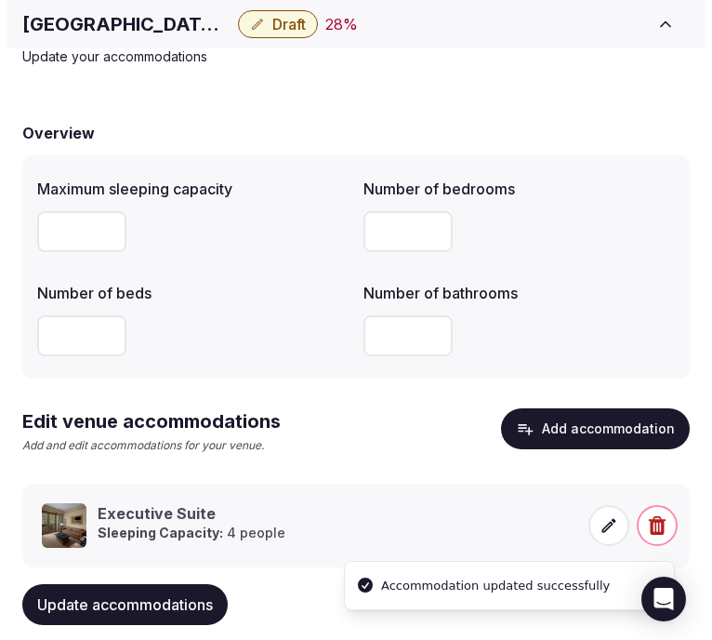
scroll to position [140, 0]
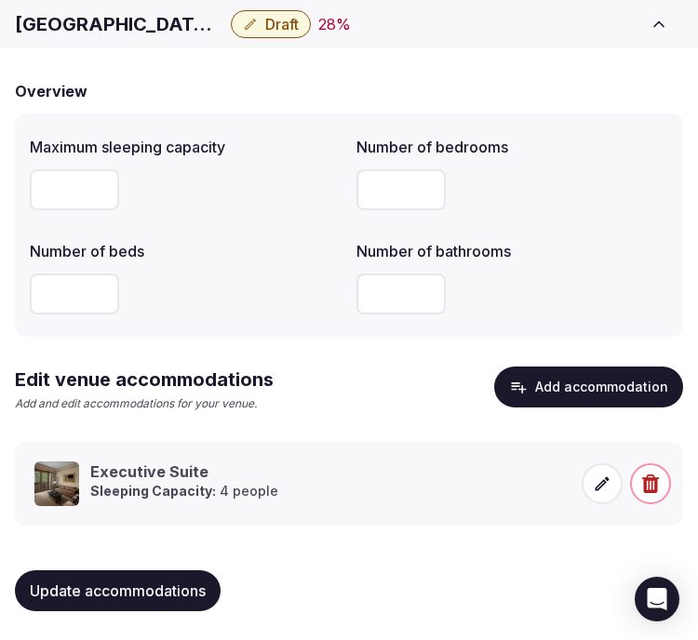
click at [593, 474] on icon at bounding box center [602, 483] width 19 height 19
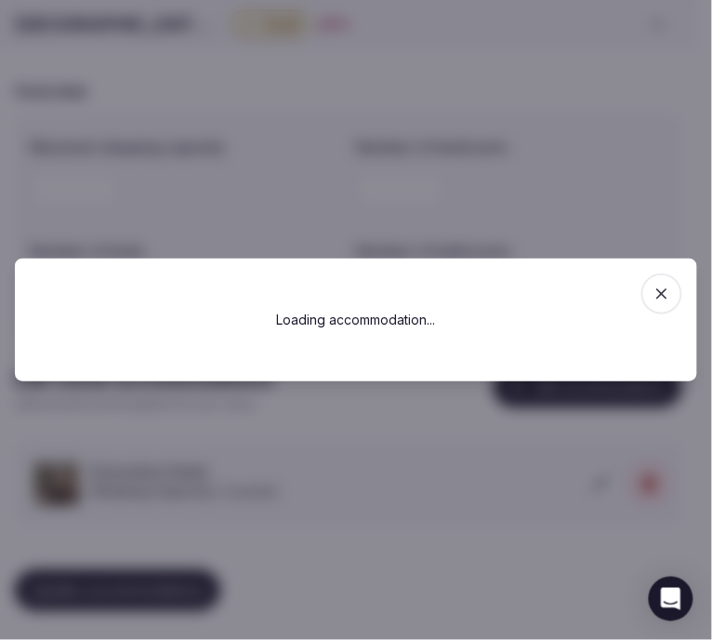
click at [564, 183] on div at bounding box center [356, 320] width 712 height 640
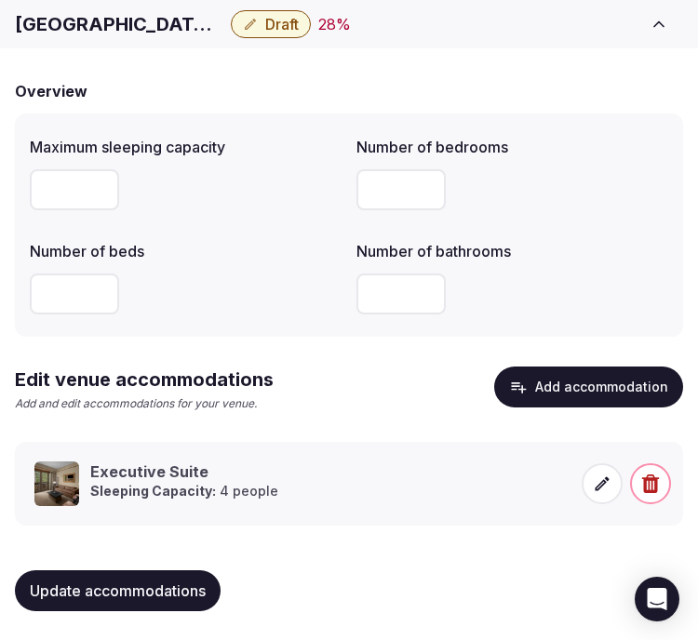
click at [155, 573] on button "Update accommodations" at bounding box center [118, 590] width 206 height 41
click at [591, 479] on span at bounding box center [601, 483] width 41 height 41
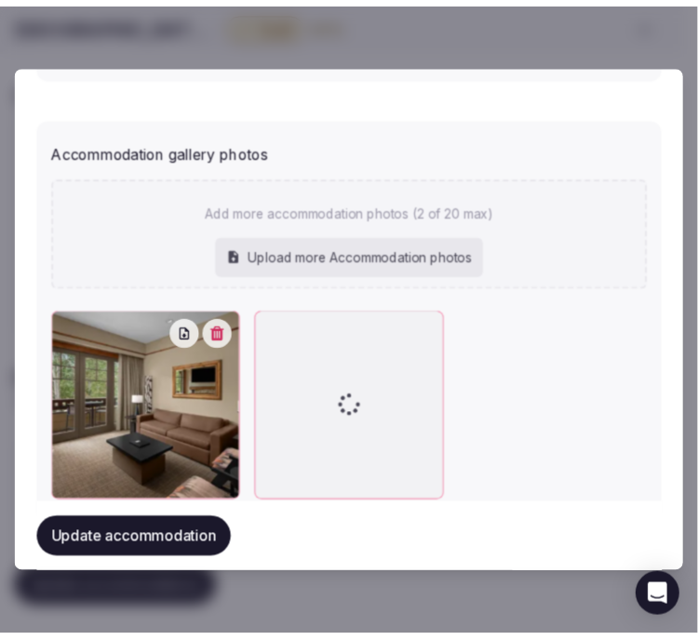
scroll to position [2114, 0]
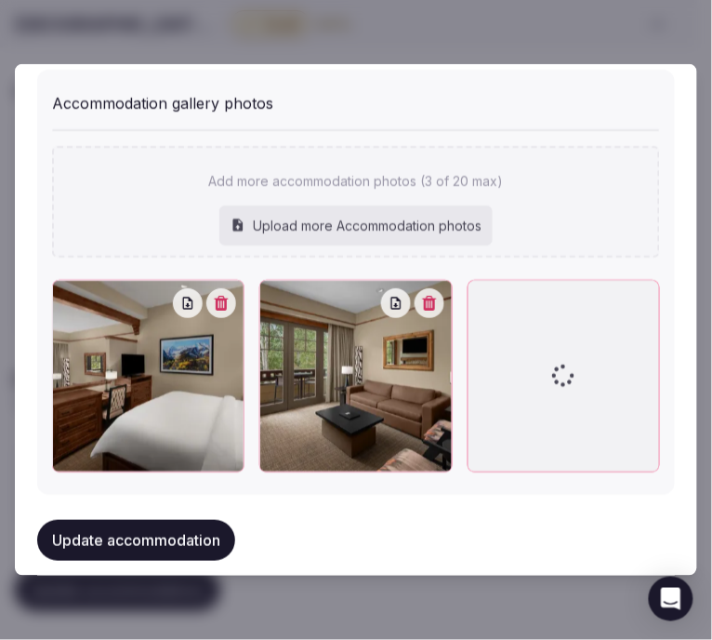
click at [224, 535] on button "Update accommodation" at bounding box center [136, 540] width 198 height 41
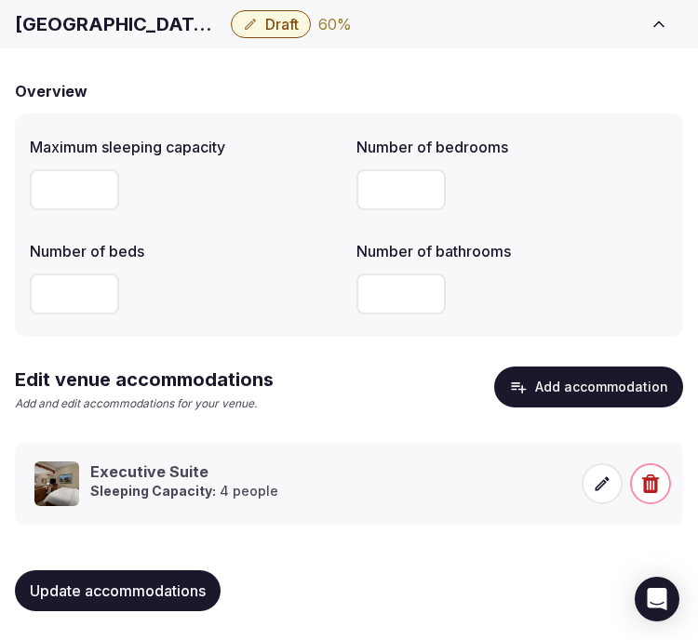
click at [167, 583] on span "Update accommodations" at bounding box center [118, 590] width 176 height 19
click at [203, 582] on span "Update accommodations" at bounding box center [118, 590] width 176 height 19
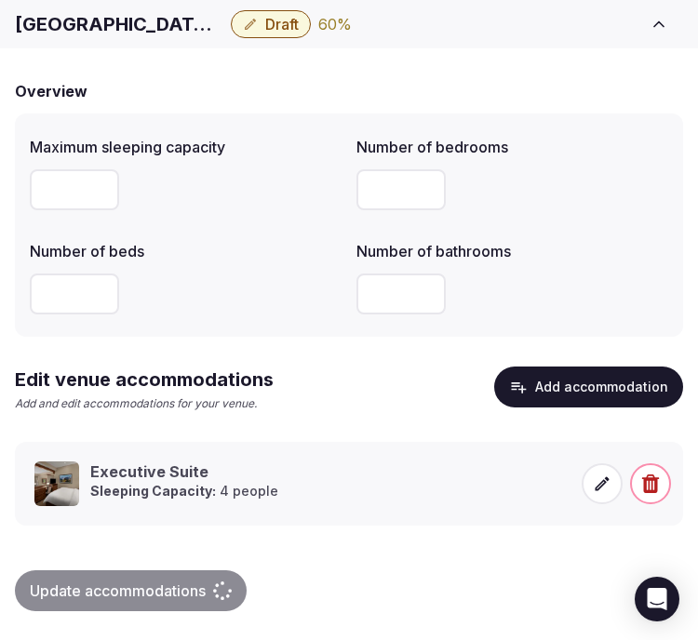
scroll to position [87, 0]
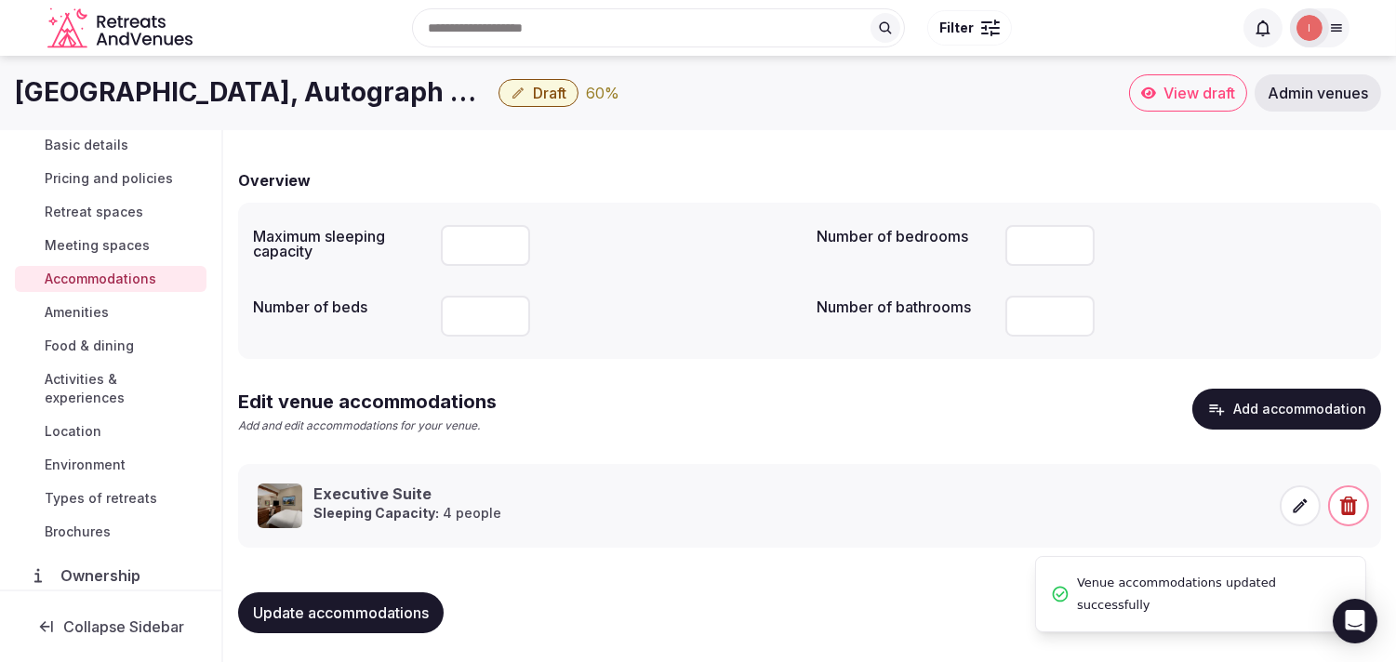
click at [105, 316] on span "Amenities" at bounding box center [77, 312] width 64 height 19
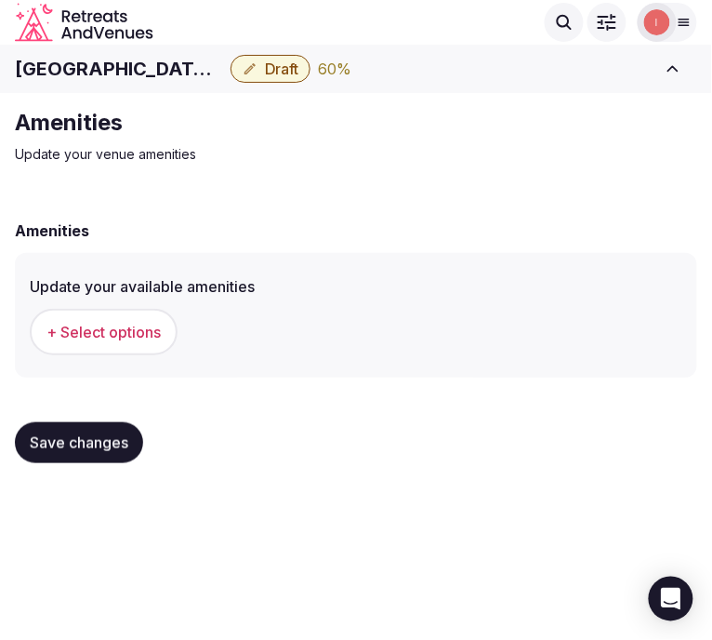
click at [135, 329] on span "+ Select options" at bounding box center [104, 332] width 114 height 20
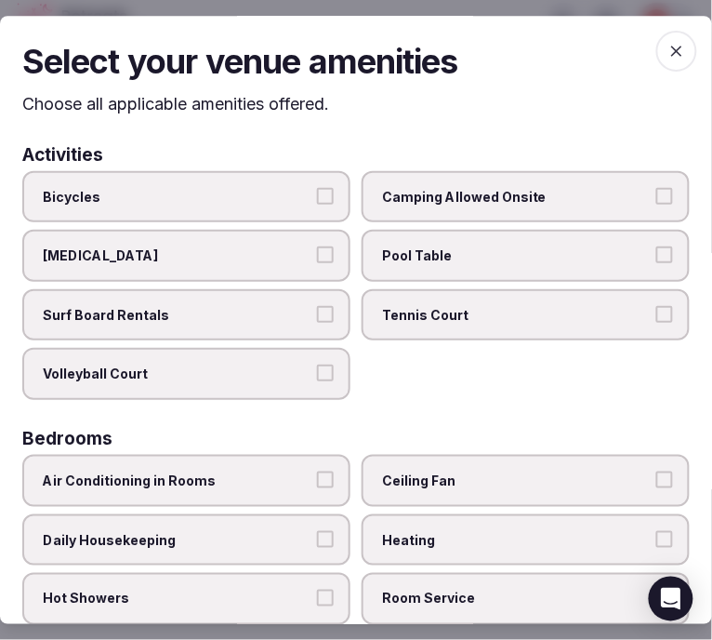
click at [291, 472] on span "Air Conditioning in Rooms" at bounding box center [177, 481] width 269 height 19
click at [317, 472] on button "Air Conditioning in Rooms" at bounding box center [325, 480] width 17 height 17
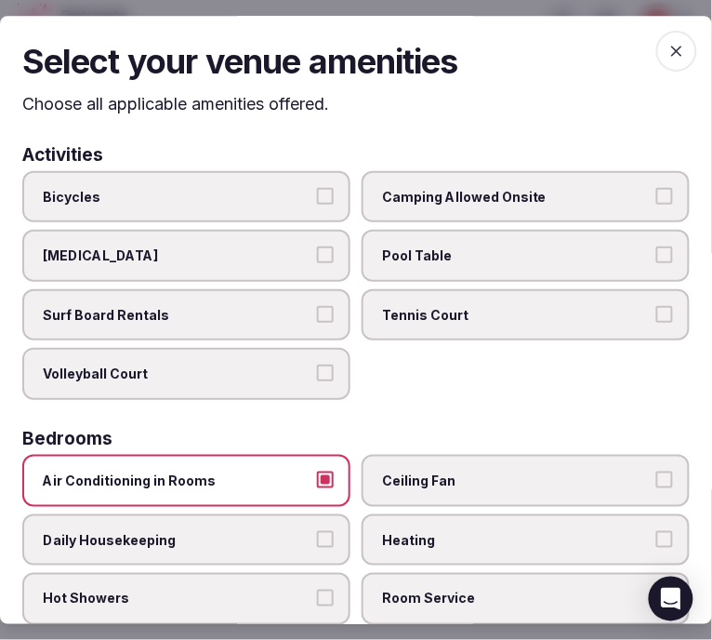
scroll to position [103, 0]
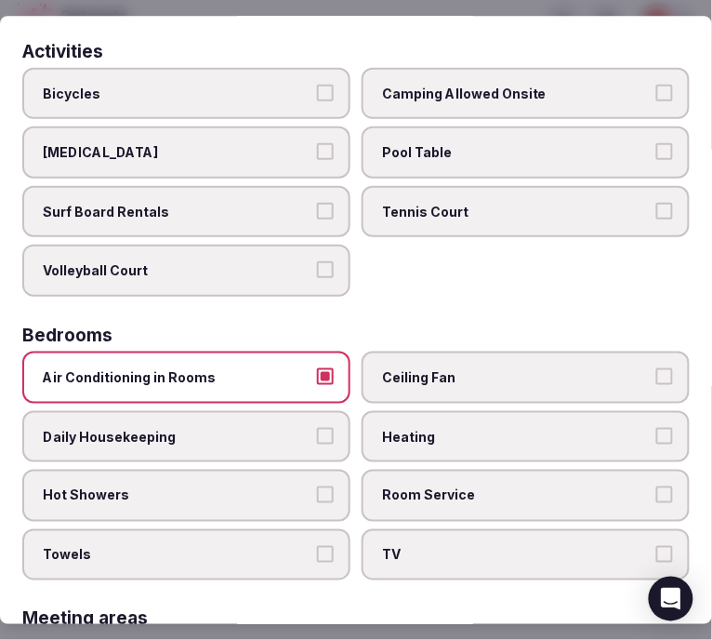
click at [326, 430] on button "Daily Housekeeping" at bounding box center [325, 436] width 17 height 17
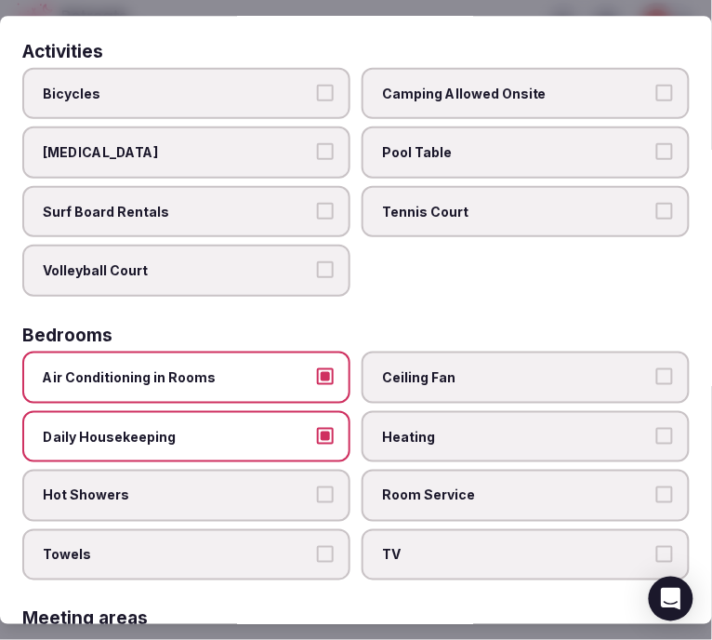
drag, startPoint x: 407, startPoint y: 476, endPoint x: 419, endPoint y: 506, distance: 31.8
click at [407, 486] on span "Room Service" at bounding box center [516, 495] width 269 height 19
click at [657, 486] on button "Room Service" at bounding box center [665, 494] width 17 height 17
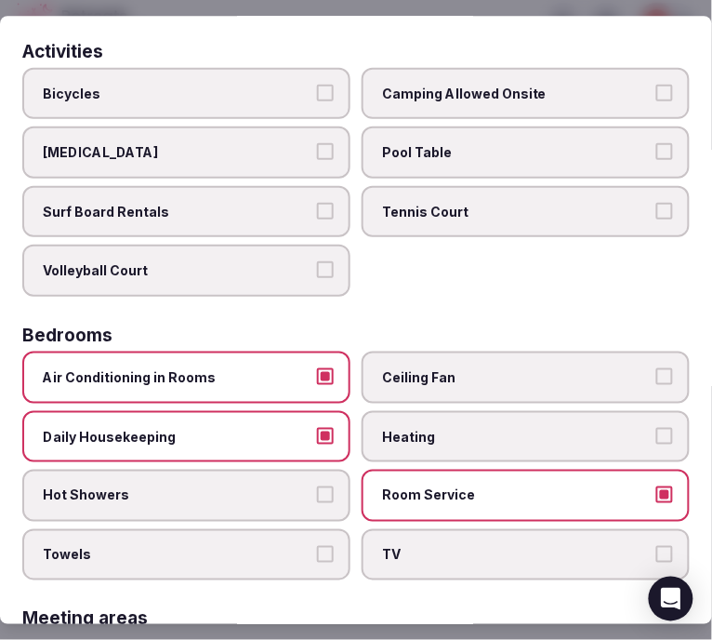
drag, startPoint x: 420, startPoint y: 542, endPoint x: 300, endPoint y: 537, distance: 121.0
click at [415, 546] on span "TV" at bounding box center [516, 555] width 269 height 19
click at [657, 546] on button "TV" at bounding box center [665, 554] width 17 height 17
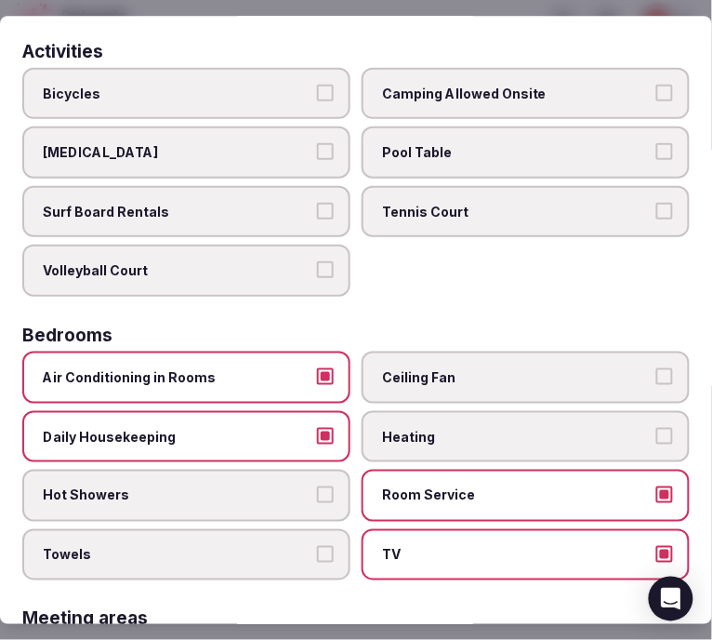
drag, startPoint x: 296, startPoint y: 533, endPoint x: 304, endPoint y: 528, distance: 9.6
click at [298, 546] on span "Towels" at bounding box center [177, 555] width 269 height 19
click at [317, 546] on button "Towels" at bounding box center [325, 554] width 17 height 17
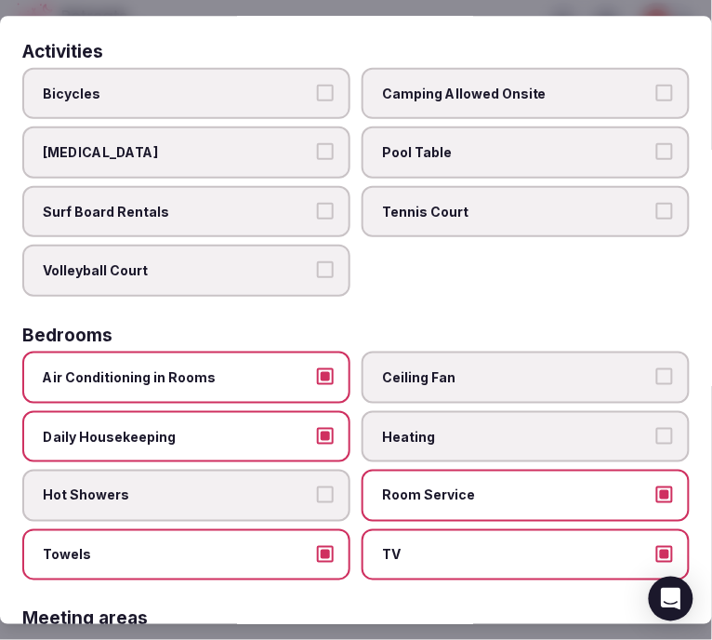
click at [320, 499] on label "Hot Showers" at bounding box center [186, 496] width 328 height 52
click at [320, 499] on button "Hot Showers" at bounding box center [325, 494] width 17 height 17
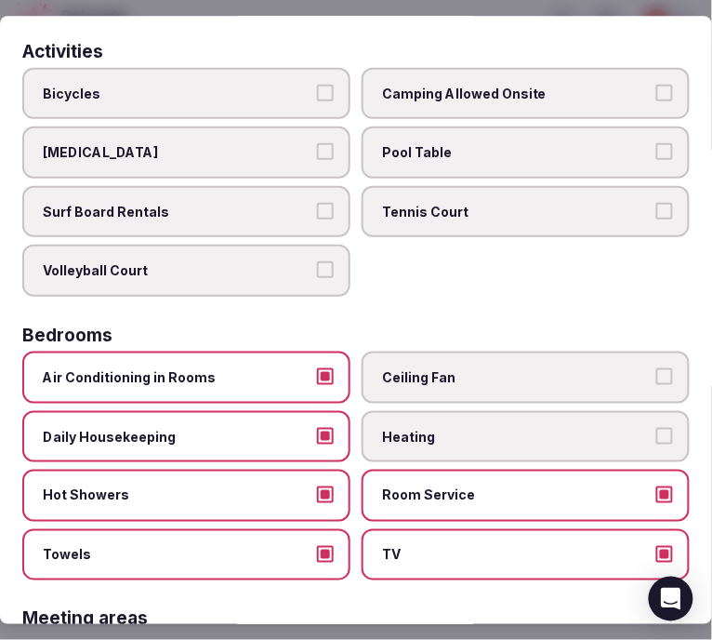
click at [317, 486] on button "Hot Showers" at bounding box center [325, 494] width 17 height 17
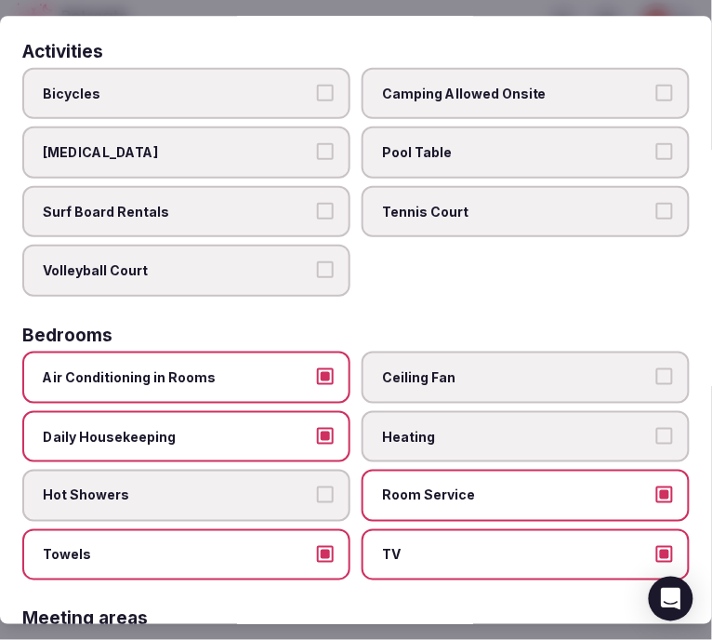
click at [317, 486] on button "Hot Showers" at bounding box center [325, 494] width 17 height 17
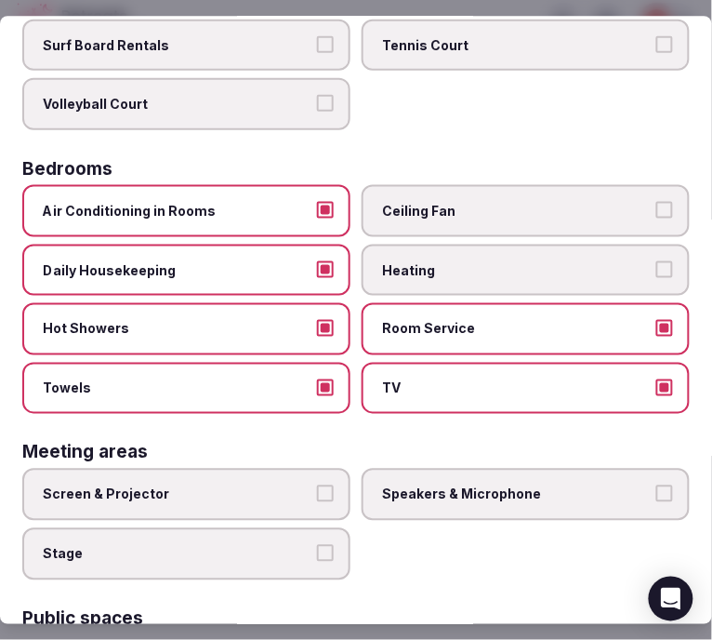
scroll to position [516, 0]
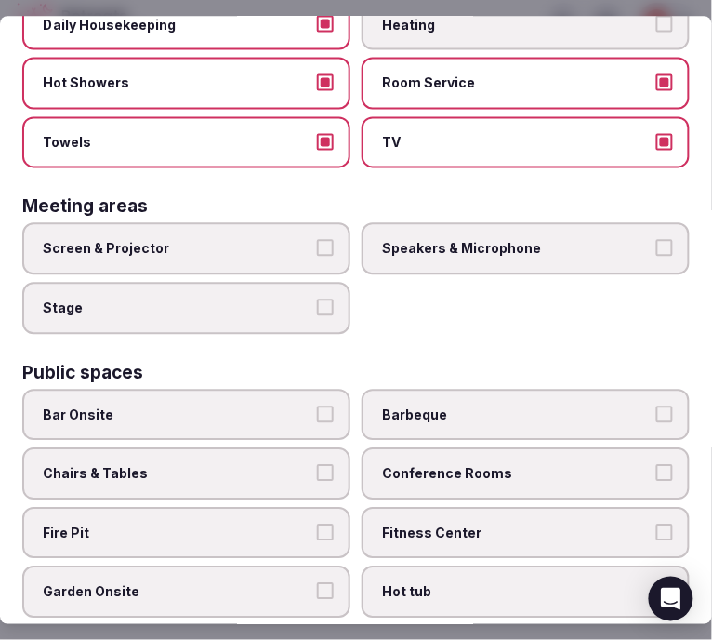
drag, startPoint x: 320, startPoint y: 236, endPoint x: 330, endPoint y: 235, distance: 10.3
click at [319, 240] on button "Screen & Projector" at bounding box center [325, 248] width 17 height 17
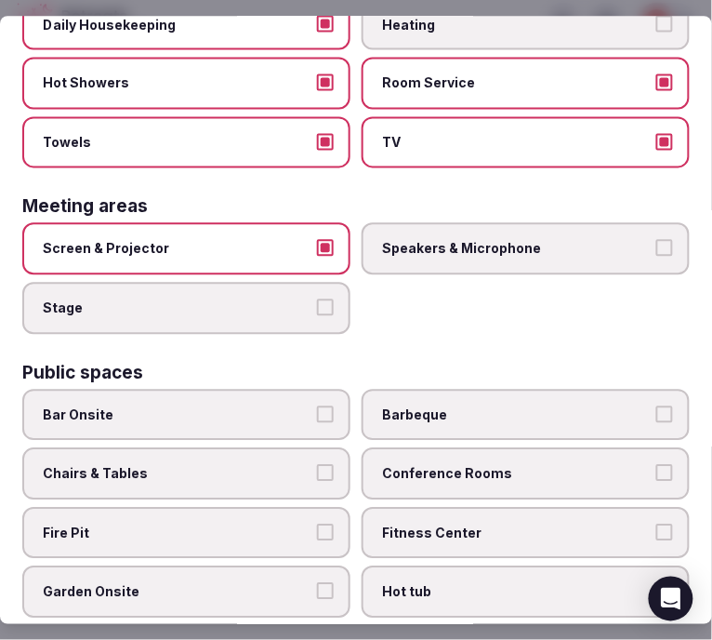
click at [432, 243] on label "Speakers & Microphone" at bounding box center [526, 249] width 328 height 52
click at [657, 243] on button "Speakers & Microphone" at bounding box center [665, 248] width 17 height 17
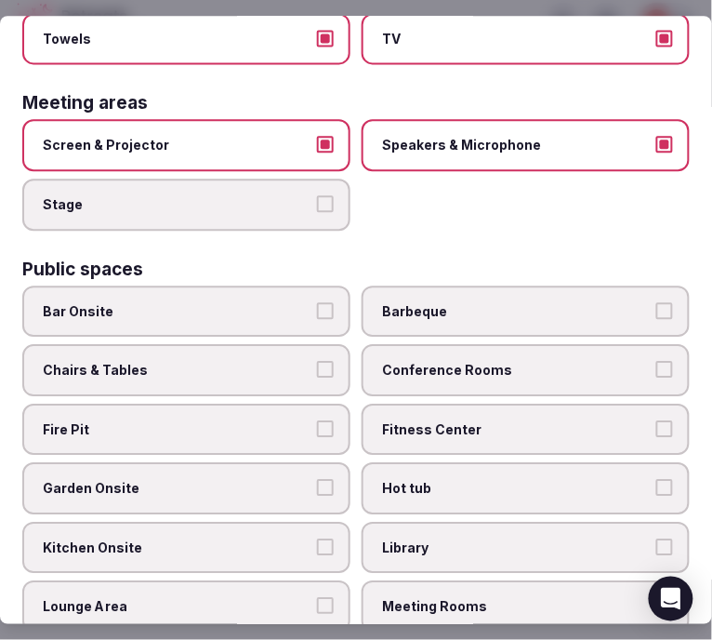
scroll to position [723, 0]
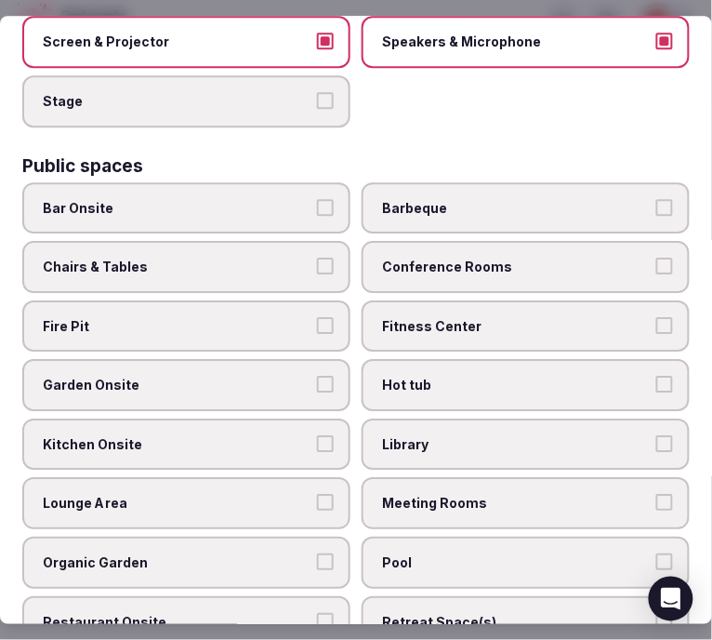
click at [330, 251] on label "Chairs & Tables" at bounding box center [186, 267] width 328 height 52
click at [330, 258] on button "Chairs & Tables" at bounding box center [325, 266] width 17 height 17
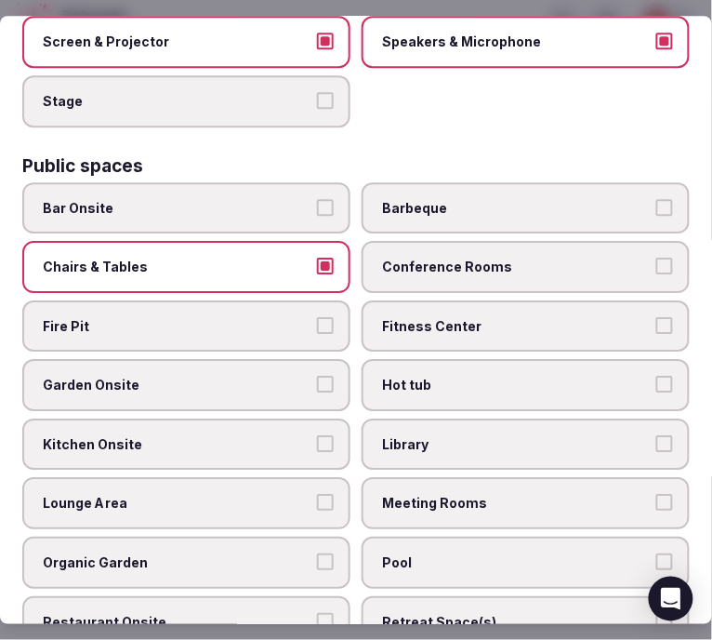
scroll to position [826, 0]
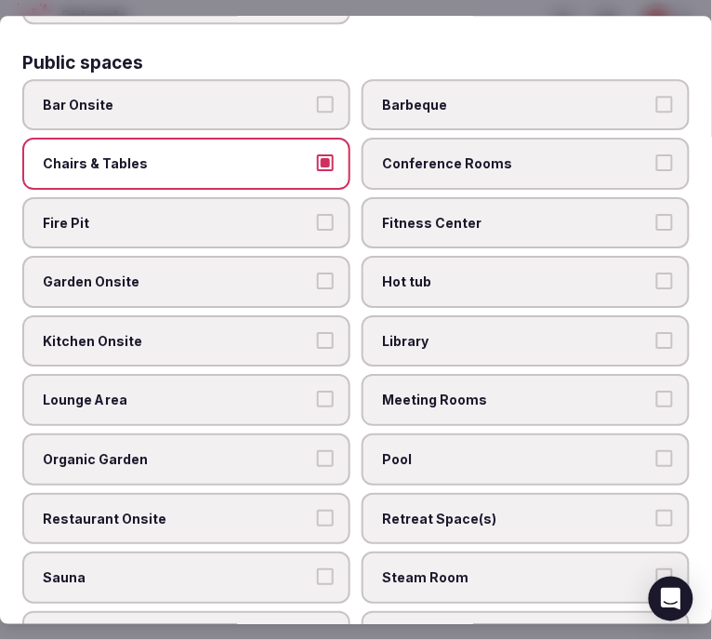
click at [629, 211] on label "Fitness Center" at bounding box center [526, 223] width 328 height 52
click at [657, 214] on button "Fitness Center" at bounding box center [665, 222] width 17 height 17
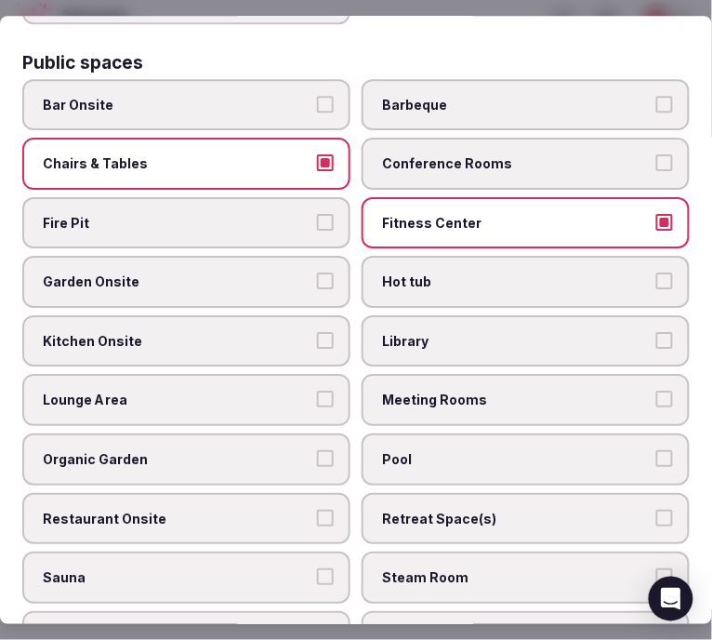
click at [619, 154] on span "Conference Rooms" at bounding box center [516, 163] width 269 height 19
click at [657, 154] on button "Conference Rooms" at bounding box center [665, 162] width 17 height 17
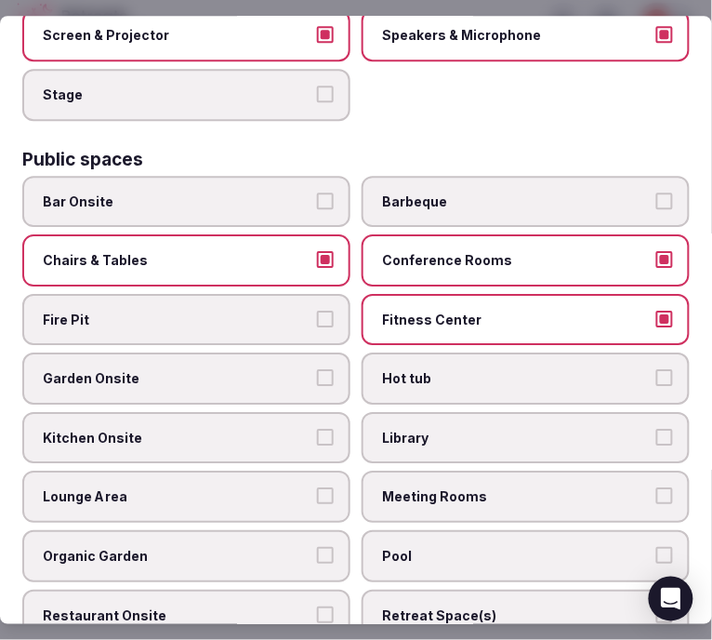
scroll to position [723, 0]
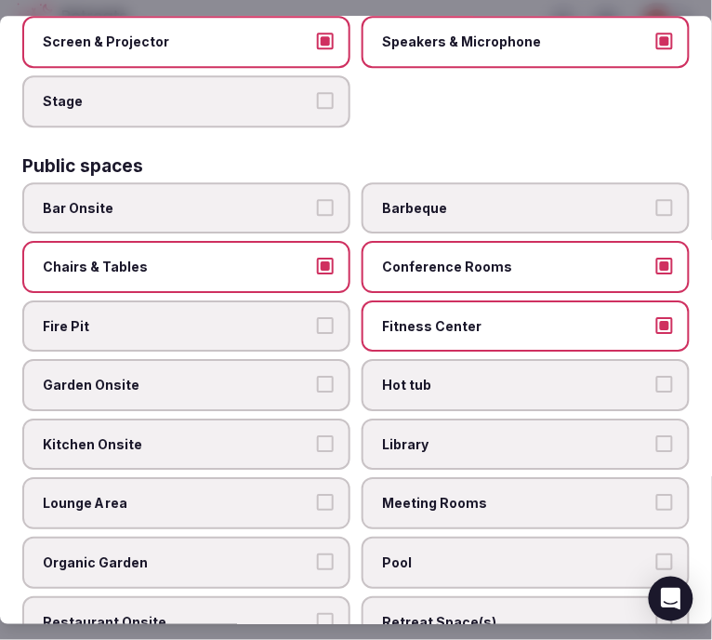
click at [426, 258] on span "Conference Rooms" at bounding box center [516, 267] width 269 height 19
click at [657, 258] on button "Conference Rooms" at bounding box center [665, 266] width 17 height 17
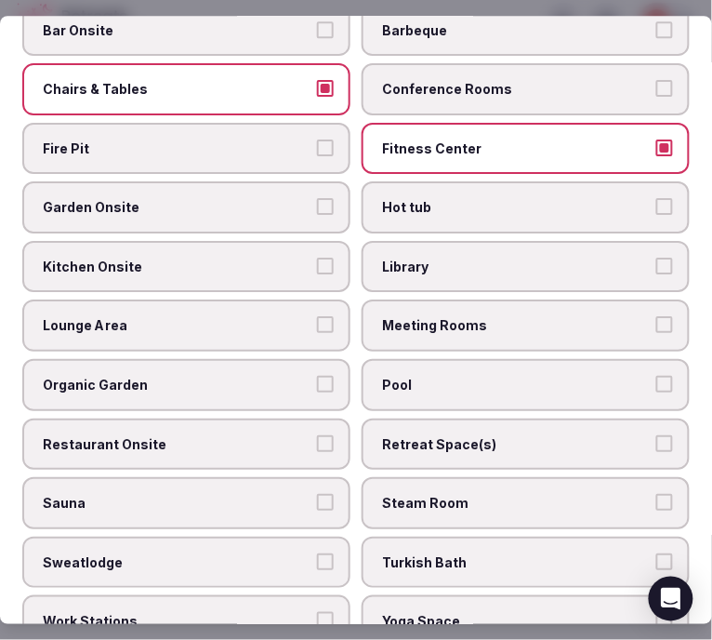
scroll to position [930, 0]
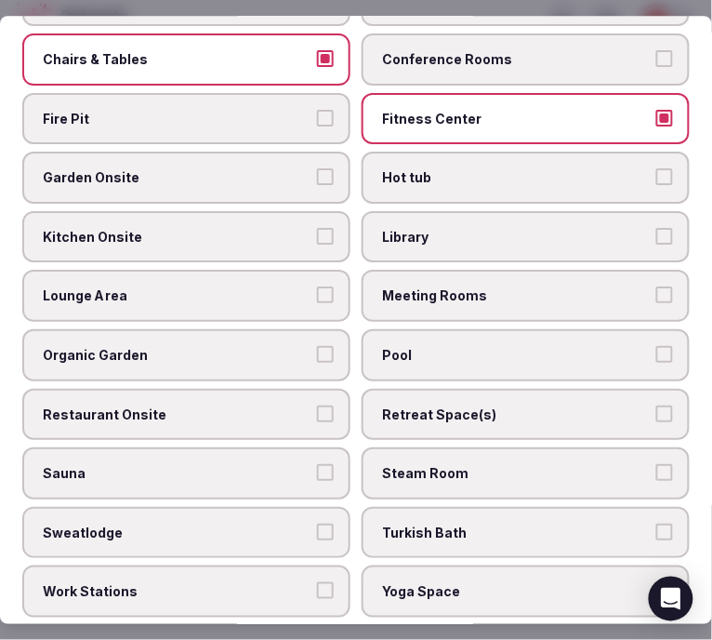
click at [429, 287] on span "Meeting Rooms" at bounding box center [516, 296] width 269 height 19
click at [657, 287] on button "Meeting Rooms" at bounding box center [665, 295] width 17 height 17
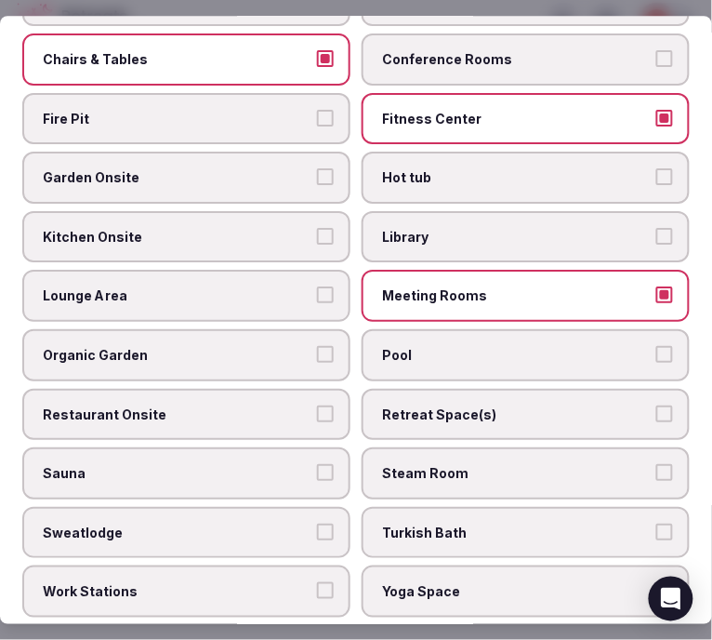
click at [288, 169] on span "Garden Onsite" at bounding box center [177, 178] width 269 height 19
click at [317, 169] on button "Garden Onsite" at bounding box center [325, 177] width 17 height 17
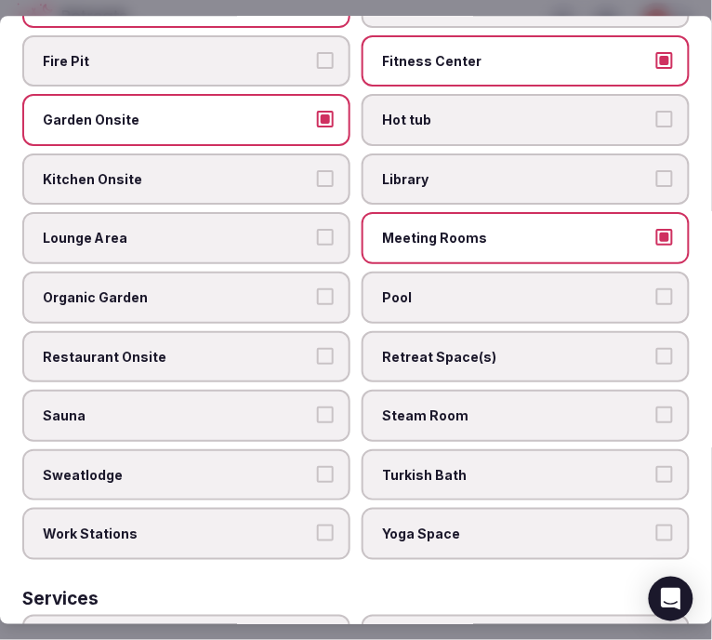
scroll to position [1033, 0]
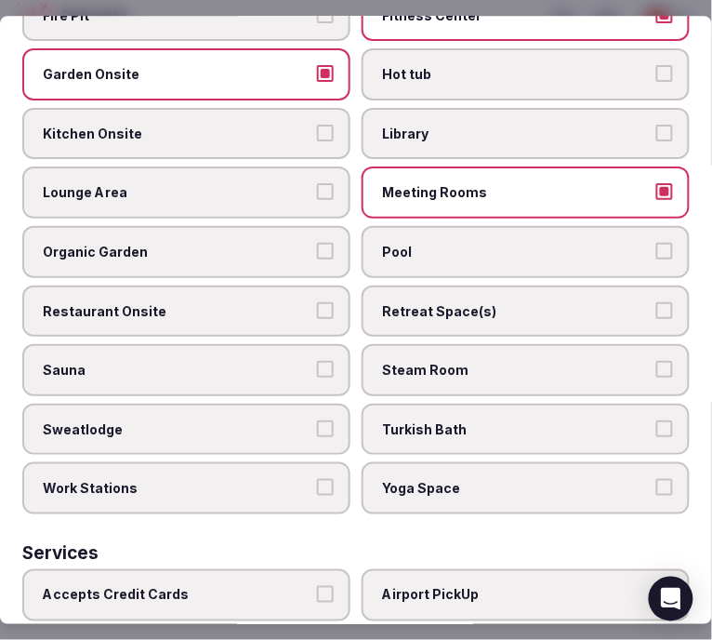
click at [317, 302] on button "Restaurant Onsite" at bounding box center [325, 310] width 17 height 17
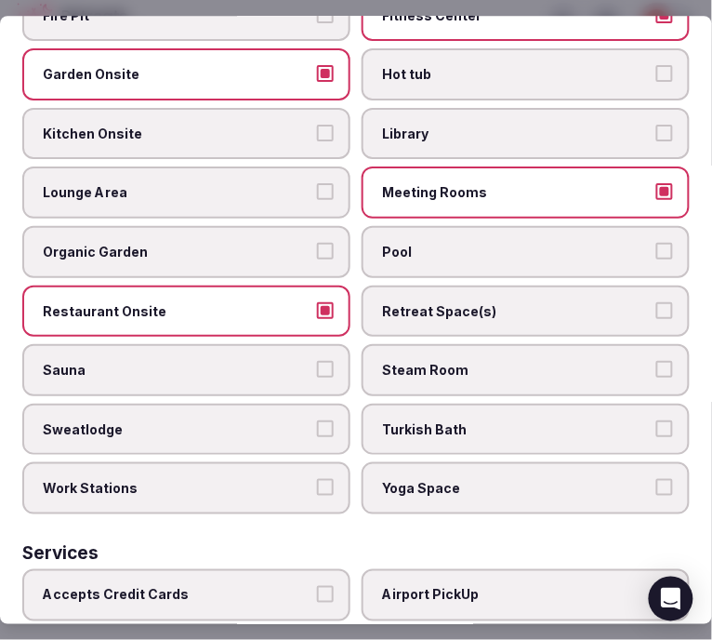
click at [406, 235] on label "Pool" at bounding box center [526, 252] width 328 height 52
click at [657, 243] on button "Pool" at bounding box center [665, 251] width 17 height 17
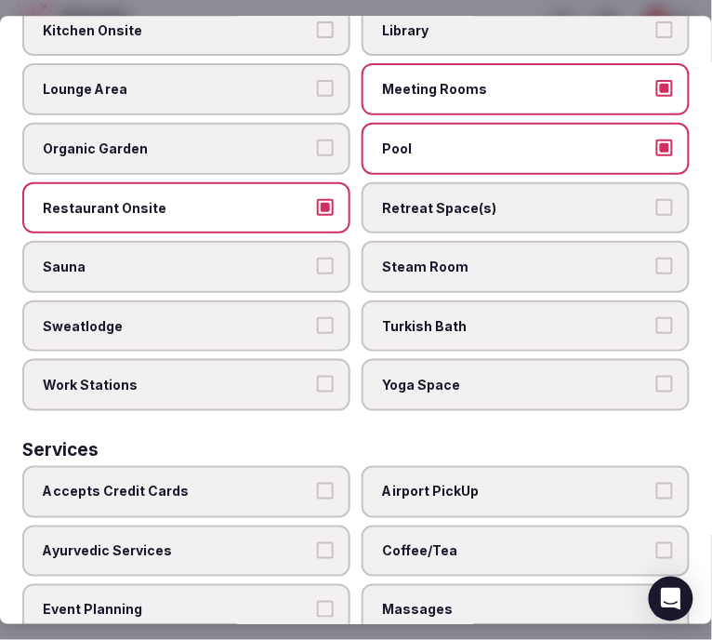
scroll to position [1302, 0]
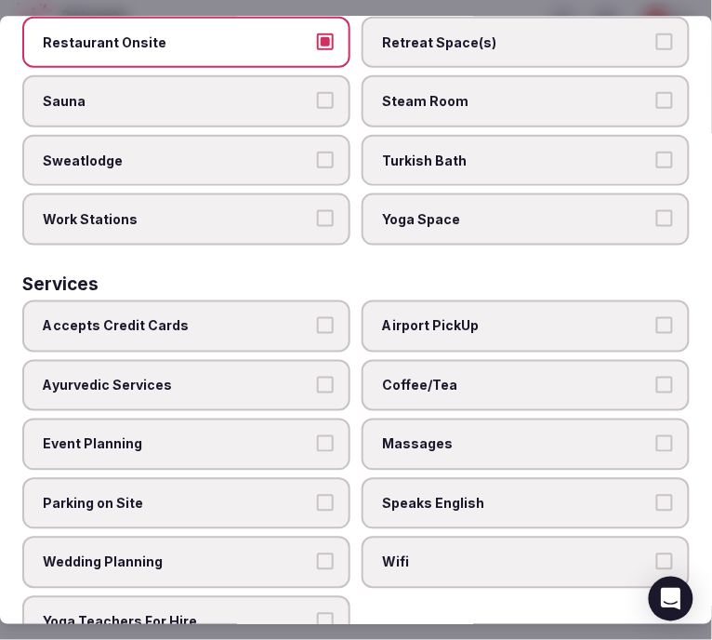
click at [304, 317] on span "Accepts Credit Cards" at bounding box center [177, 326] width 269 height 19
click at [317, 317] on button "Accepts Credit Cards" at bounding box center [325, 325] width 17 height 17
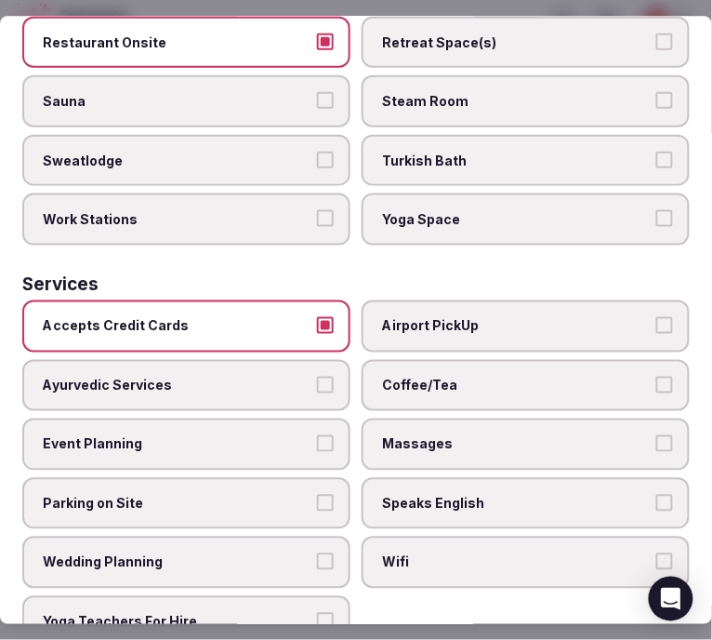
click at [385, 377] on span "Coffee/Tea" at bounding box center [516, 386] width 269 height 19
click at [657, 377] on button "Coffee/Tea" at bounding box center [665, 385] width 17 height 17
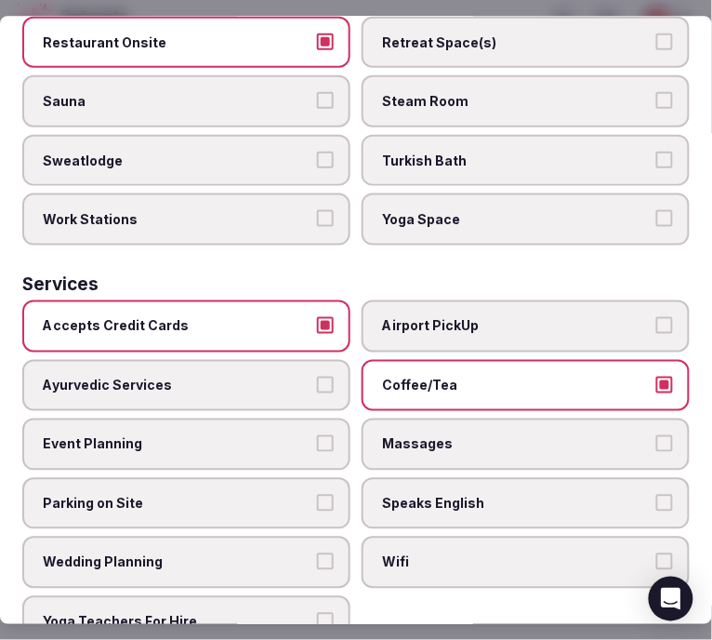
click at [434, 435] on span "Massages" at bounding box center [516, 444] width 269 height 19
click at [657, 435] on button "Massages" at bounding box center [665, 443] width 17 height 17
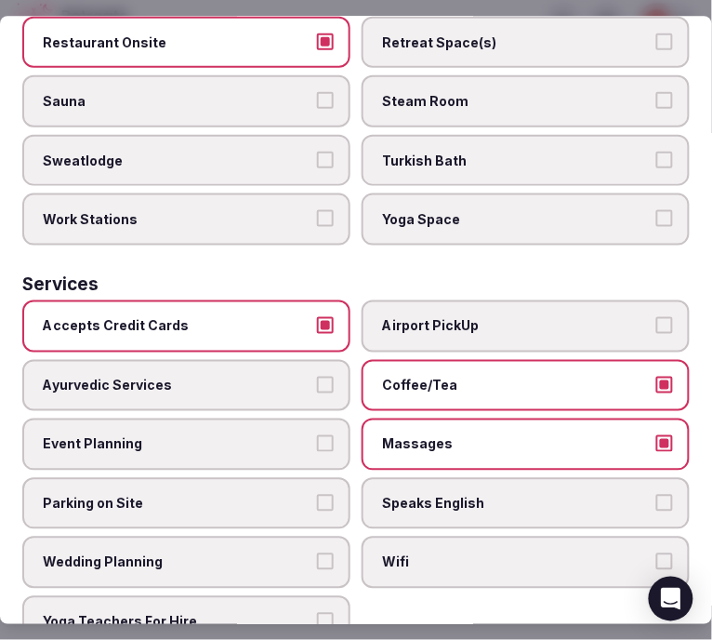
click at [421, 495] on span "Speaks English" at bounding box center [516, 504] width 269 height 19
click at [657, 495] on button "Speaks English" at bounding box center [665, 503] width 17 height 17
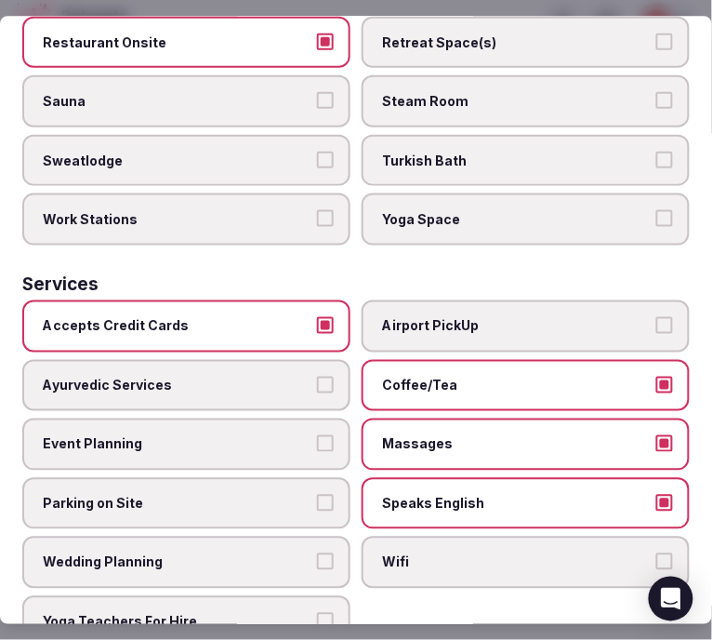
click at [382, 554] on span "Wifi" at bounding box center [516, 563] width 269 height 19
click at [657, 554] on button "Wifi" at bounding box center [665, 562] width 17 height 17
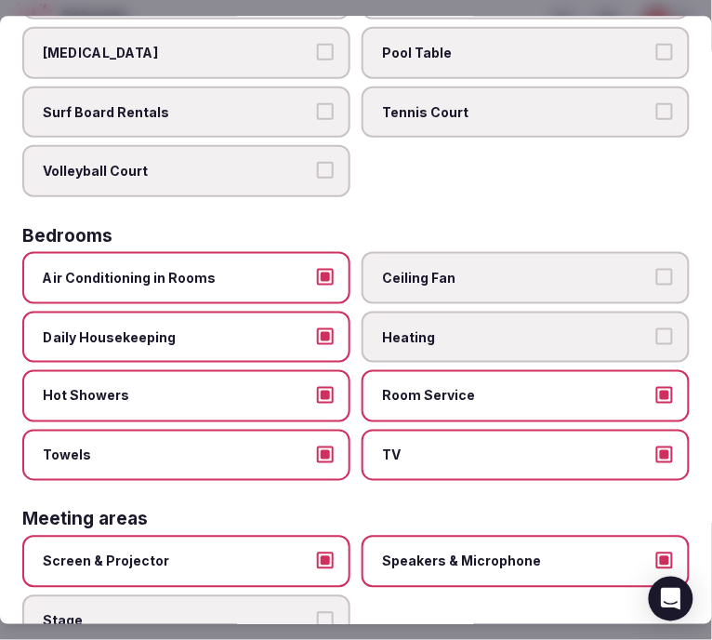
scroll to position [0, 0]
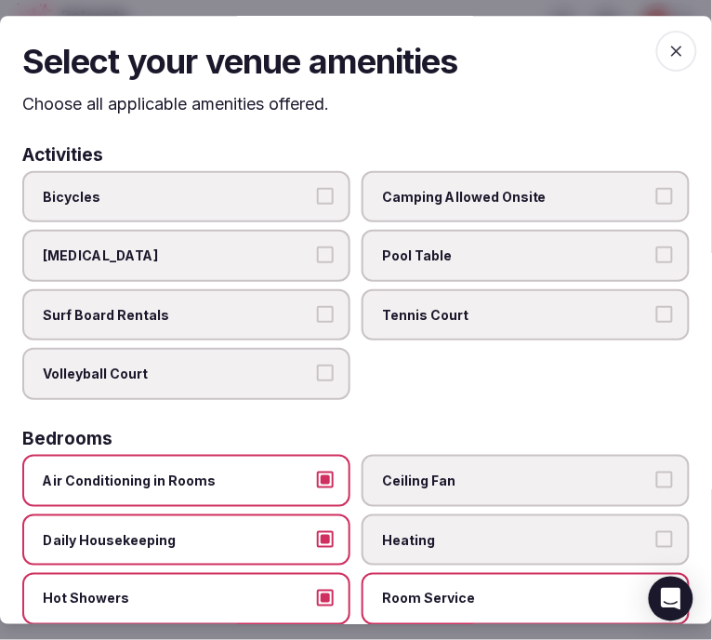
click at [668, 50] on icon "button" at bounding box center [677, 51] width 19 height 19
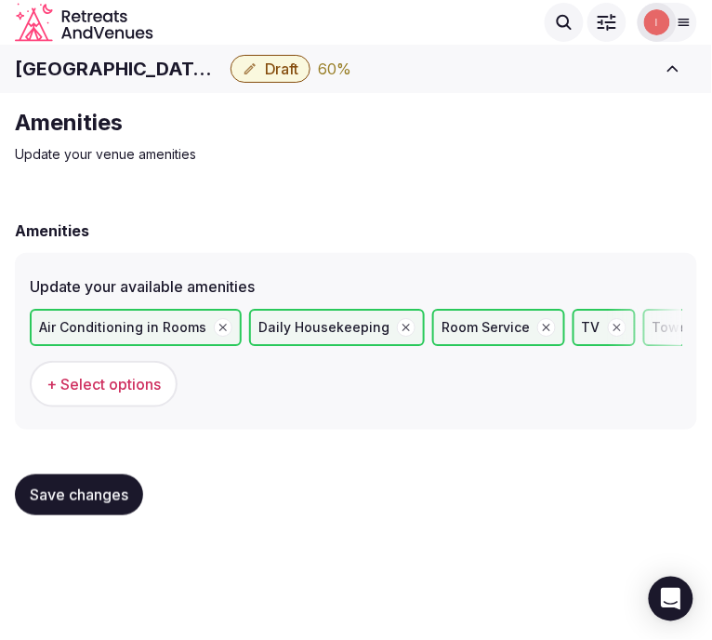
drag, startPoint x: 114, startPoint y: 493, endPoint x: 113, endPoint y: 470, distance: 23.3
click at [113, 490] on span "Save changes" at bounding box center [79, 495] width 99 height 19
click at [31, 504] on button "Save changes" at bounding box center [79, 494] width 128 height 41
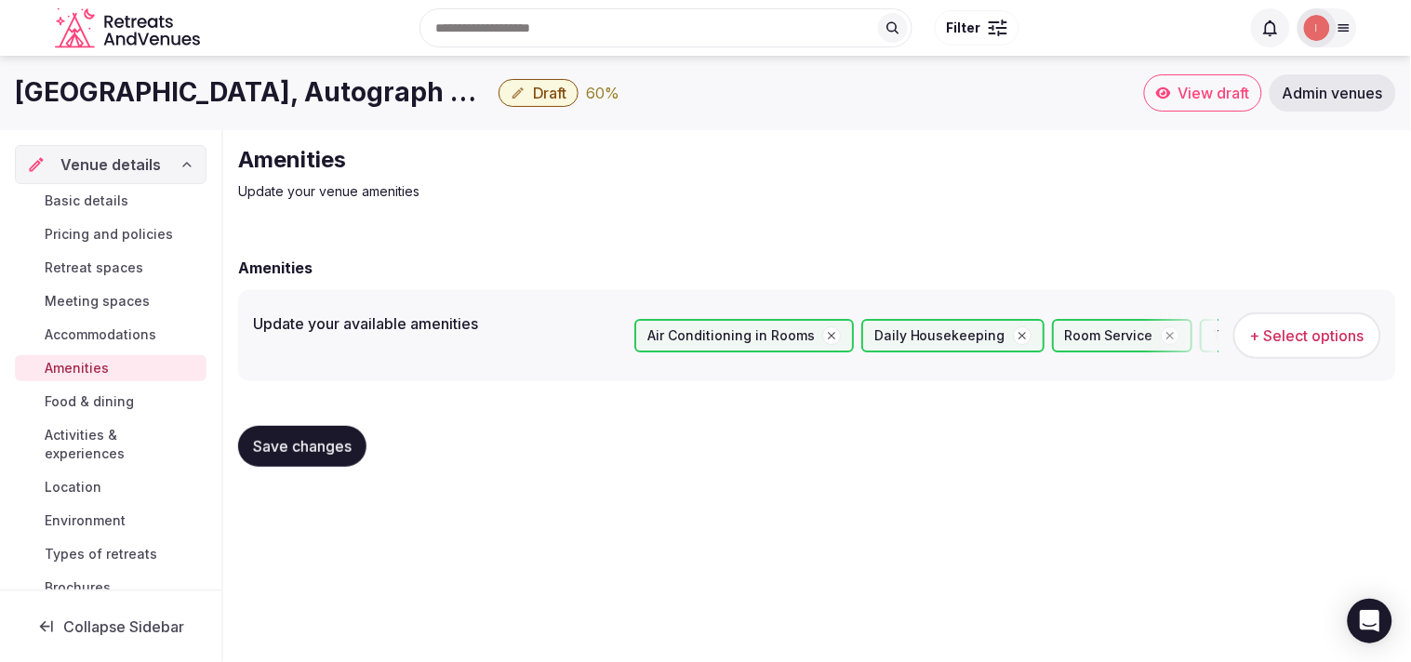
click at [117, 403] on span "Food & dining" at bounding box center [89, 402] width 89 height 19
click at [127, 393] on span "Food & dining" at bounding box center [89, 402] width 89 height 19
click at [104, 395] on span "Food & dining" at bounding box center [89, 402] width 89 height 19
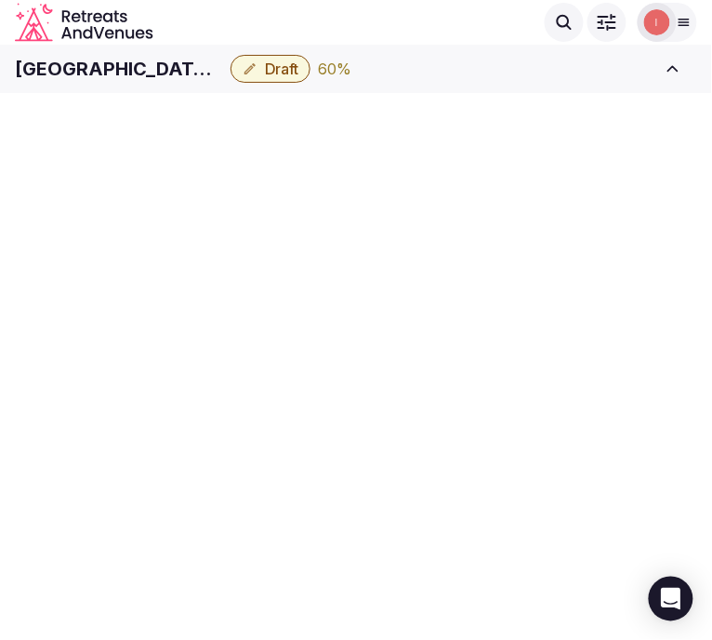
click at [271, 68] on span "Draft" at bounding box center [281, 69] width 33 height 19
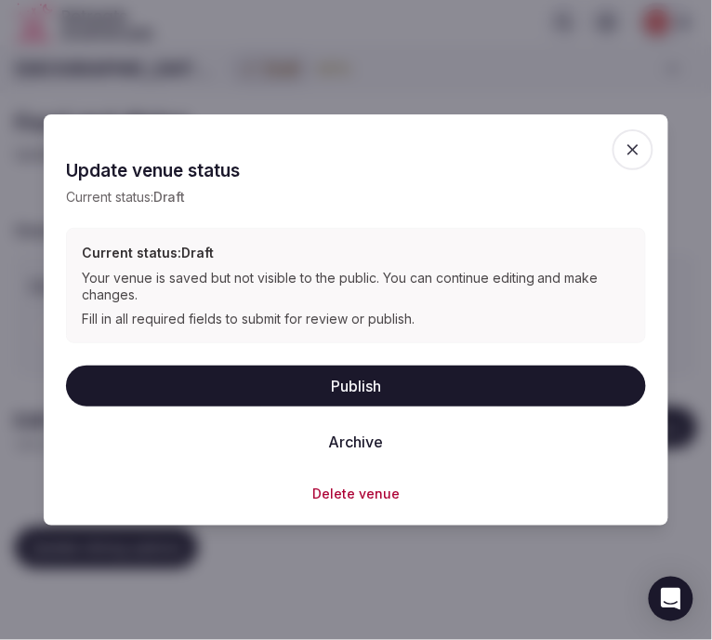
click at [597, 387] on button "Publish" at bounding box center [356, 386] width 580 height 41
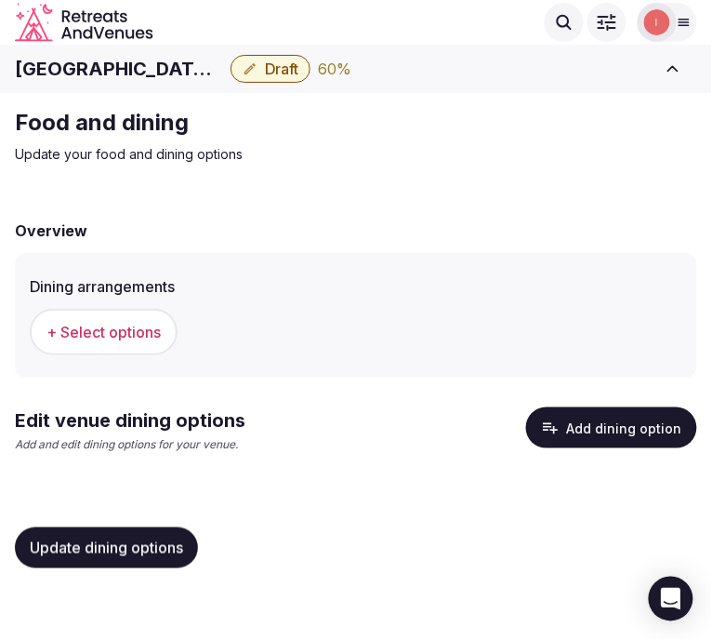
click at [104, 323] on span "+ Select options" at bounding box center [104, 332] width 114 height 20
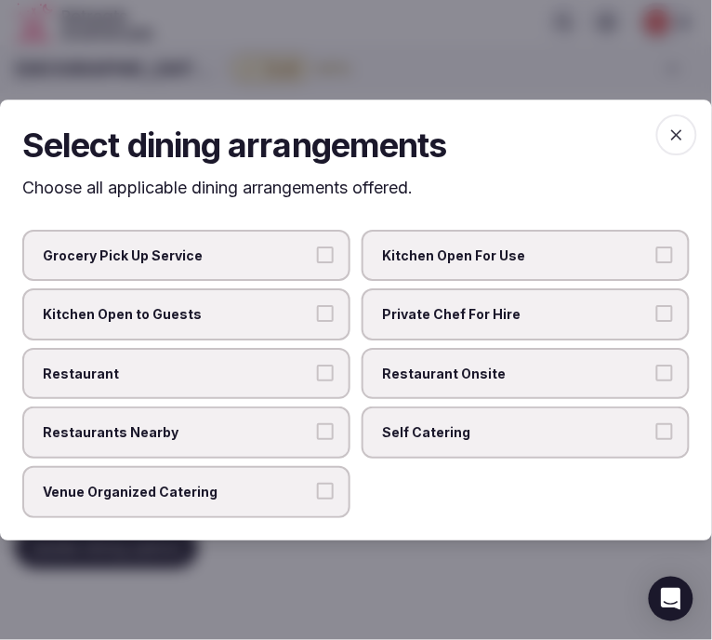
click at [461, 363] on label "Restaurant Onsite" at bounding box center [526, 374] width 328 height 52
click at [657, 365] on button "Restaurant Onsite" at bounding box center [665, 373] width 17 height 17
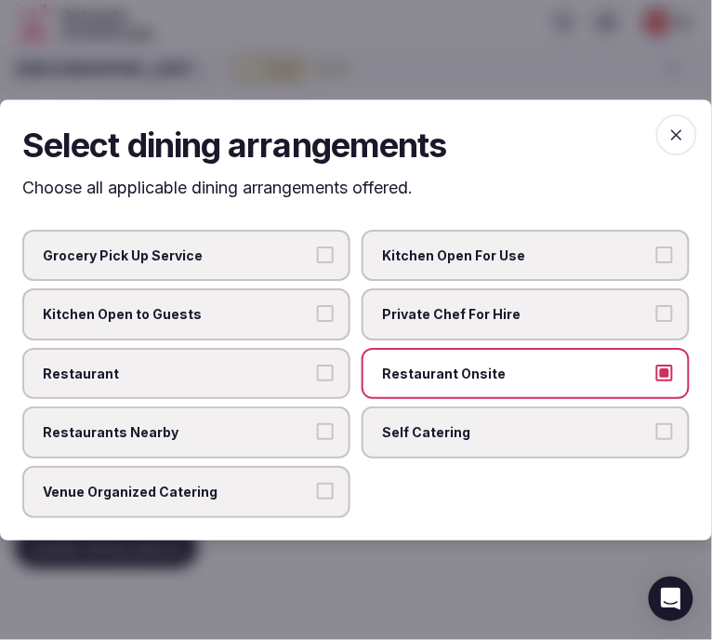
drag, startPoint x: 280, startPoint y: 352, endPoint x: 280, endPoint y: 376, distance: 24.2
click at [280, 353] on label "Restaurant" at bounding box center [186, 374] width 328 height 52
click at [317, 365] on button "Restaurant" at bounding box center [325, 373] width 17 height 17
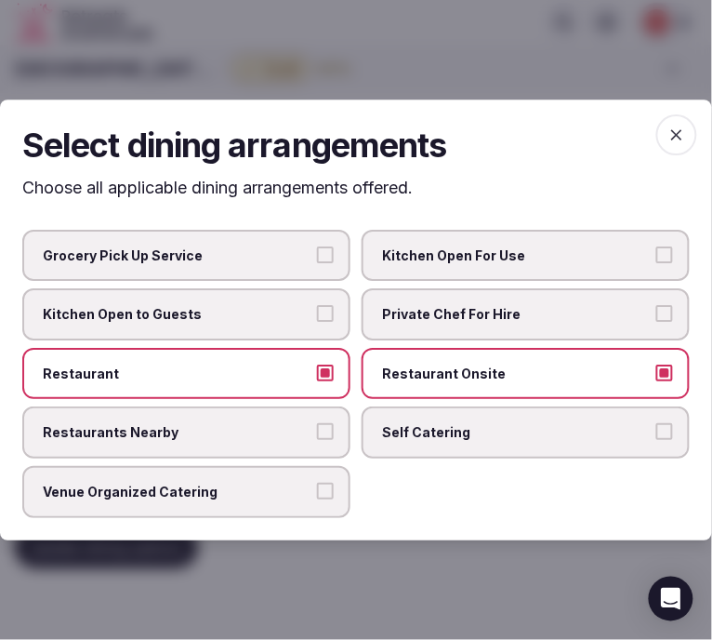
click at [293, 491] on span "Venue Organized Catering" at bounding box center [177, 492] width 269 height 19
click at [317, 491] on button "Venue Organized Catering" at bounding box center [325, 491] width 17 height 17
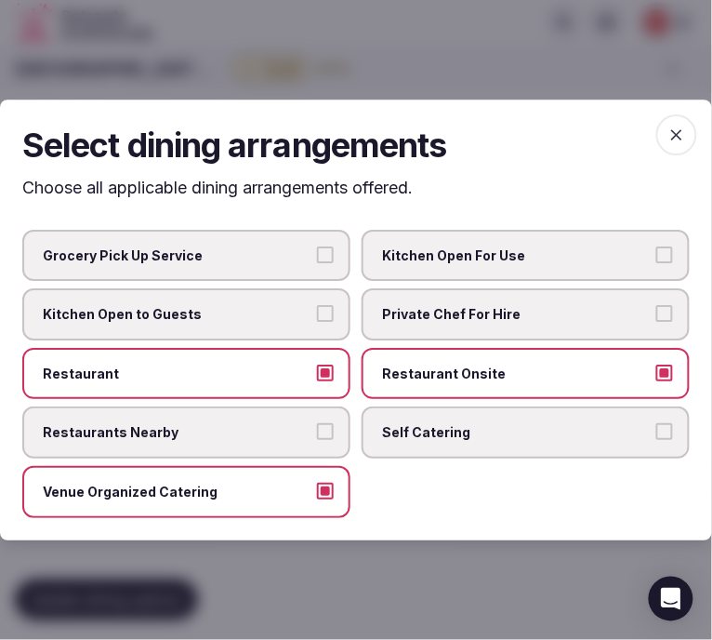
click at [510, 445] on label "Self Catering" at bounding box center [526, 433] width 328 height 52
click at [657, 441] on button "Self Catering" at bounding box center [665, 432] width 17 height 17
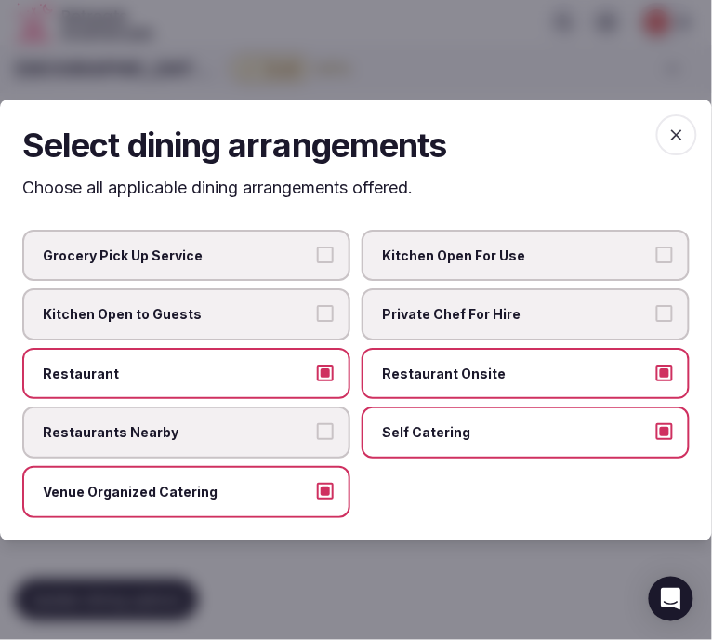
click at [517, 438] on span "Self Catering" at bounding box center [516, 433] width 269 height 19
click at [657, 438] on button "Self Catering" at bounding box center [665, 432] width 17 height 17
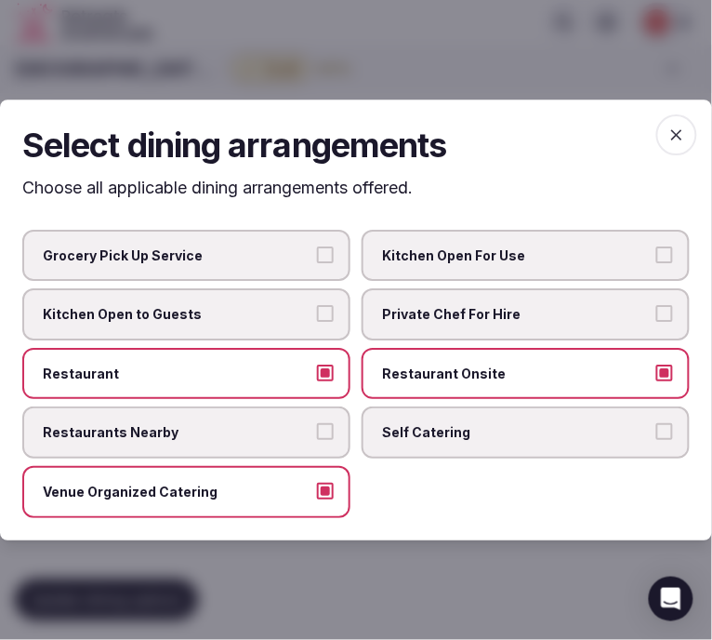
drag, startPoint x: 314, startPoint y: 417, endPoint x: 313, endPoint y: 438, distance: 21.4
click at [313, 422] on label "Restaurants Nearby" at bounding box center [186, 433] width 328 height 52
click at [317, 424] on button "Restaurants Nearby" at bounding box center [325, 432] width 17 height 17
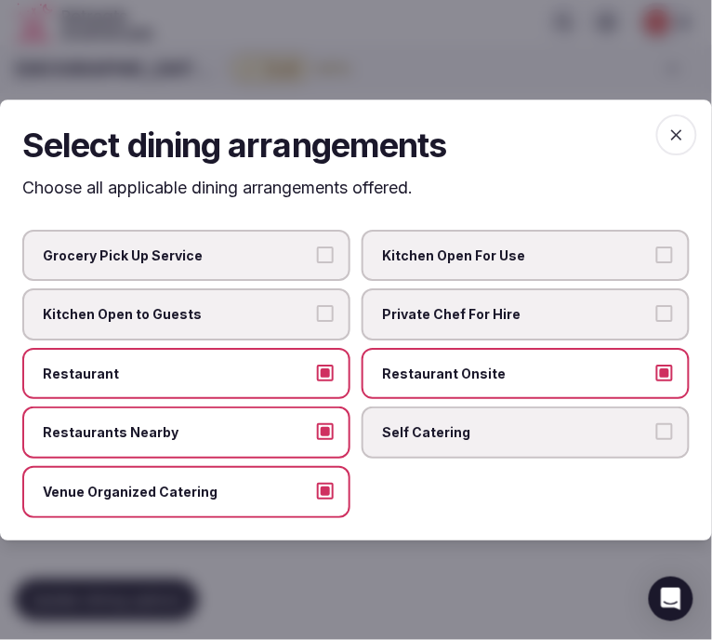
click at [672, 136] on icon "button" at bounding box center [677, 135] width 19 height 19
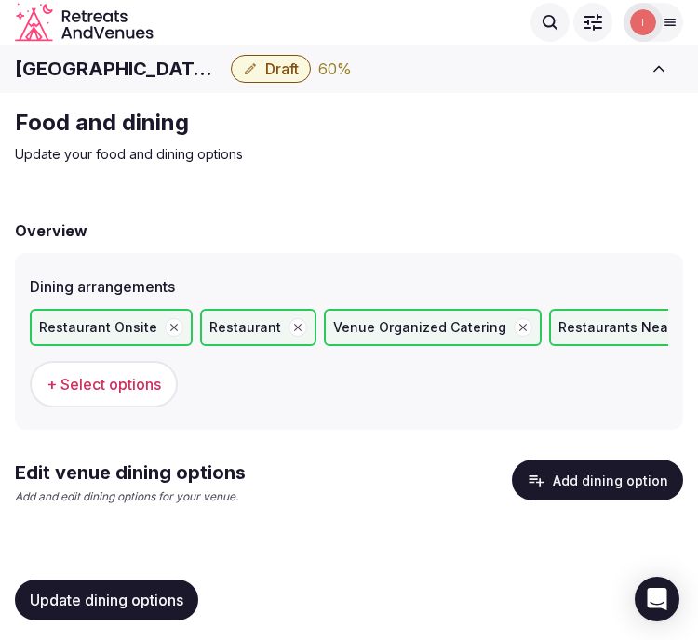
drag, startPoint x: 711, startPoint y: 161, endPoint x: 614, endPoint y: 473, distance: 326.3
click at [614, 473] on button "Add dining option" at bounding box center [597, 479] width 171 height 41
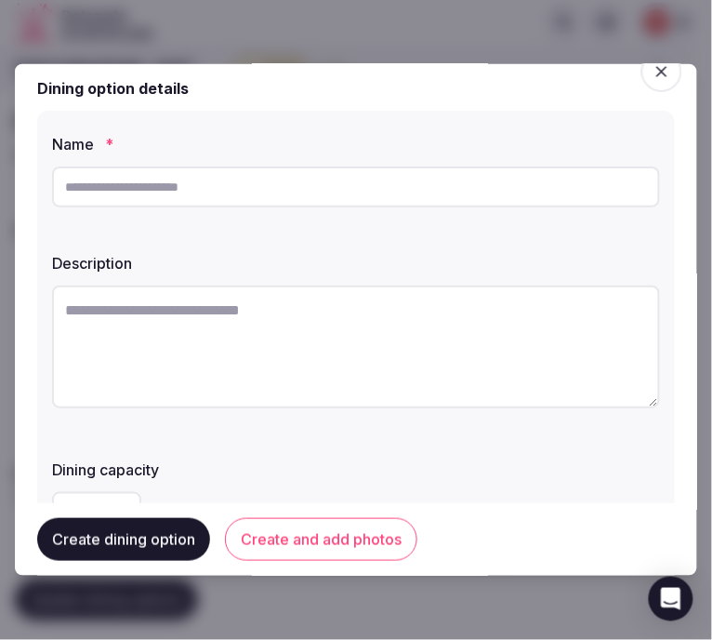
scroll to position [103, 0]
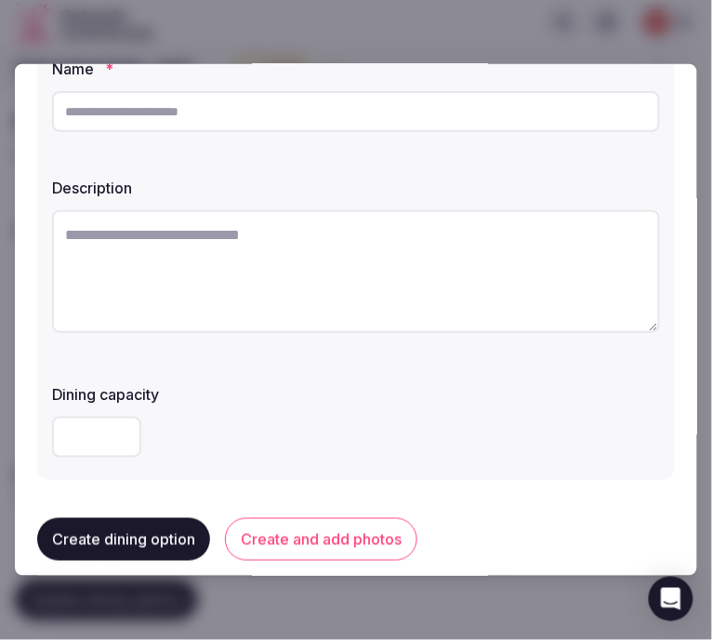
click at [323, 100] on input "text" at bounding box center [356, 111] width 608 height 41
paste input "**********"
type input "**********"
click at [412, 296] on textarea at bounding box center [356, 271] width 608 height 123
paste textarea "**********"
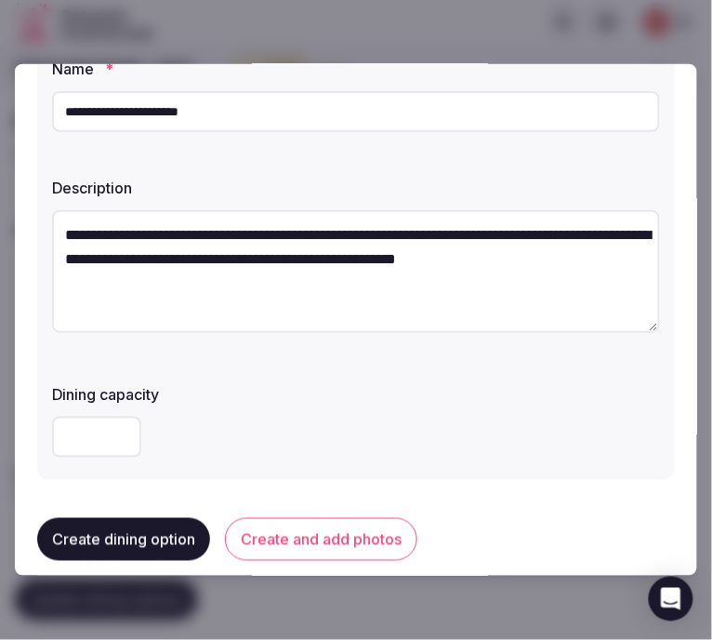
scroll to position [10, 0]
type textarea "**********"
click at [579, 336] on div "**********" at bounding box center [356, 273] width 608 height 126
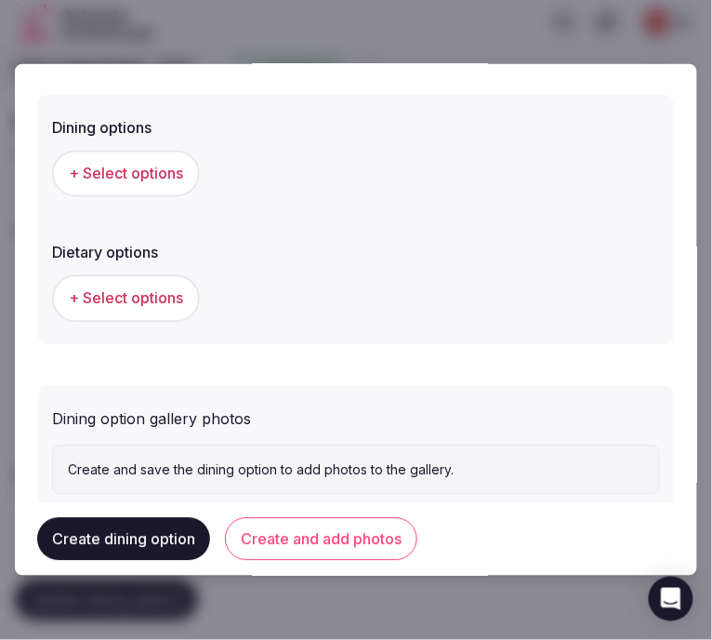
scroll to position [574, 0]
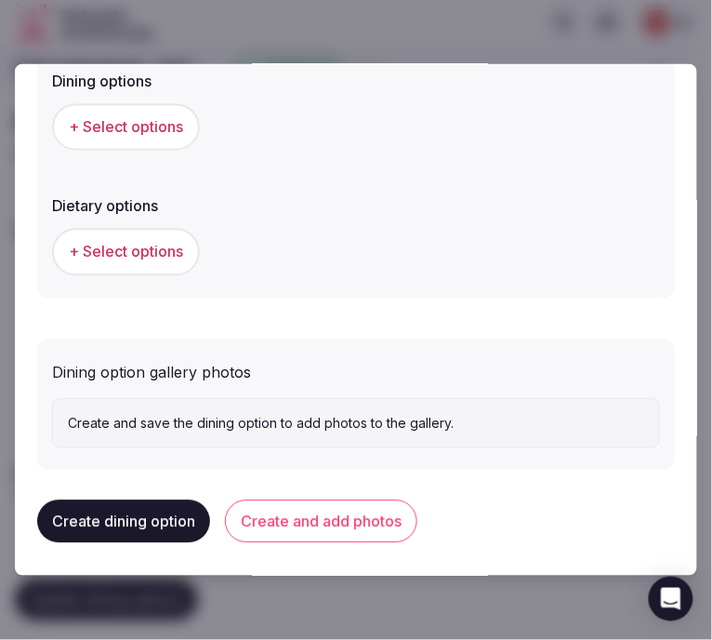
click at [358, 523] on button "Create and add photos" at bounding box center [321, 521] width 193 height 43
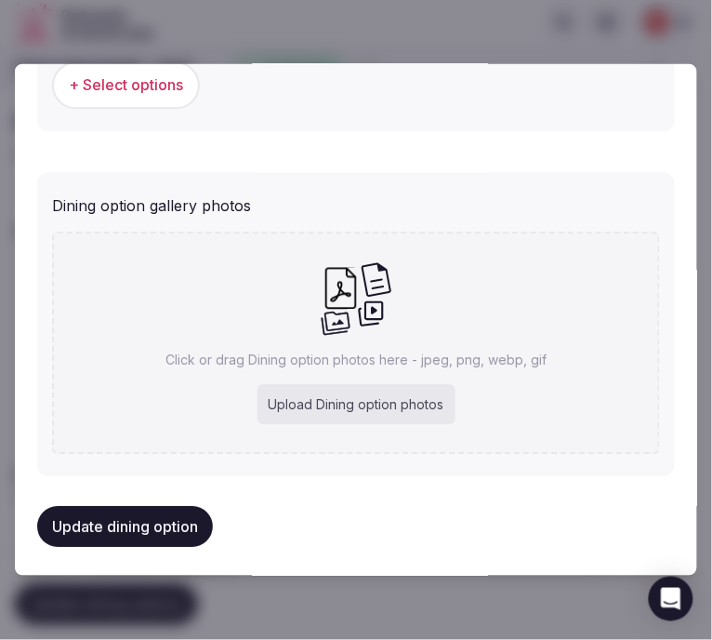
scroll to position [745, 0]
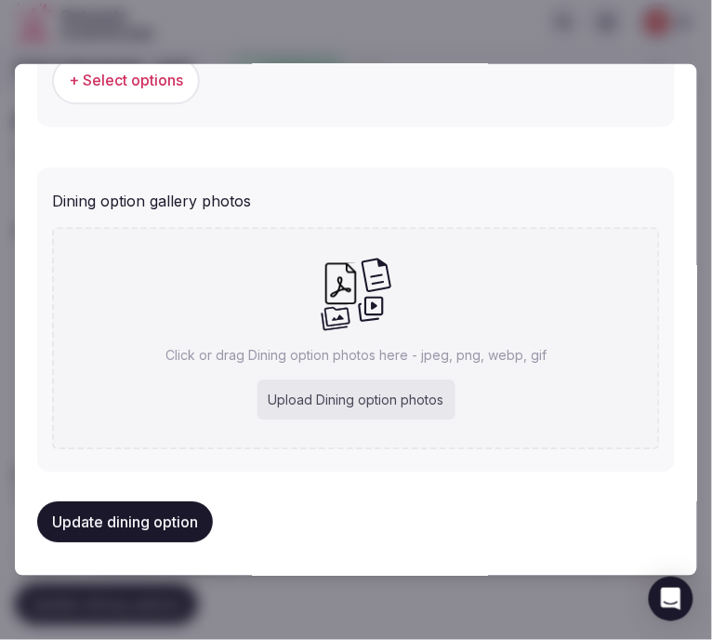
click at [349, 385] on div "Upload Dining option photos" at bounding box center [357, 400] width 198 height 41
type input "**********"
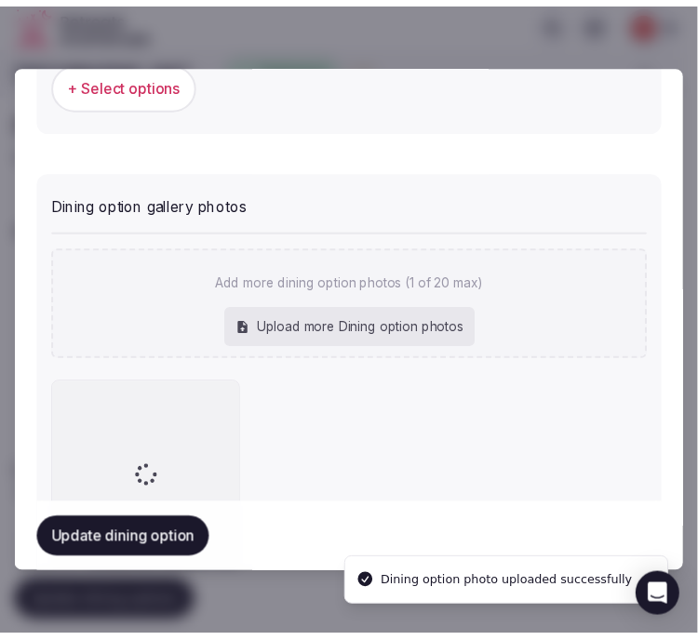
scroll to position [861, 0]
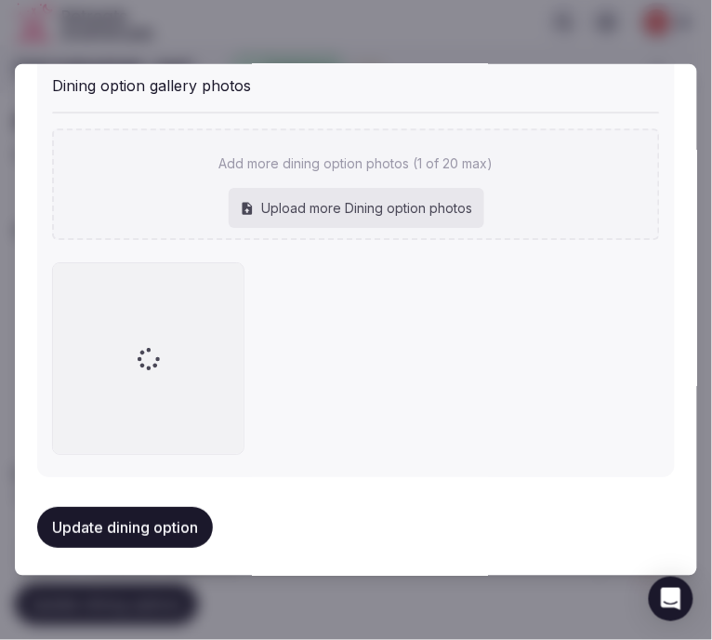
click at [607, 224] on div "Add more dining option photos (1 of 20 max) Upload more Dining option photos" at bounding box center [356, 184] width 608 height 112
click at [167, 513] on button "Update dining option" at bounding box center [125, 527] width 176 height 41
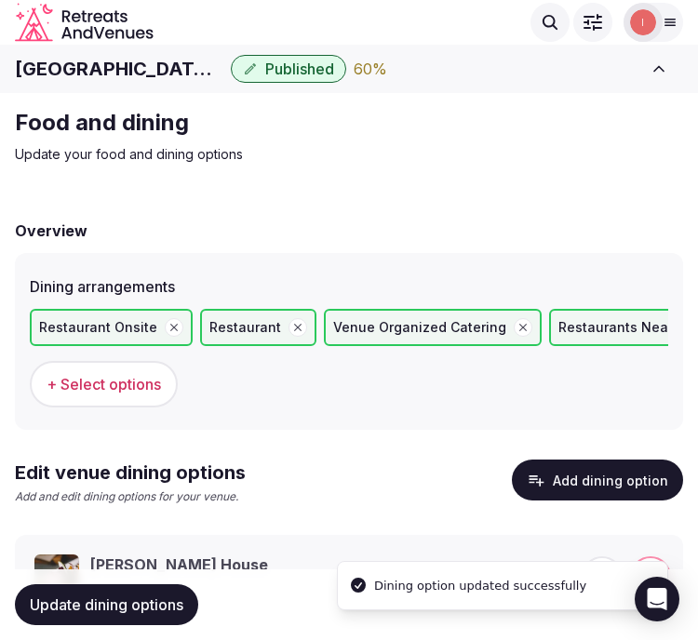
scroll to position [89, 0]
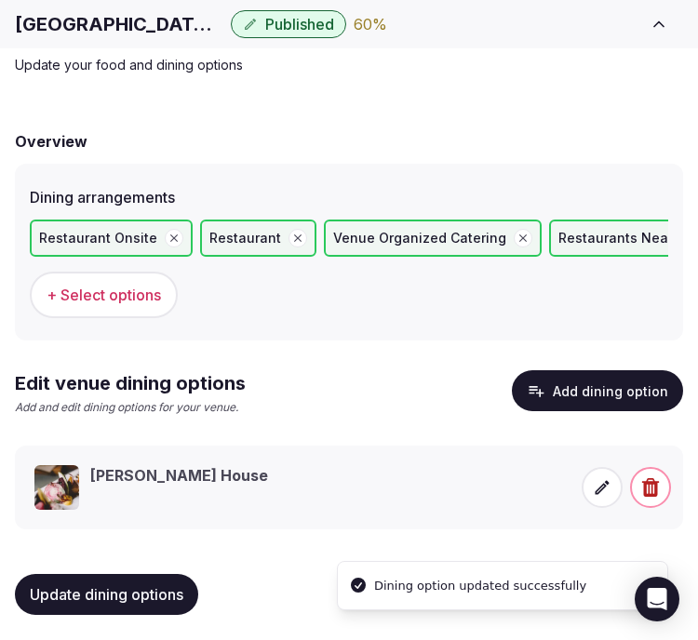
click at [171, 587] on span "Update dining options" at bounding box center [106, 594] width 153 height 19
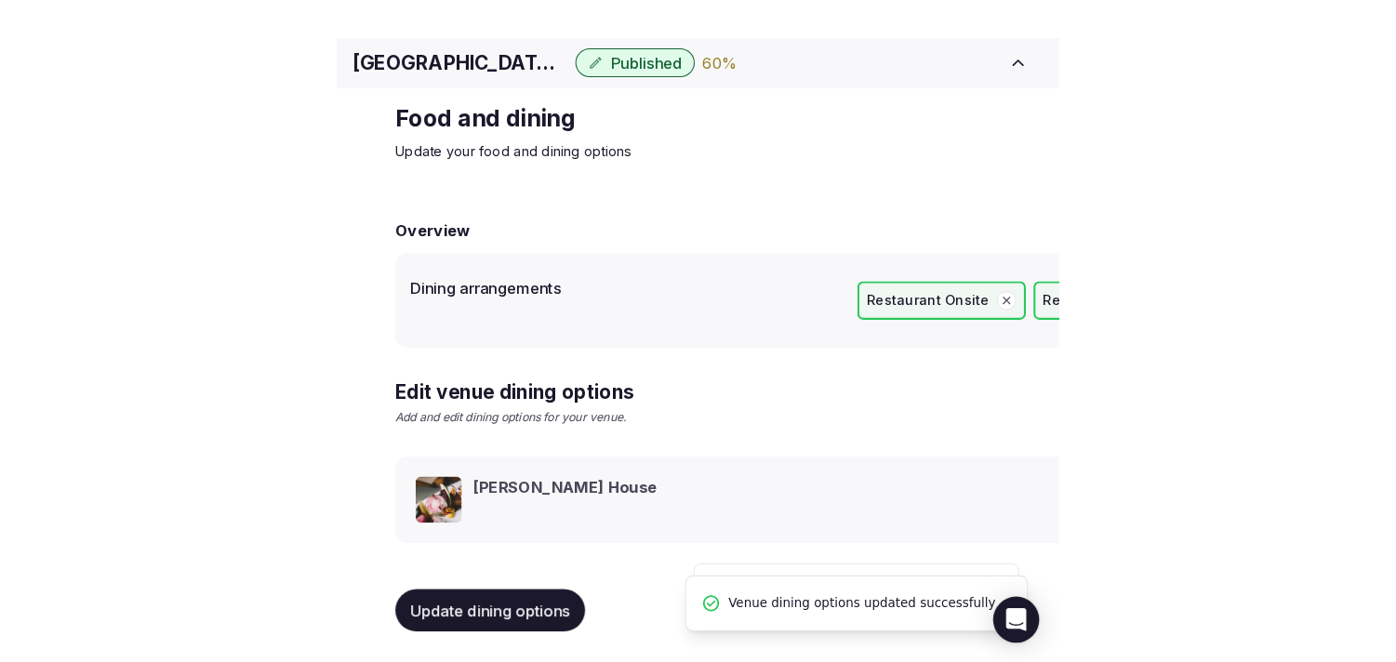
scroll to position [21, 0]
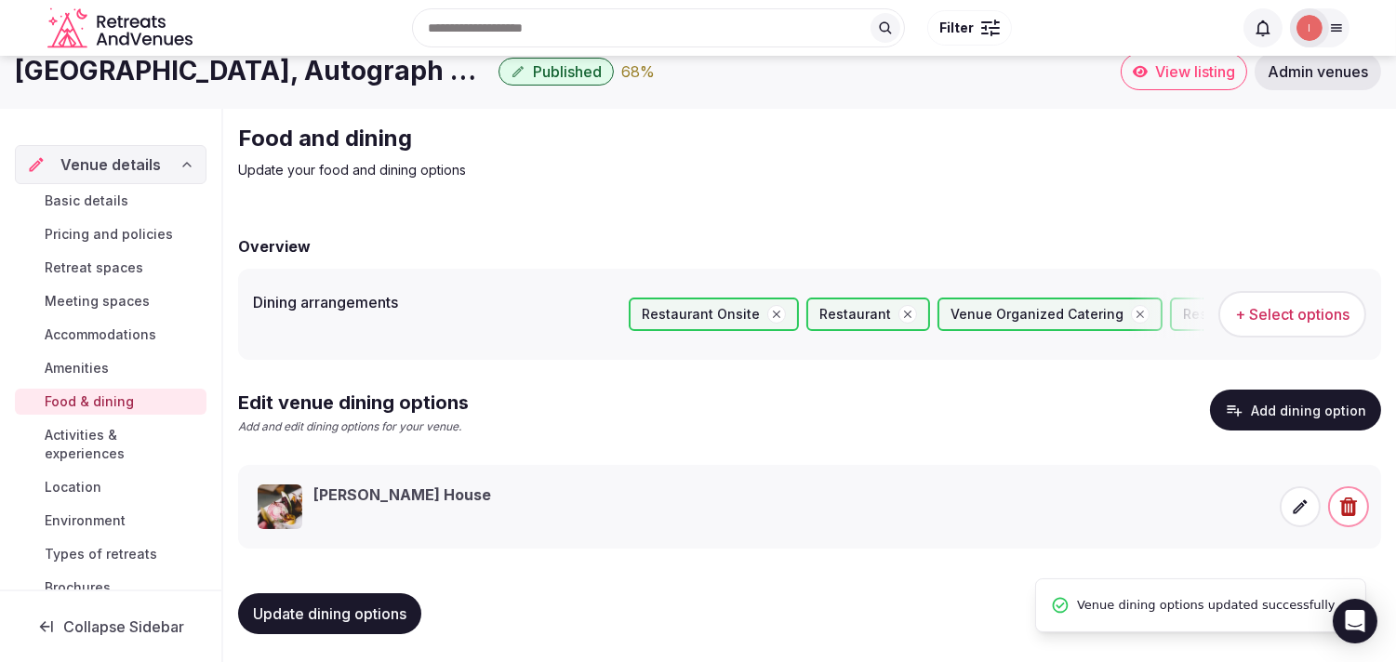
click at [91, 432] on span "Activities & experiences" at bounding box center [122, 444] width 154 height 37
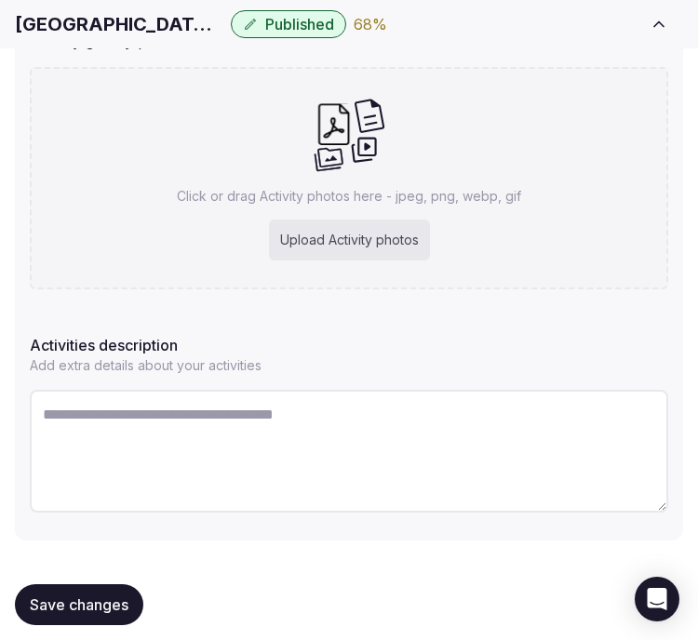
scroll to position [382, 0]
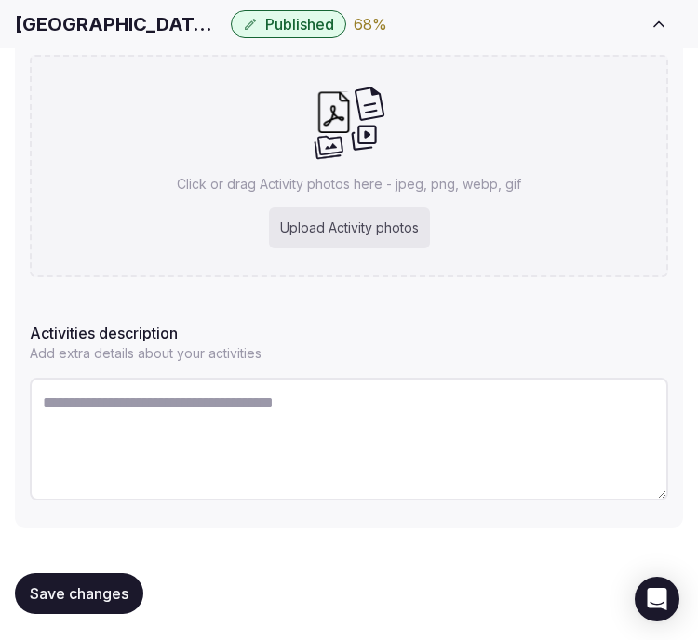
click at [384, 437] on textarea at bounding box center [349, 439] width 638 height 123
paste textarea "**********"
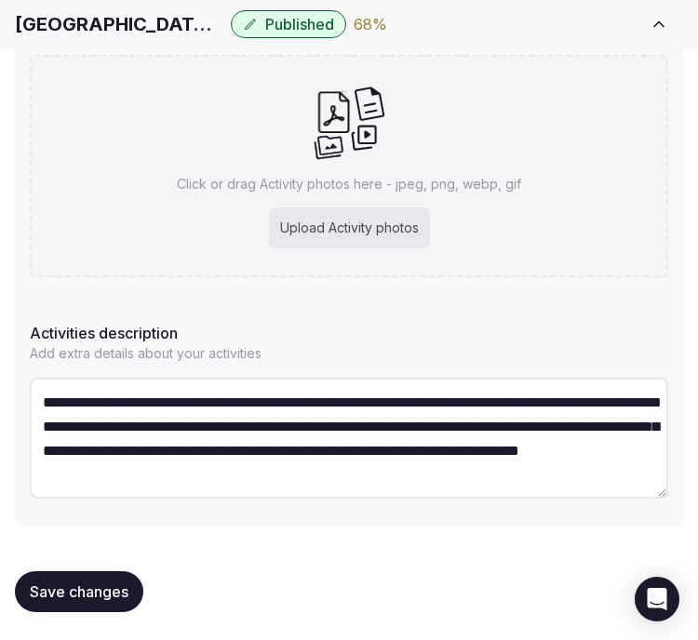
type textarea "**********"
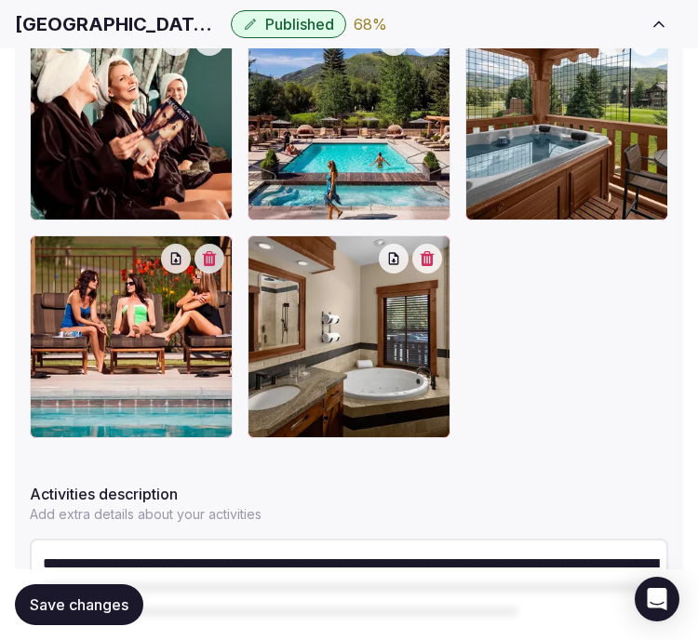
scroll to position [795, 0]
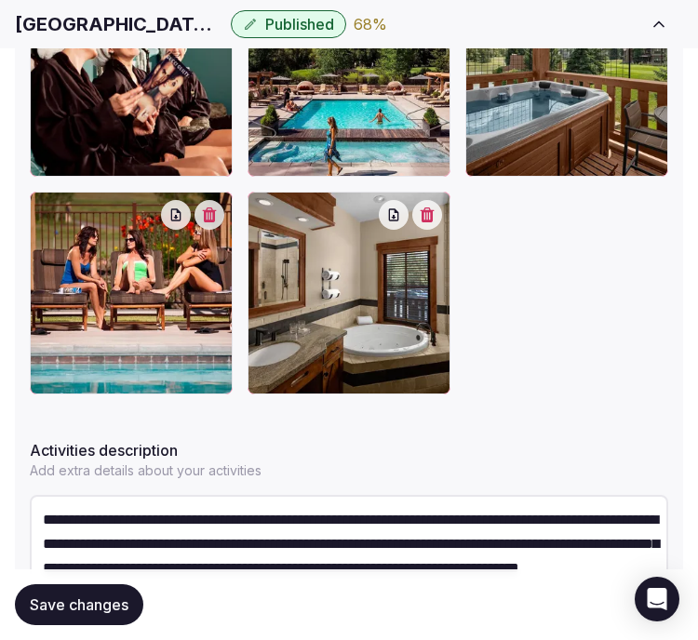
click at [122, 606] on span "Save changes" at bounding box center [79, 604] width 99 height 19
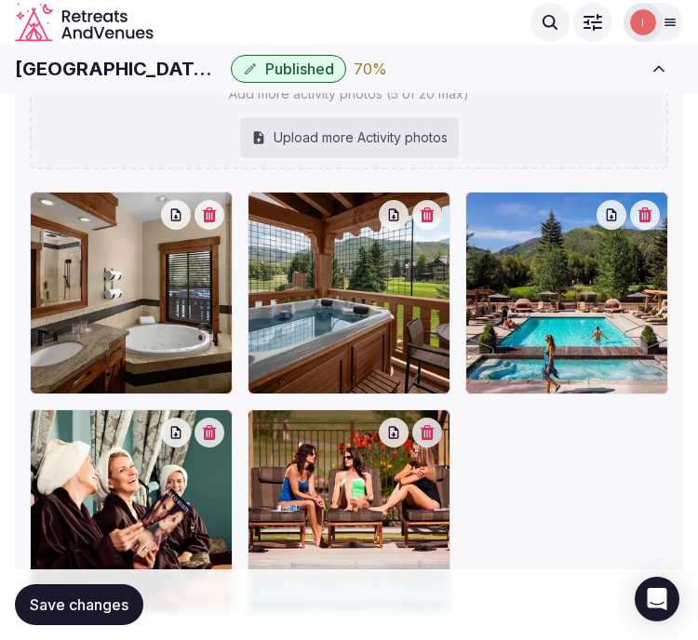
click at [134, 593] on button "Save changes" at bounding box center [79, 604] width 128 height 41
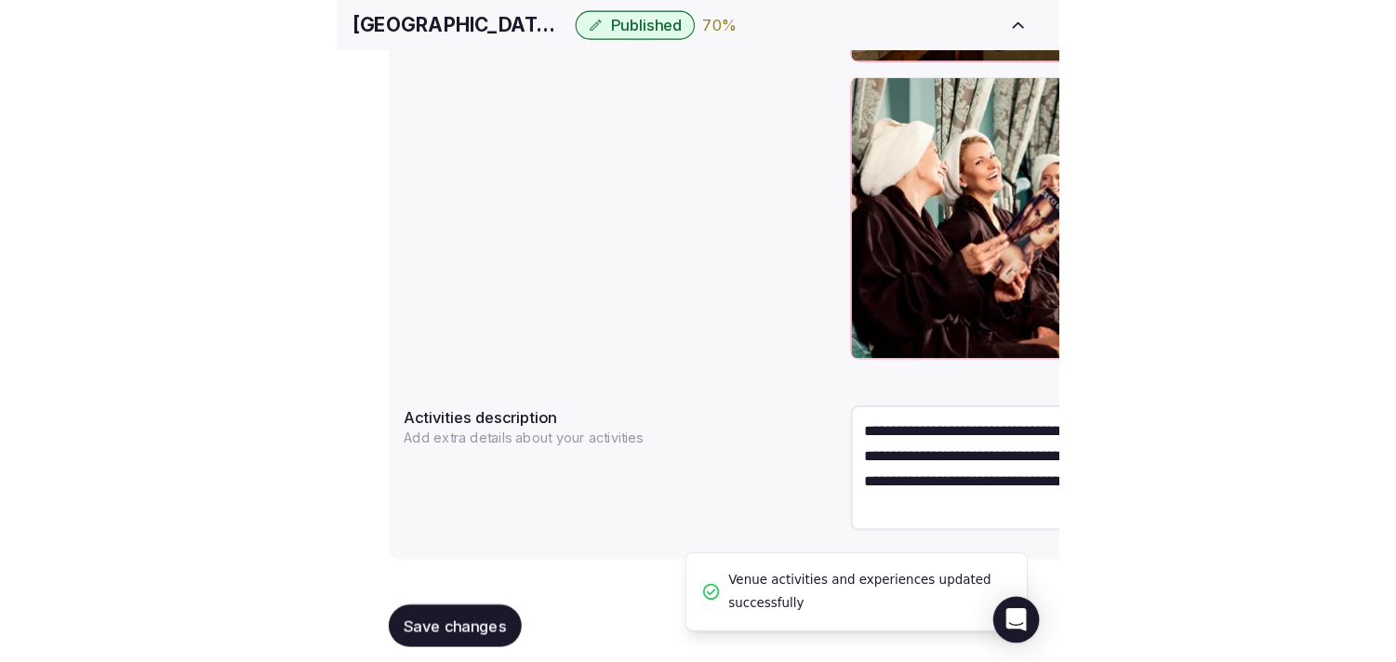
scroll to position [712, 0]
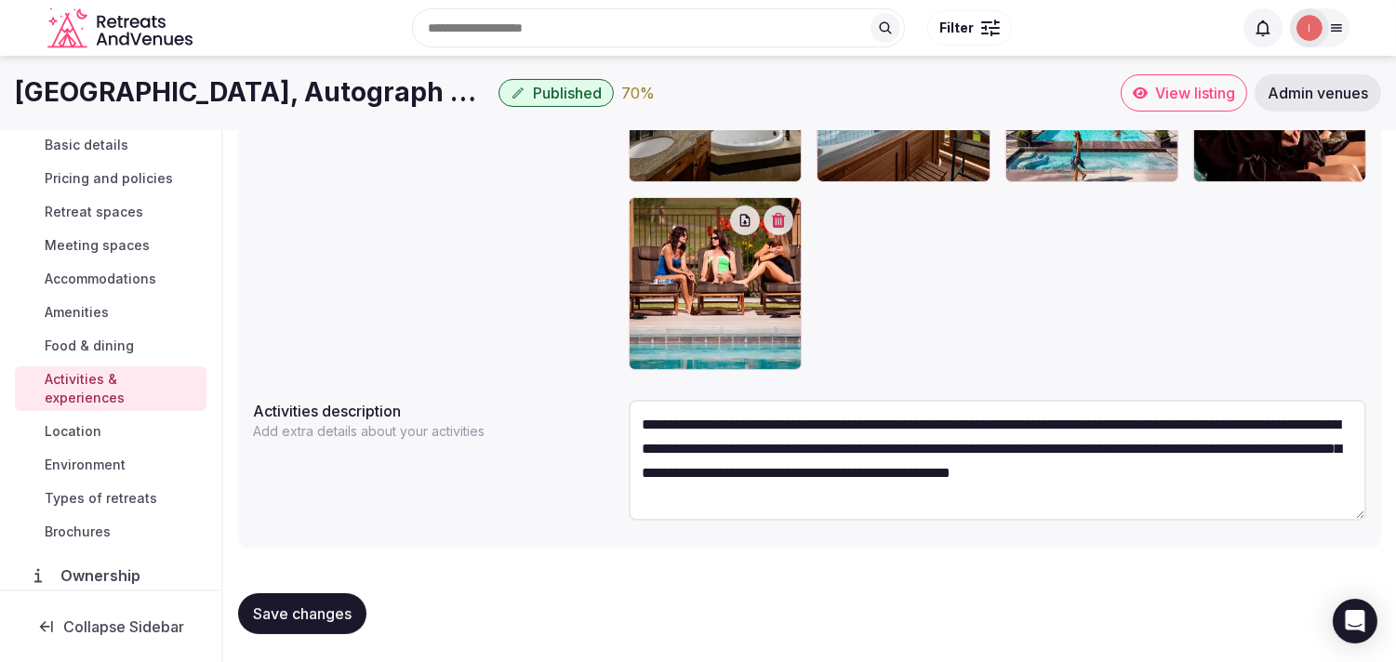
click at [96, 434] on span "Location" at bounding box center [73, 431] width 57 height 19
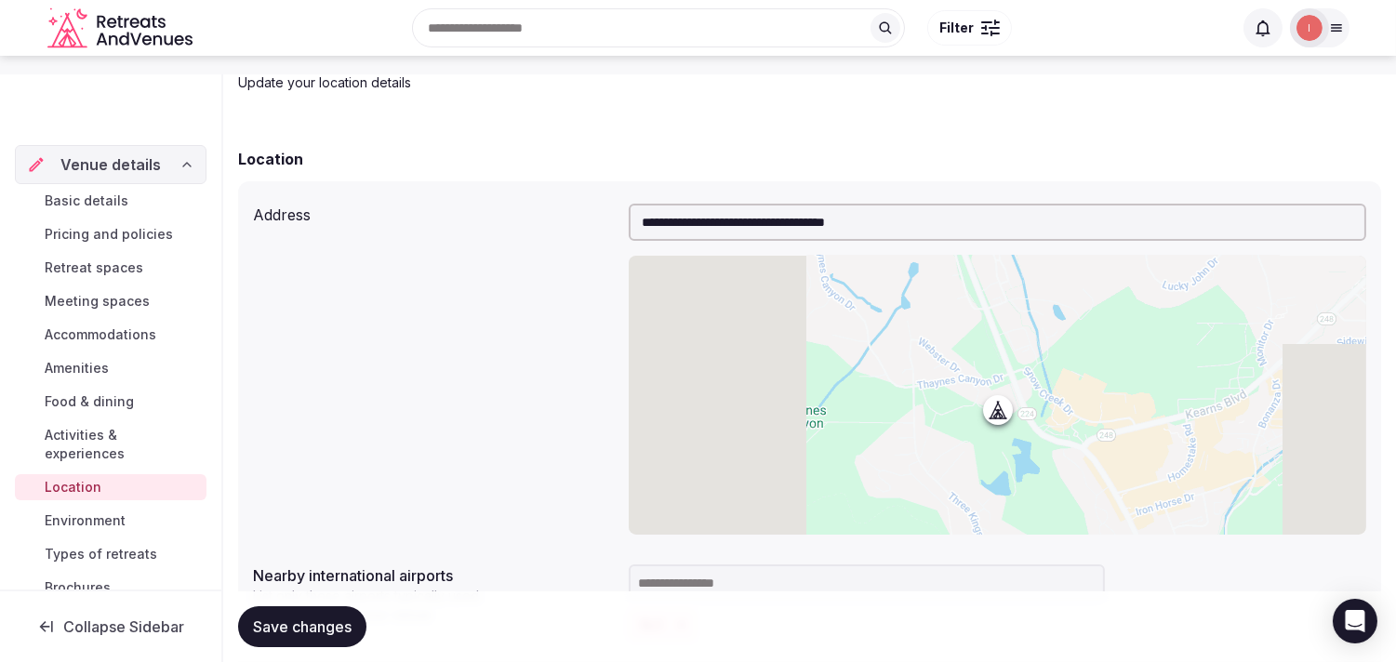
scroll to position [206, 0]
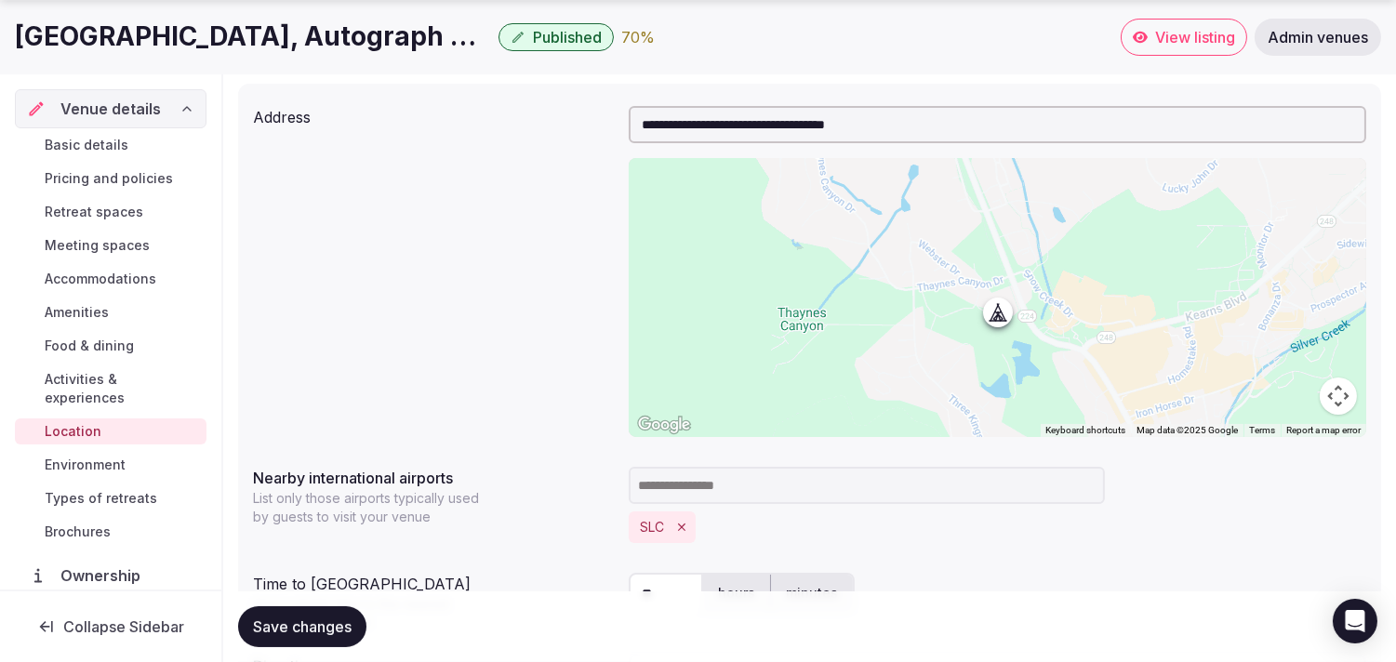
click at [45, 453] on link "Environment" at bounding box center [111, 465] width 192 height 26
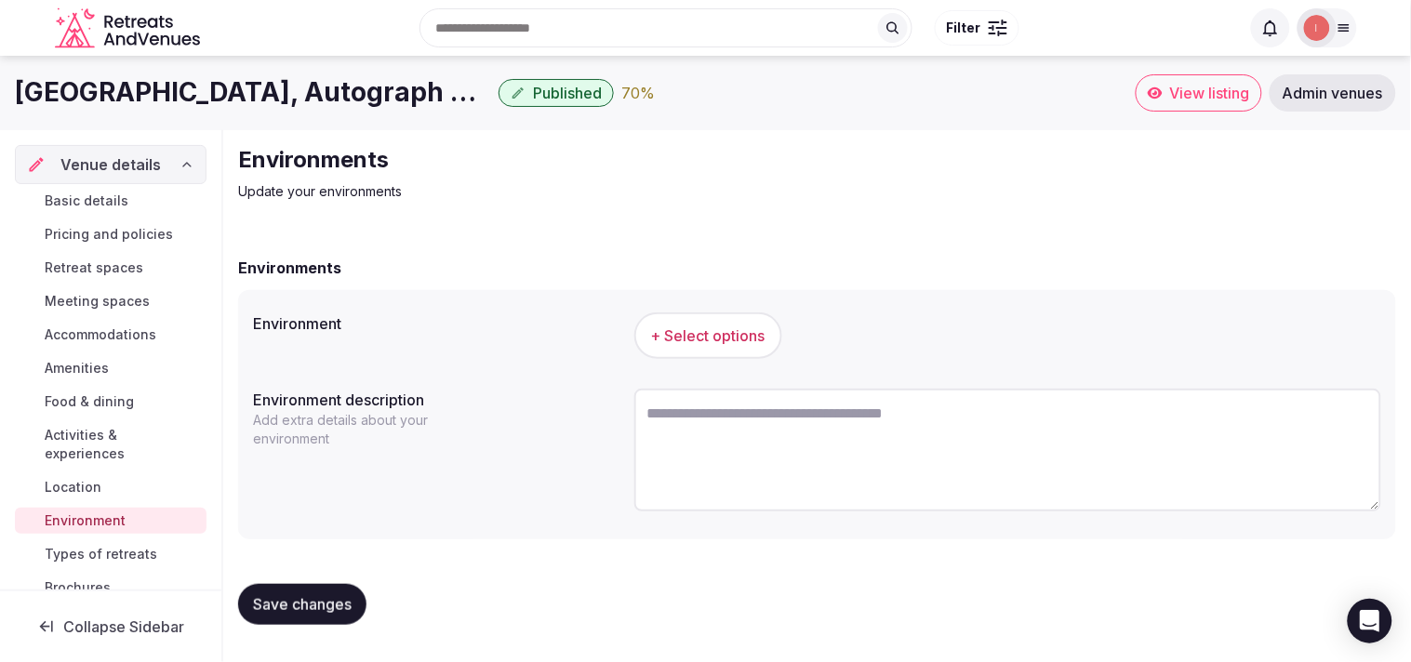
click at [755, 341] on span "+ Select options" at bounding box center [708, 336] width 114 height 20
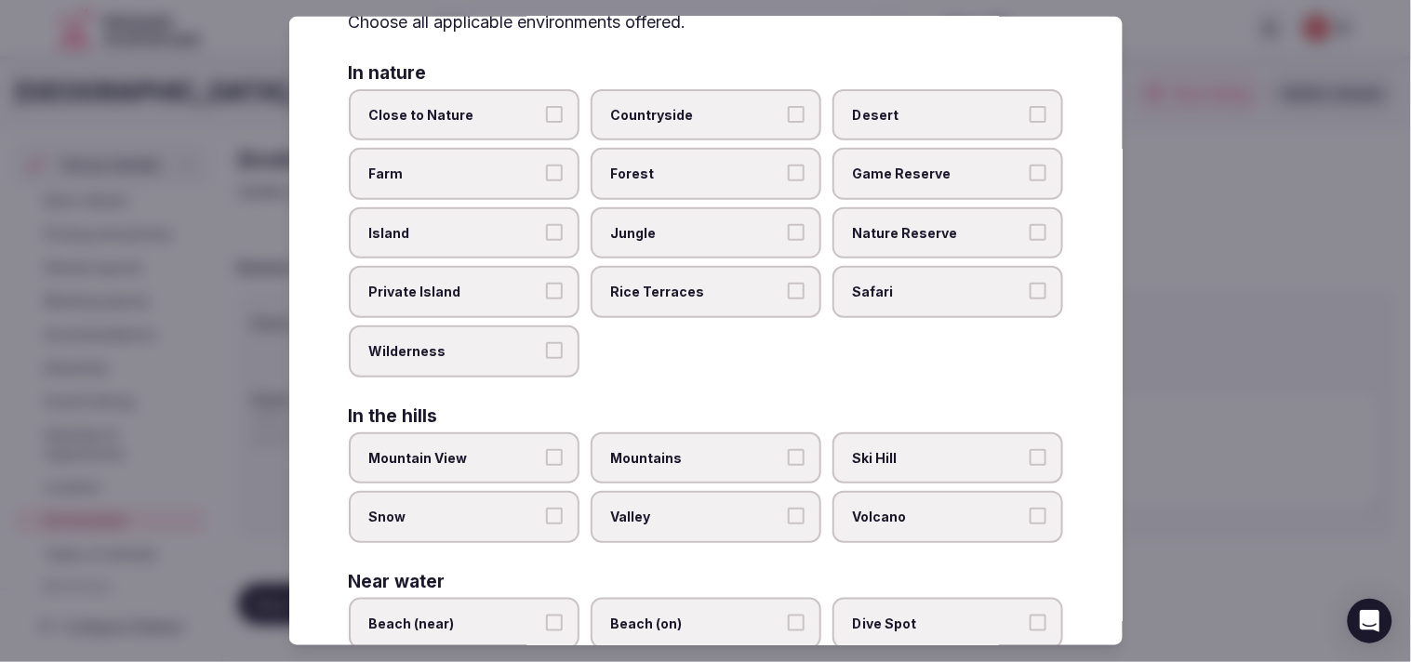
scroll to position [103, 0]
click at [500, 113] on span "Close to Nature" at bounding box center [454, 116] width 171 height 19
click at [546, 113] on button "Close to Nature" at bounding box center [554, 115] width 17 height 17
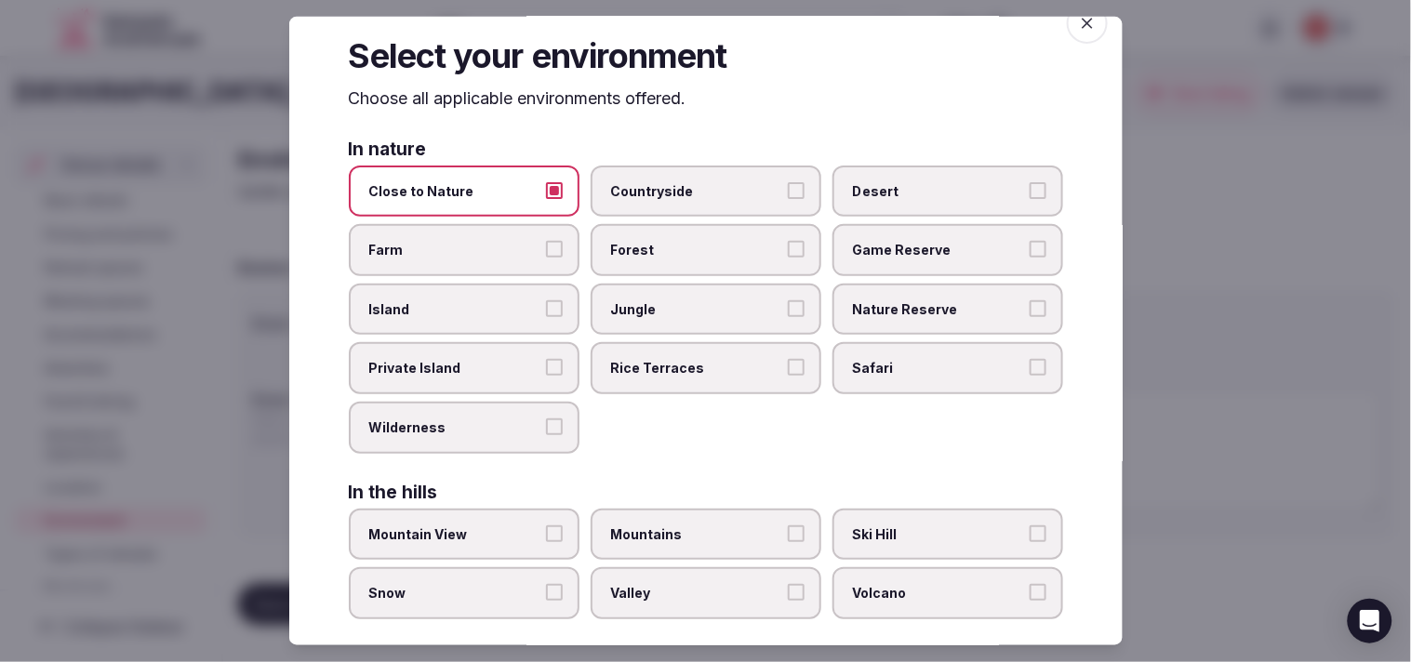
scroll to position [0, 0]
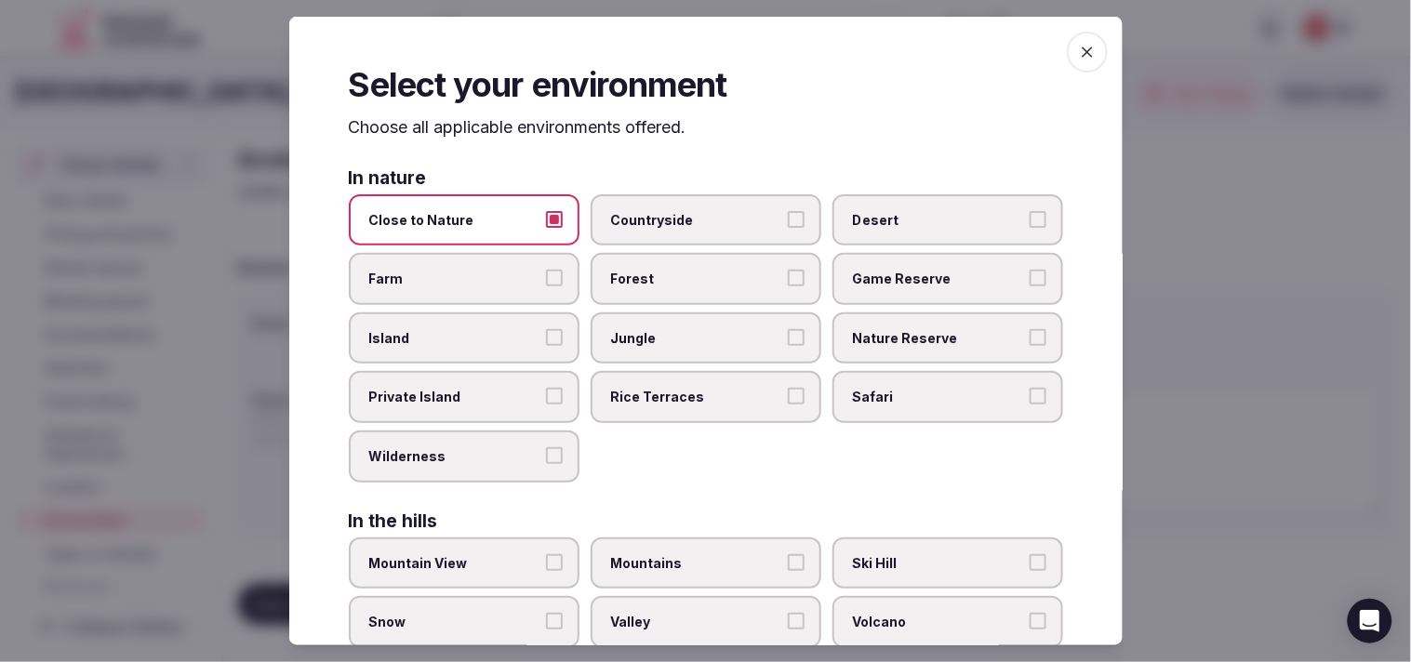
click at [1078, 48] on icon "button" at bounding box center [1087, 52] width 19 height 19
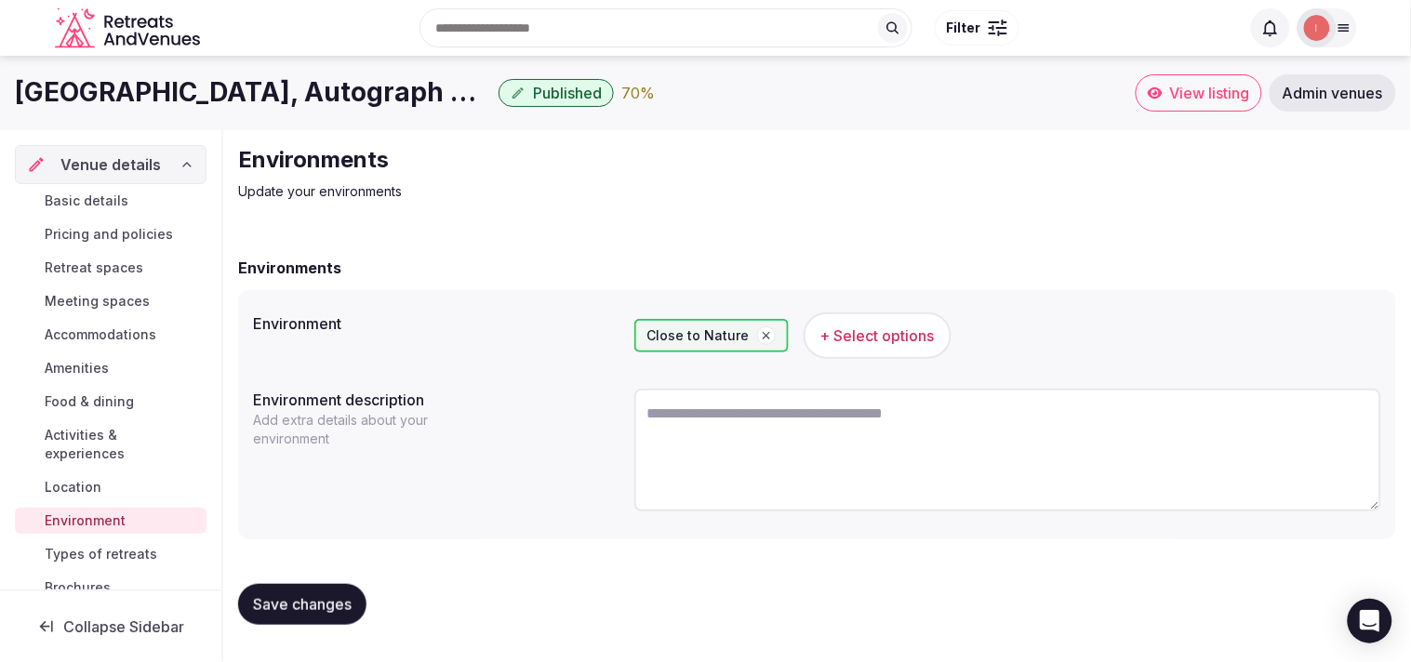
click at [309, 590] on button "Save changes" at bounding box center [302, 604] width 128 height 41
click at [327, 592] on button "Save changes" at bounding box center [302, 604] width 128 height 41
click at [121, 553] on span "Types of retreats" at bounding box center [101, 554] width 113 height 19
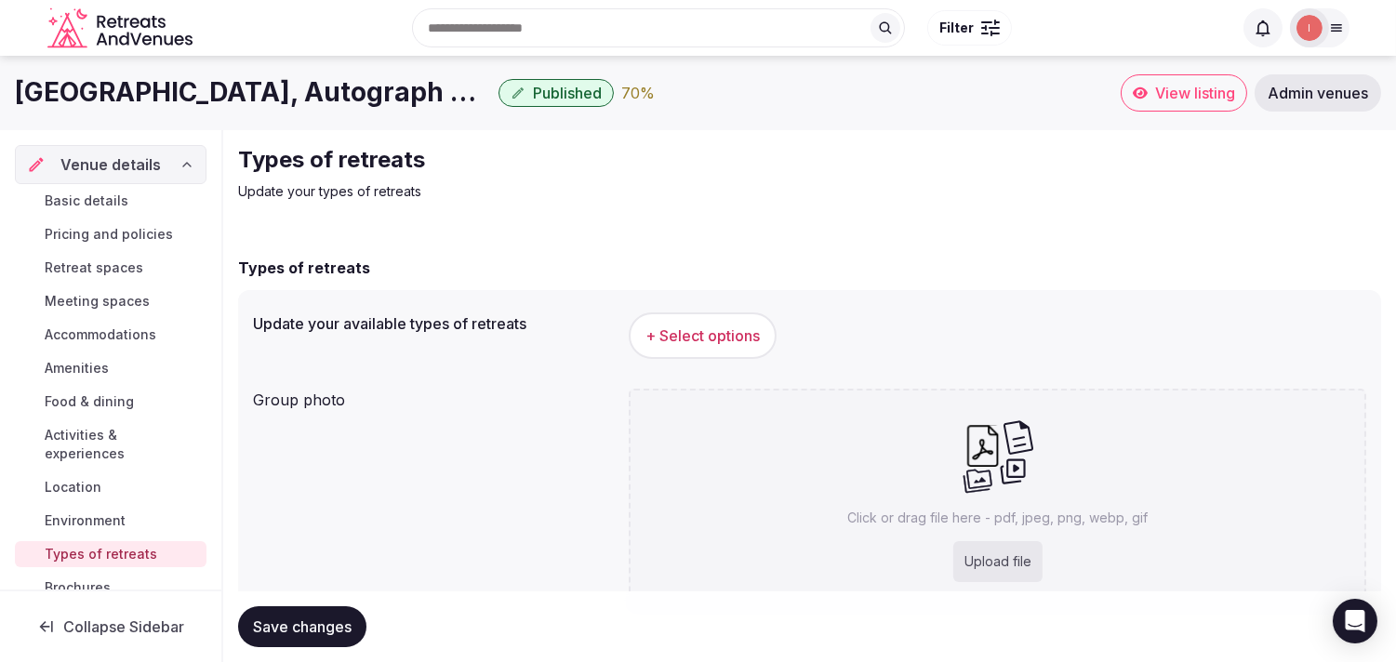
click at [712, 330] on span "+ Select options" at bounding box center [703, 336] width 114 height 20
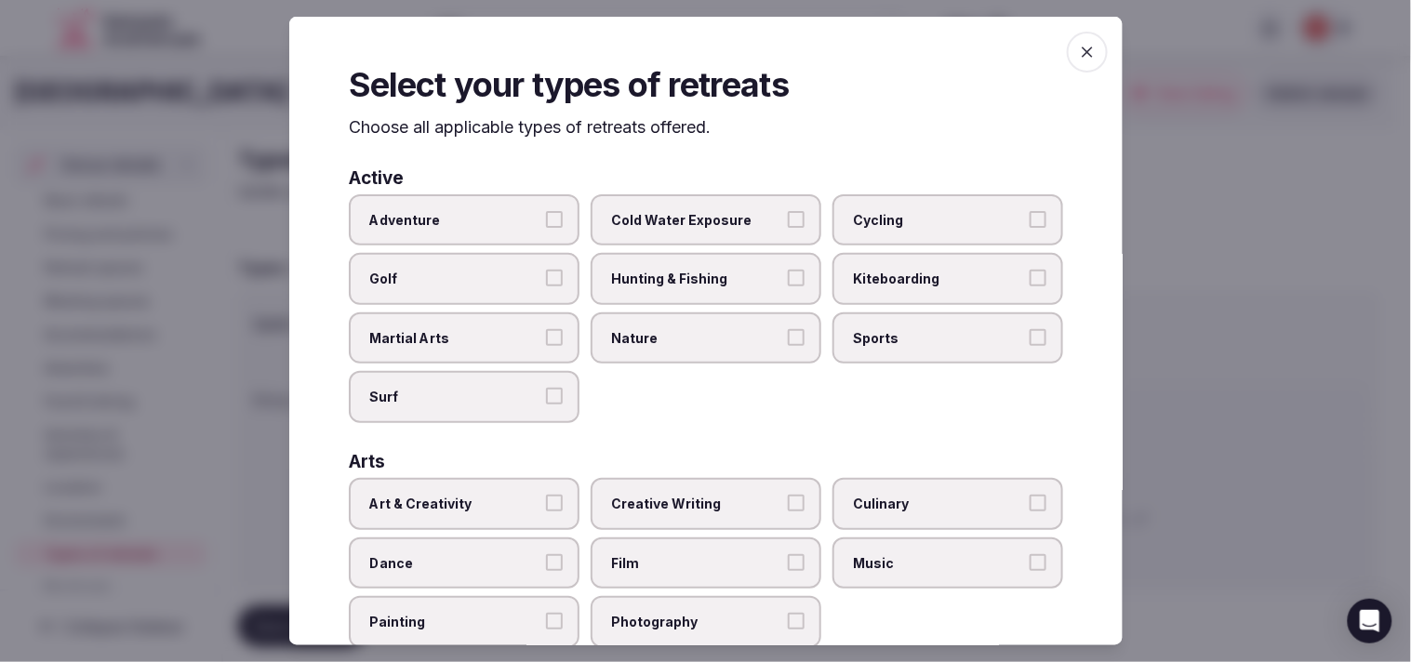
click at [554, 219] on button "Adventure" at bounding box center [554, 218] width 17 height 17
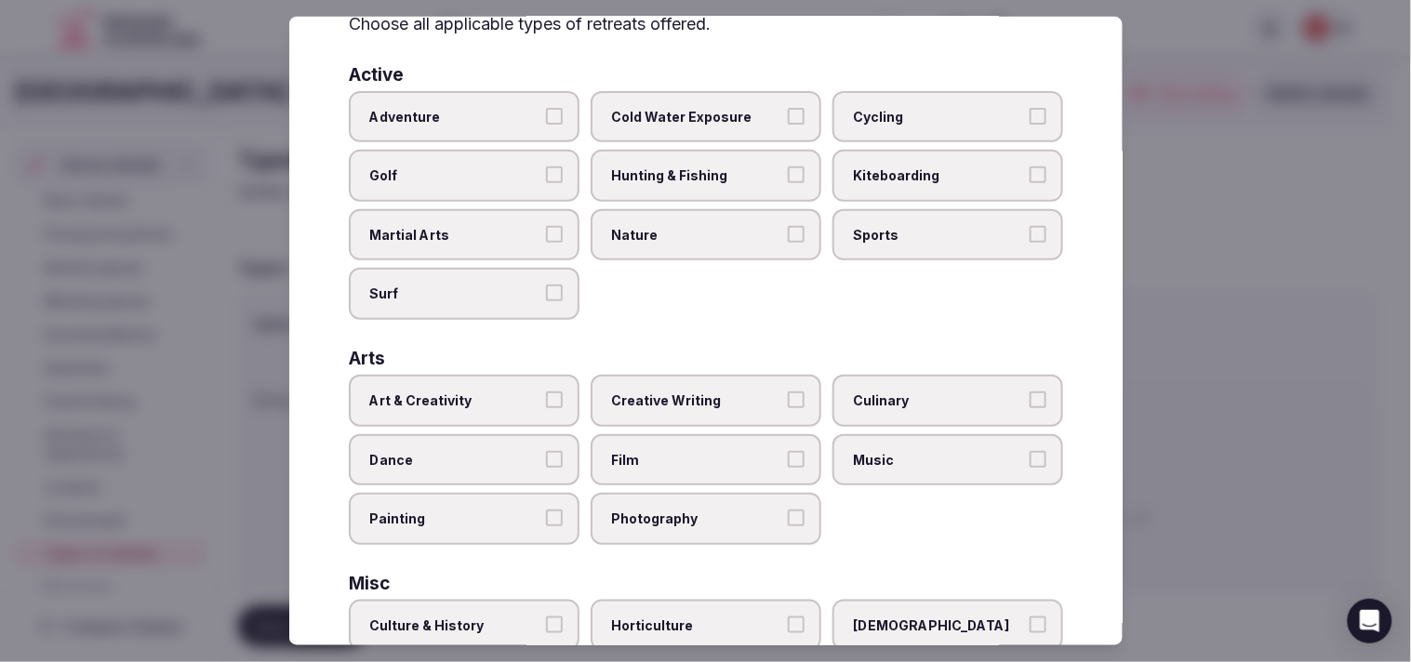
click at [550, 113] on button "Adventure" at bounding box center [554, 115] width 17 height 17
click at [547, 379] on label "Art & Creativity" at bounding box center [464, 401] width 231 height 52
click at [547, 392] on button "Art & Creativity" at bounding box center [554, 400] width 17 height 17
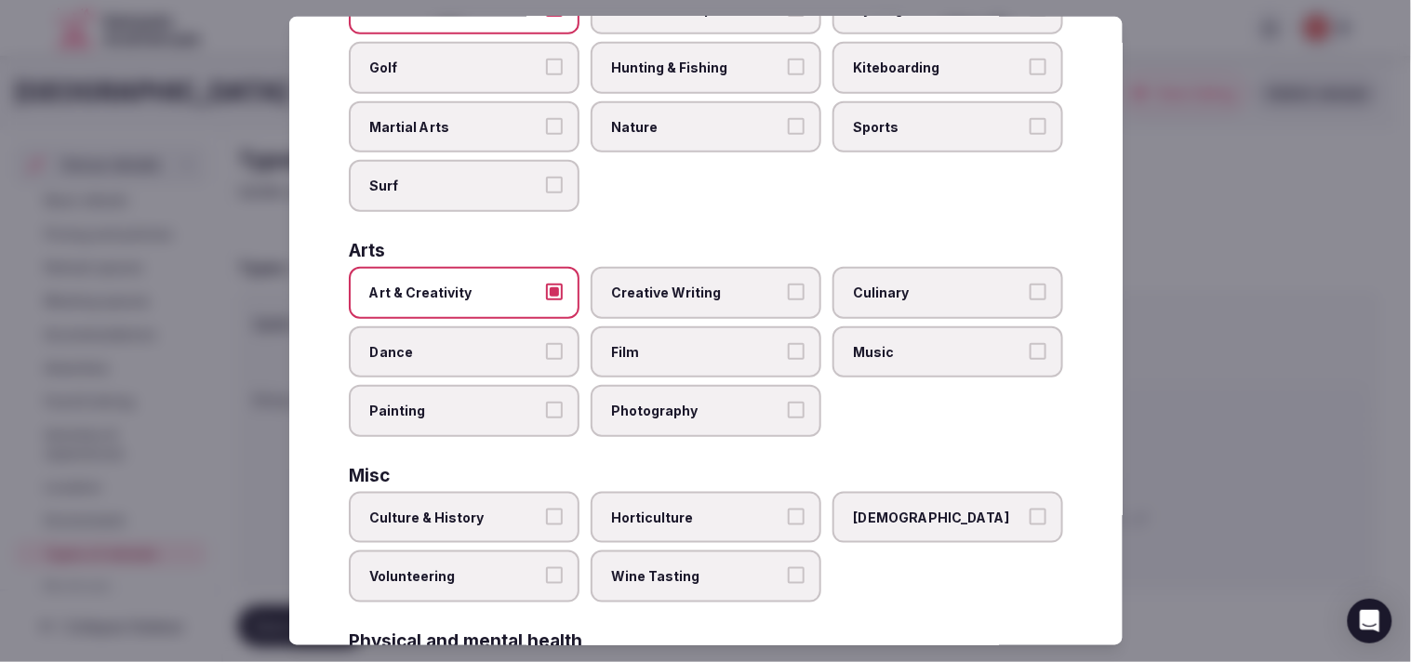
scroll to position [310, 0]
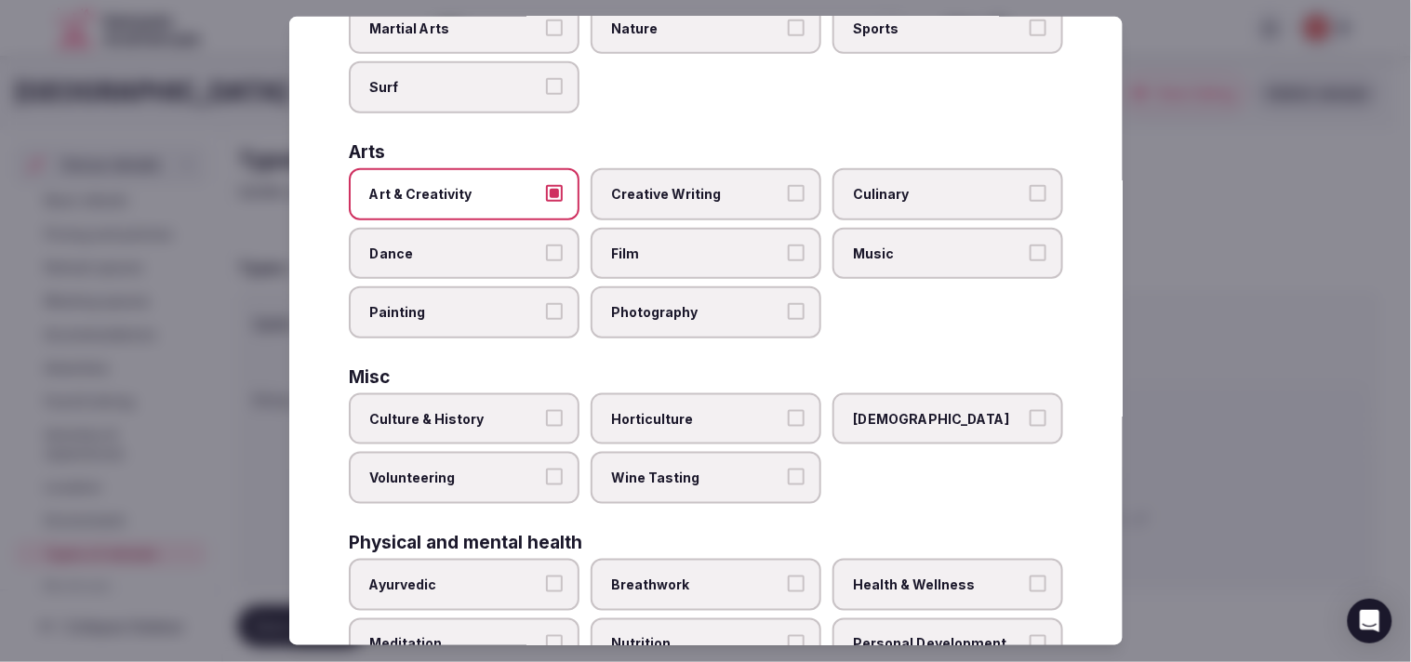
click at [534, 412] on span "Culture & History" at bounding box center [454, 419] width 171 height 19
click at [546, 412] on button "Culture & History" at bounding box center [554, 418] width 17 height 17
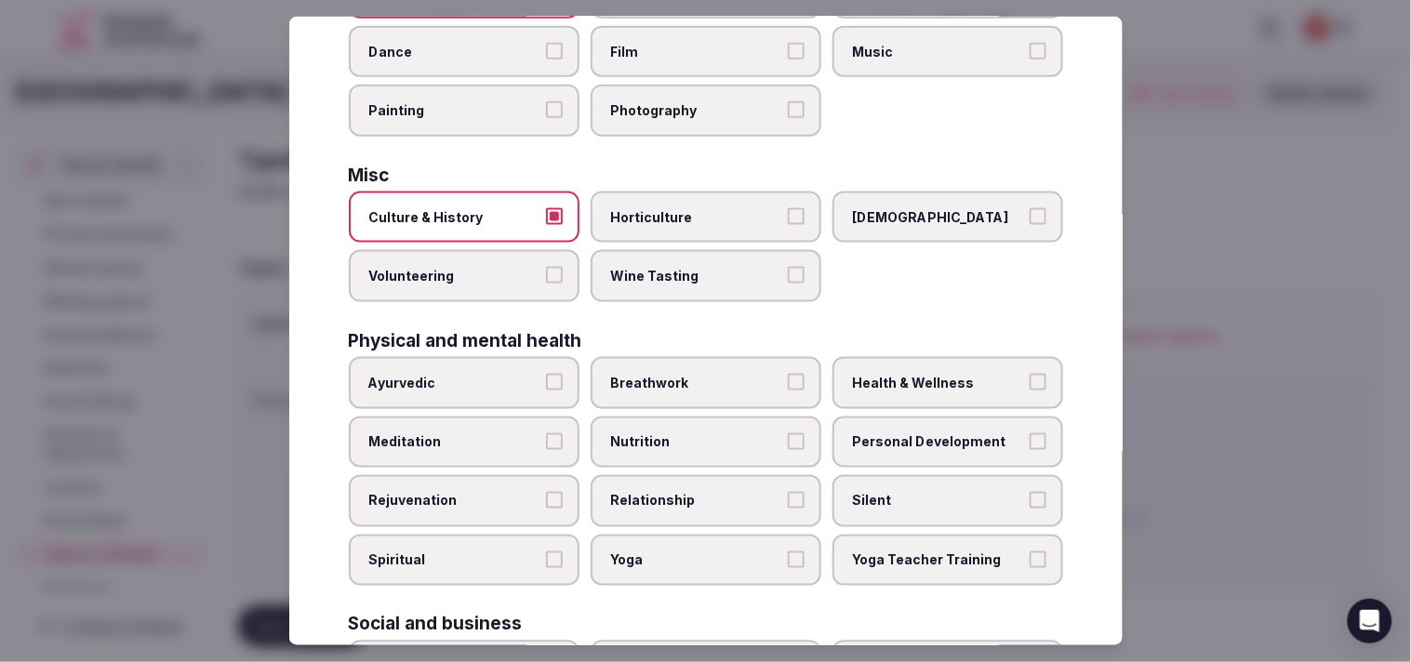
scroll to position [619, 0]
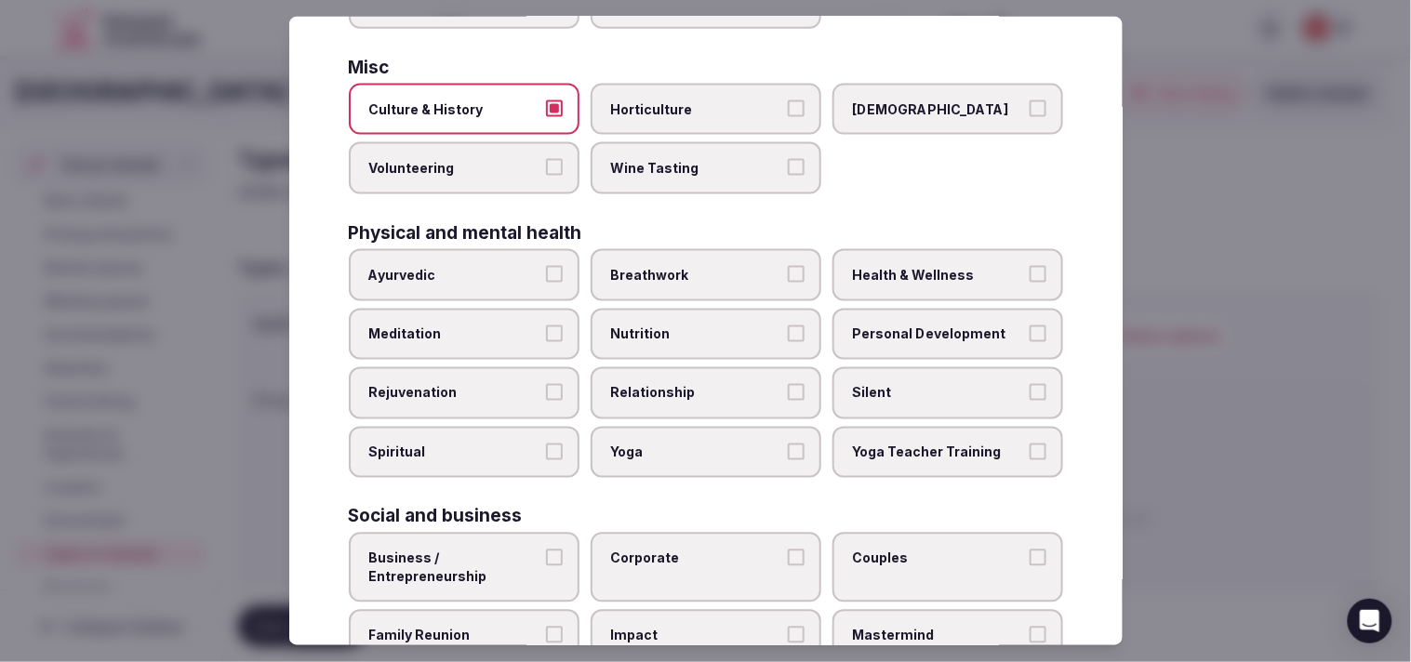
click at [932, 331] on label "Personal Development" at bounding box center [947, 334] width 231 height 52
click at [1030, 331] on button "Personal Development" at bounding box center [1038, 333] width 17 height 17
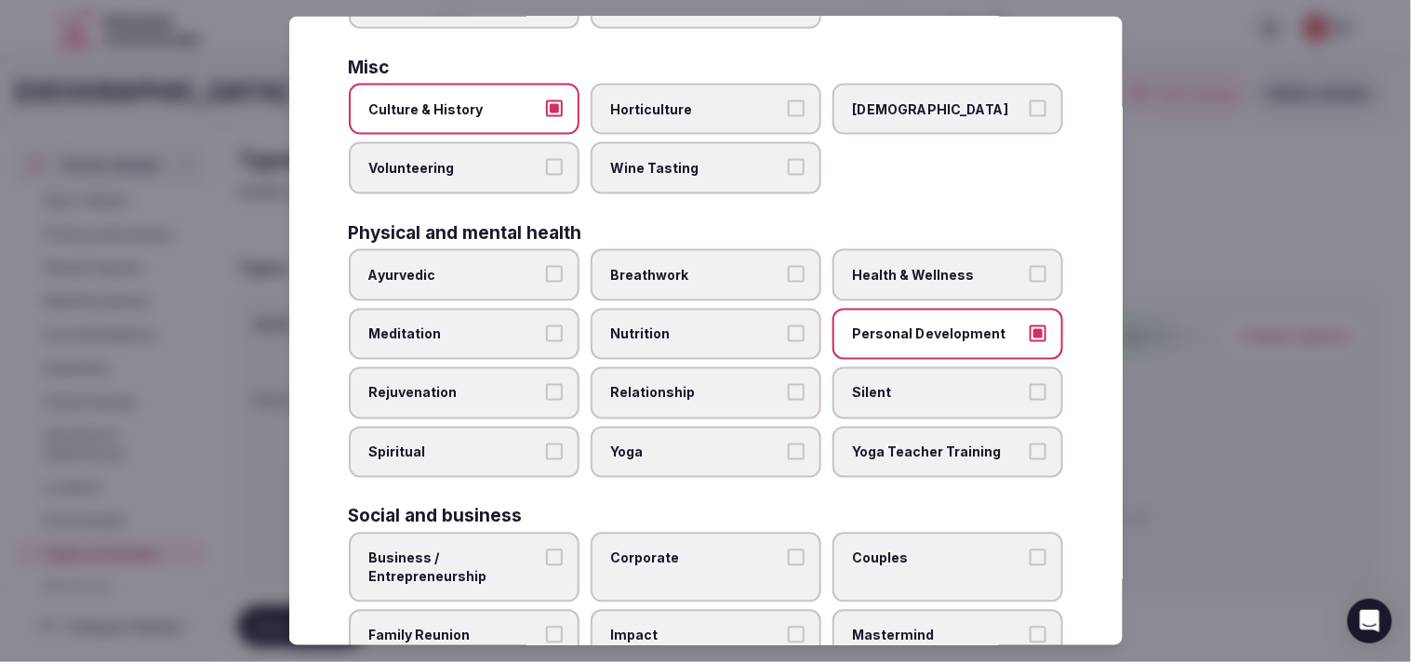
click at [888, 231] on div "Physical and mental health Ayurvedic Breathwork Health & Wellness Meditation Nu…" at bounding box center [706, 351] width 714 height 254
click at [854, 266] on span "Health & Wellness" at bounding box center [938, 275] width 171 height 19
click at [1030, 266] on button "Health & Wellness" at bounding box center [1038, 274] width 17 height 17
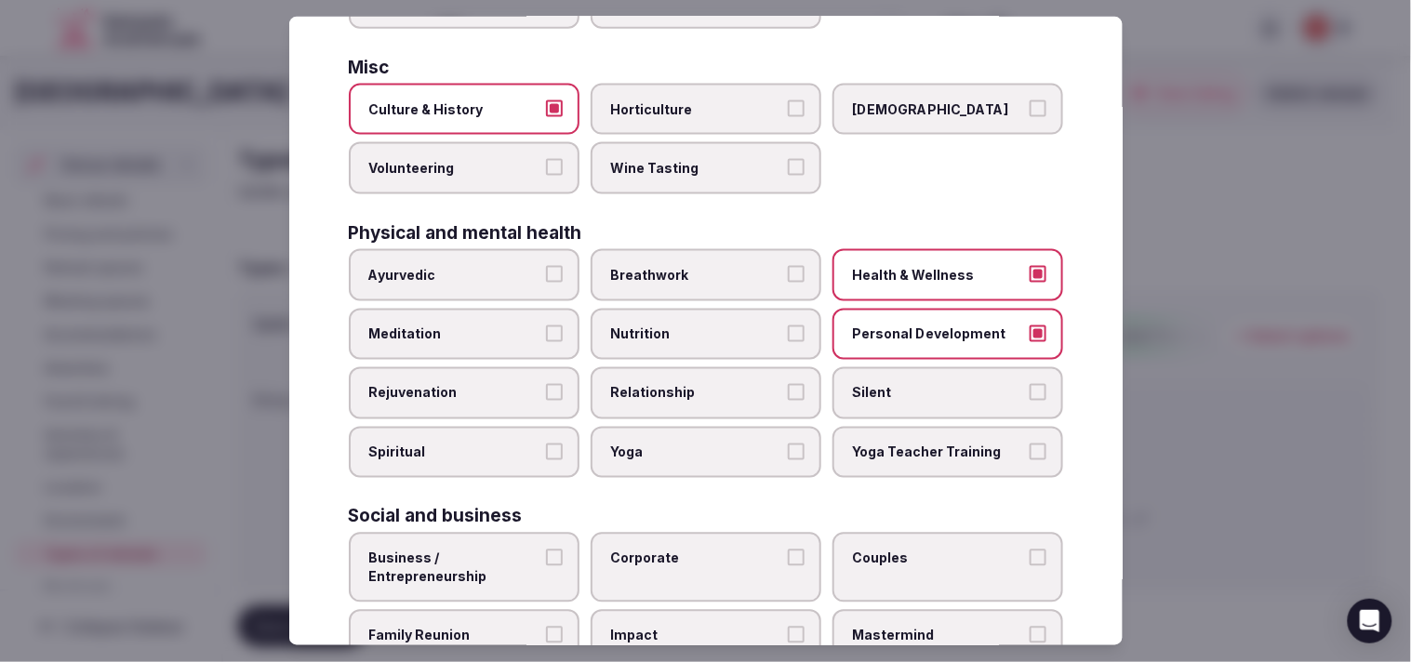
click at [765, 330] on label "Nutrition" at bounding box center [706, 334] width 231 height 52
click at [788, 330] on button "Nutrition" at bounding box center [796, 333] width 17 height 17
click at [791, 385] on label "Relationship" at bounding box center [706, 393] width 231 height 52
click at [791, 385] on button "Relationship" at bounding box center [796, 392] width 17 height 17
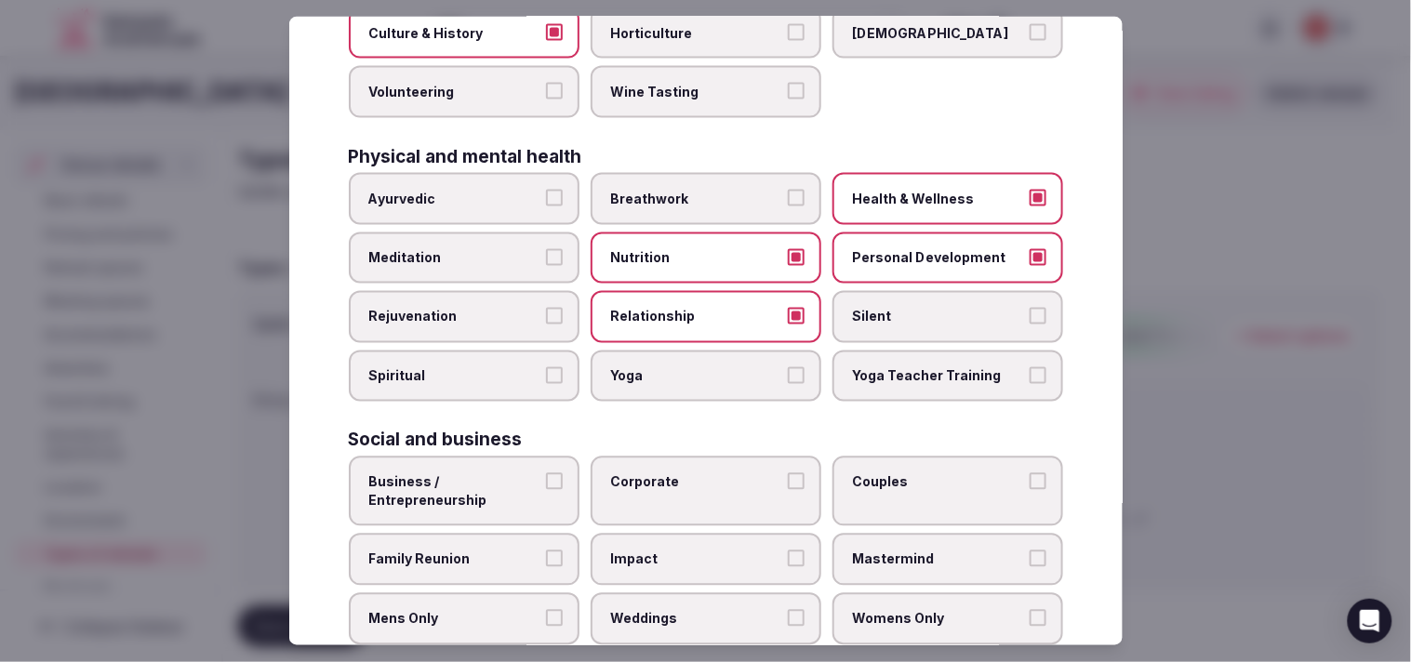
scroll to position [712, 0]
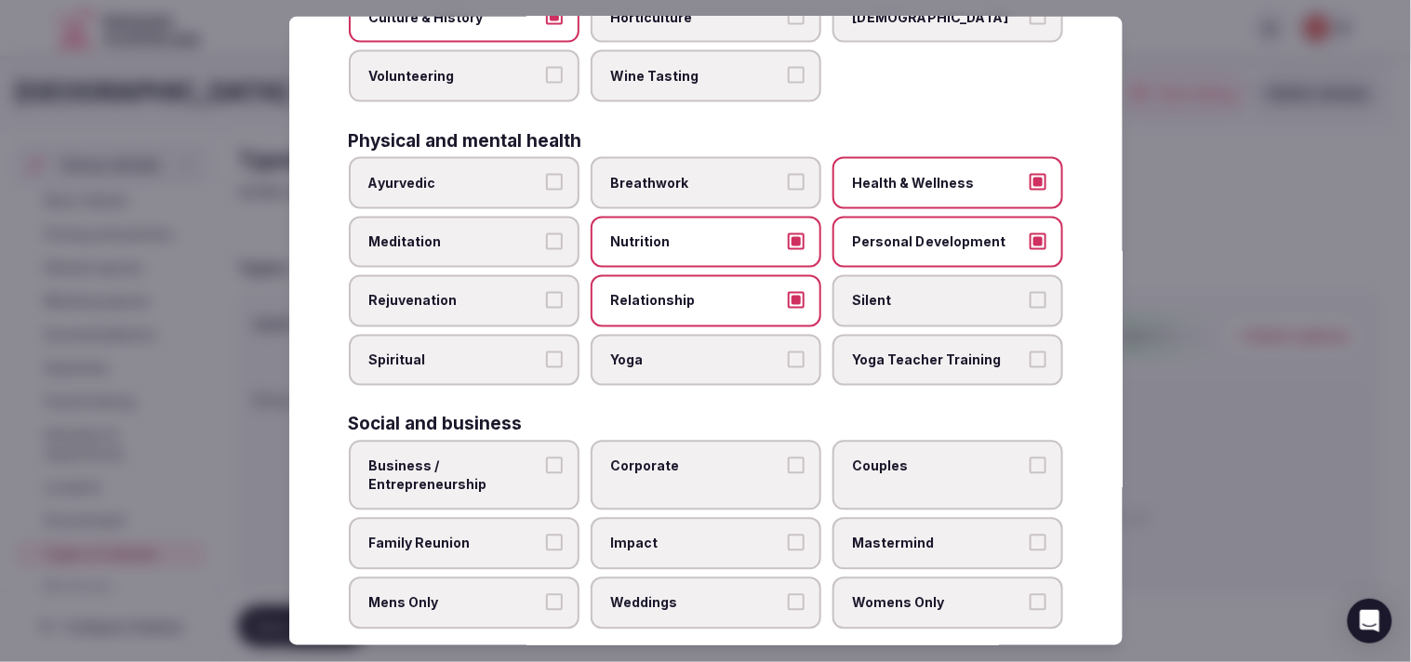
click at [560, 441] on label "Business / Entrepreneurship" at bounding box center [464, 476] width 231 height 70
click at [560, 458] on button "Business / Entrepreneurship" at bounding box center [554, 466] width 17 height 17
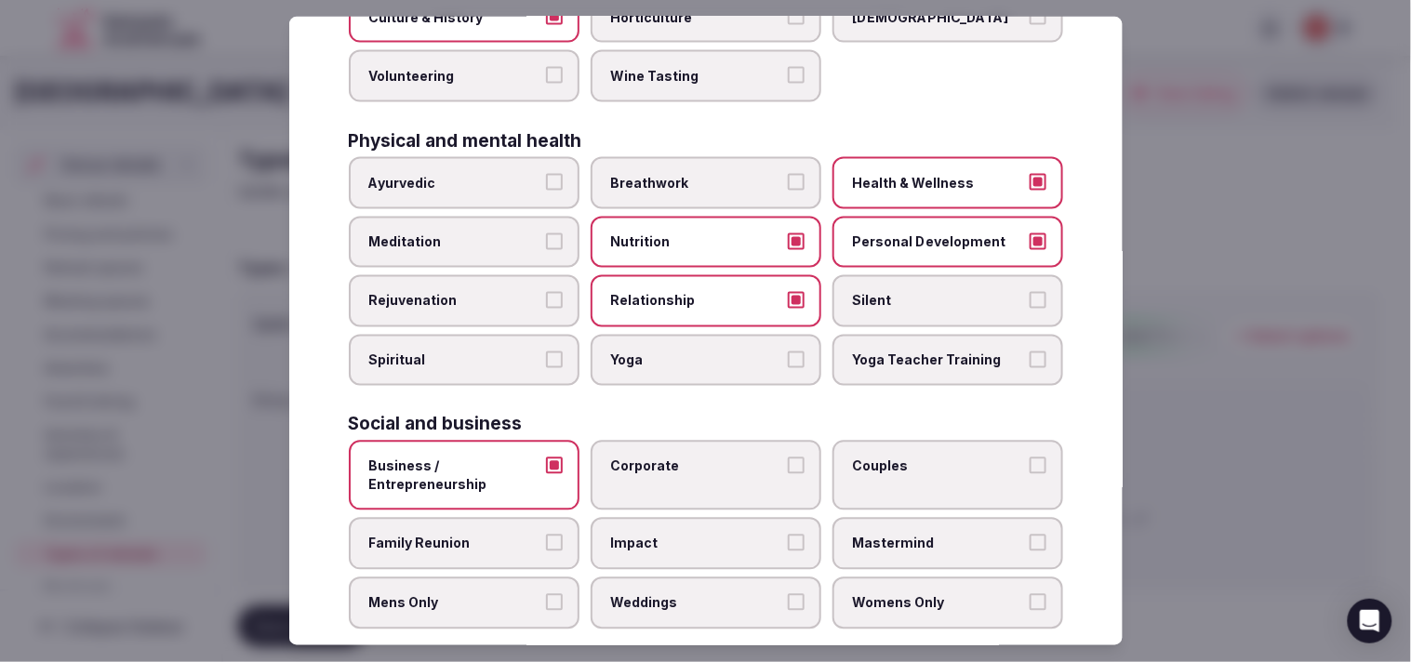
click at [802, 448] on label "Corporate" at bounding box center [706, 476] width 231 height 70
click at [802, 458] on button "Corporate" at bounding box center [796, 466] width 17 height 17
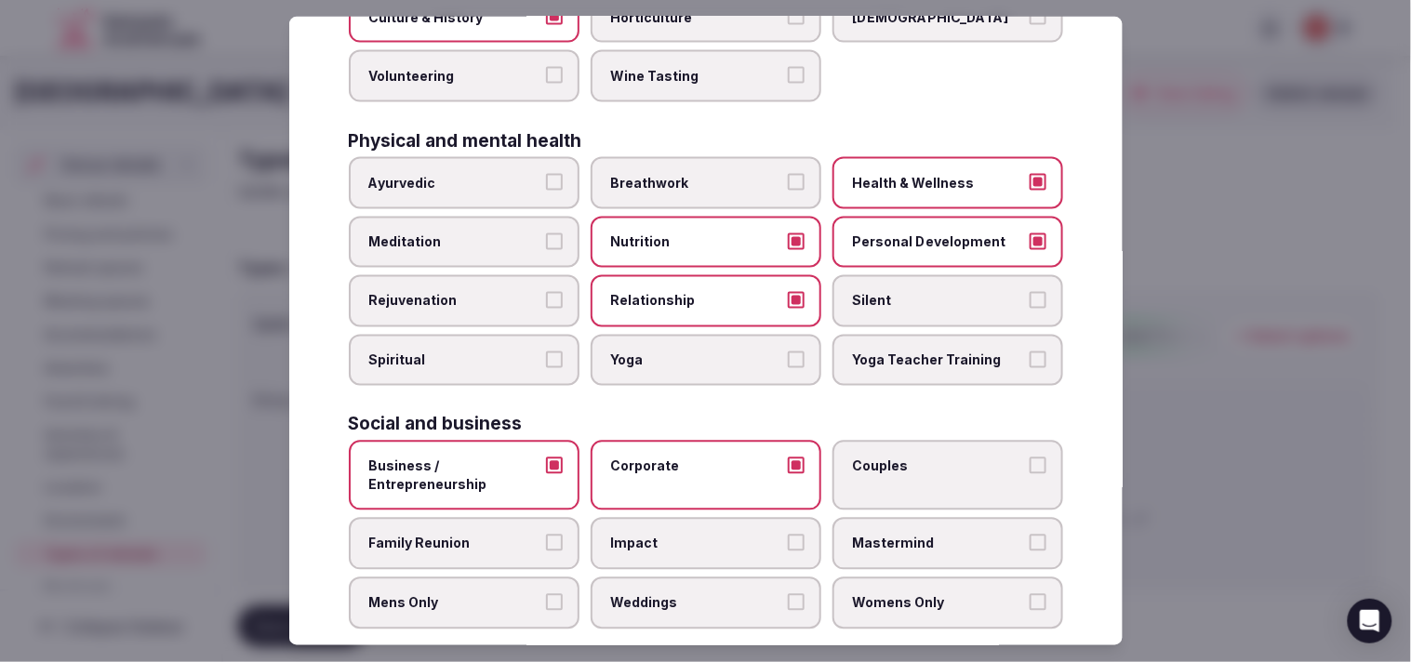
click at [1034, 442] on label "Couples" at bounding box center [947, 476] width 231 height 70
click at [1034, 458] on button "Couples" at bounding box center [1038, 466] width 17 height 17
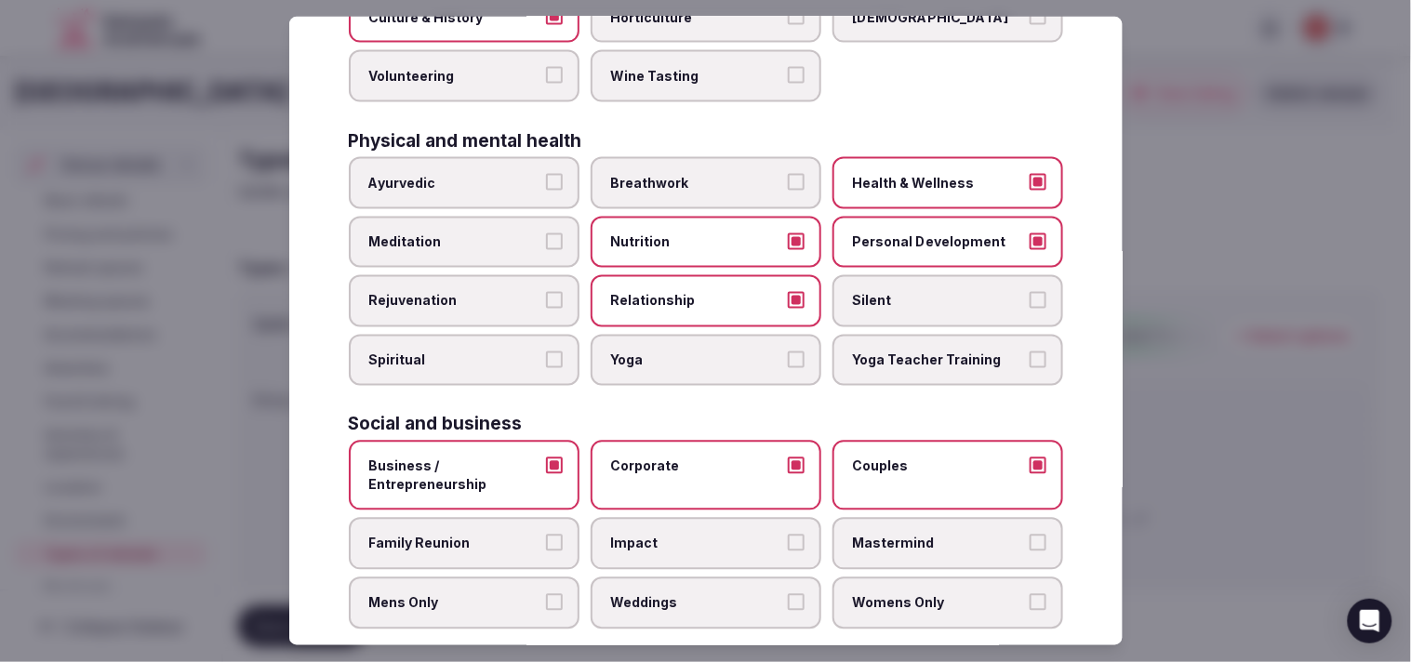
click at [553, 535] on button "Family Reunion" at bounding box center [554, 543] width 17 height 17
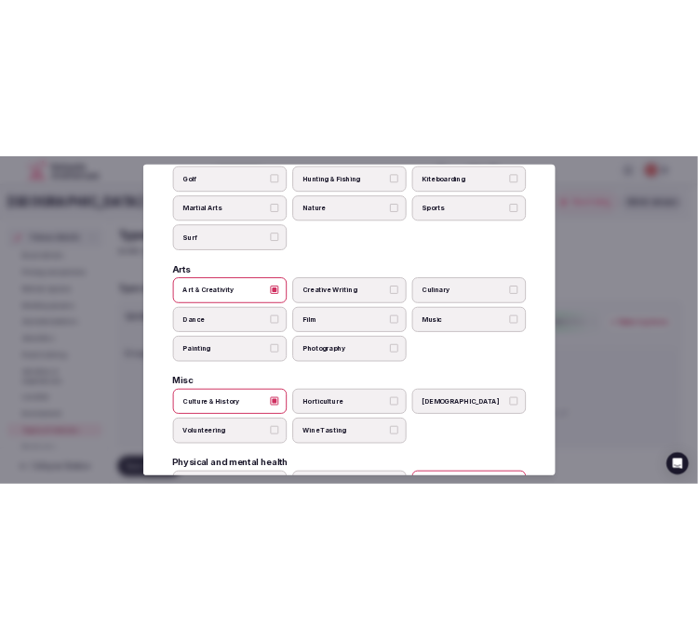
scroll to position [0, 0]
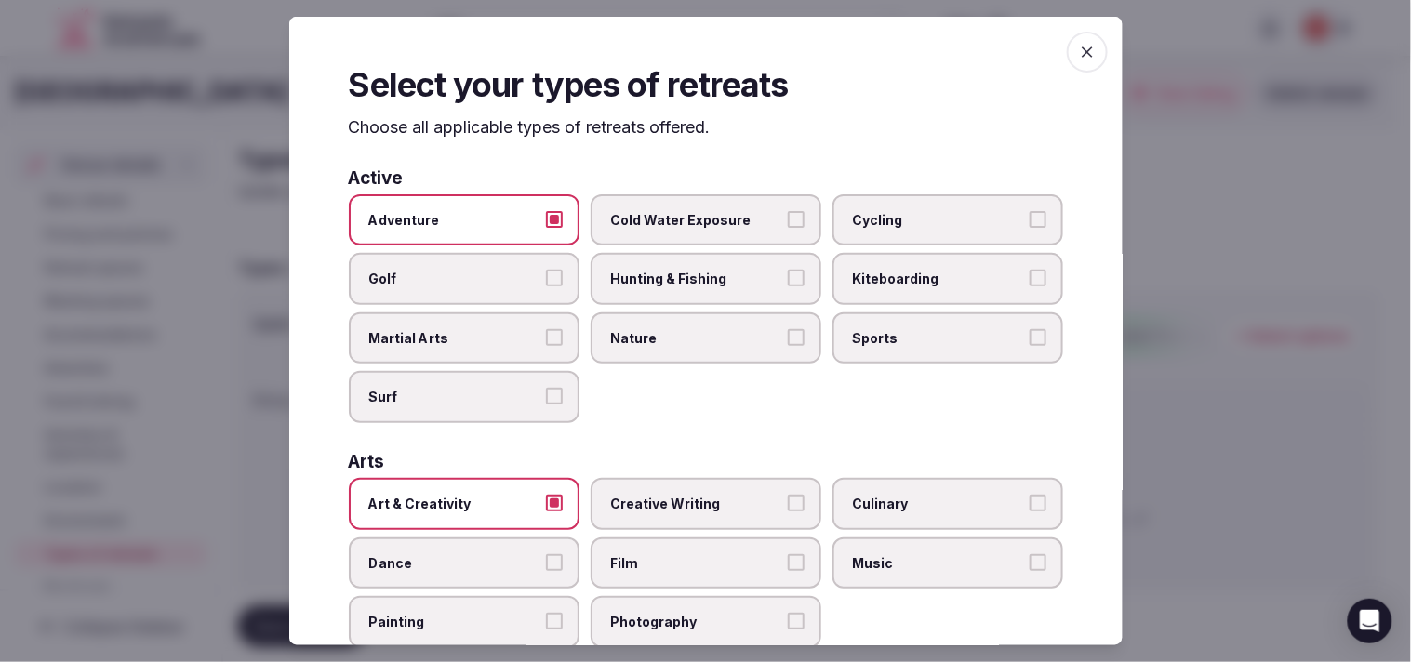
drag, startPoint x: 1072, startPoint y: 44, endPoint x: 974, endPoint y: 107, distance: 117.1
click at [1078, 47] on icon "button" at bounding box center [1087, 52] width 19 height 19
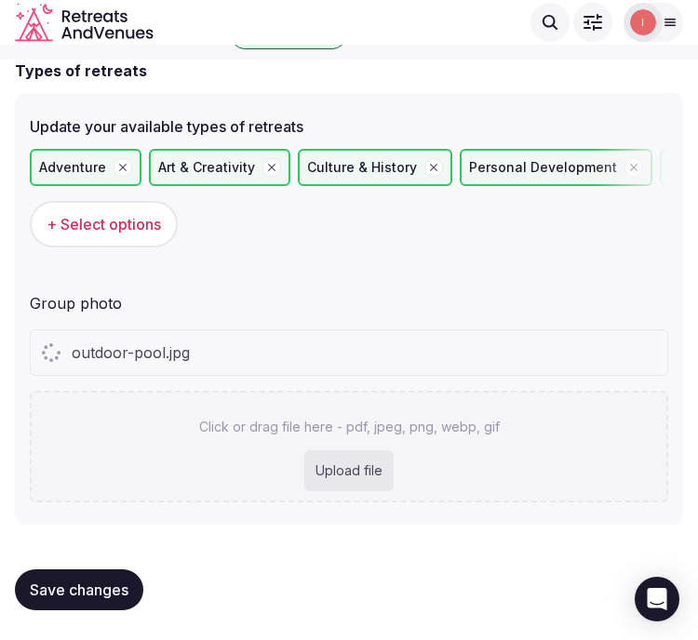
scroll to position [155, 0]
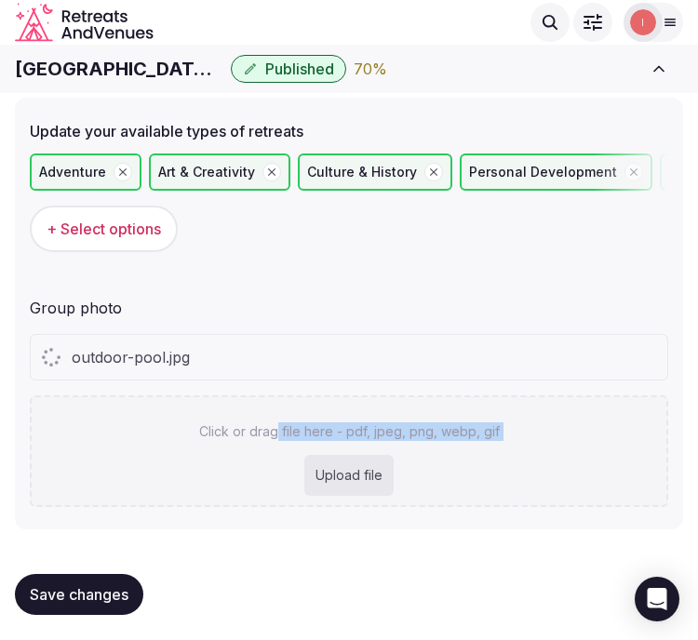
drag, startPoint x: 262, startPoint y: 490, endPoint x: 279, endPoint y: 454, distance: 40.0
click at [279, 454] on div "Click or drag file here - pdf, jpeg, png, webp, gif Upload file" at bounding box center [349, 451] width 638 height 112
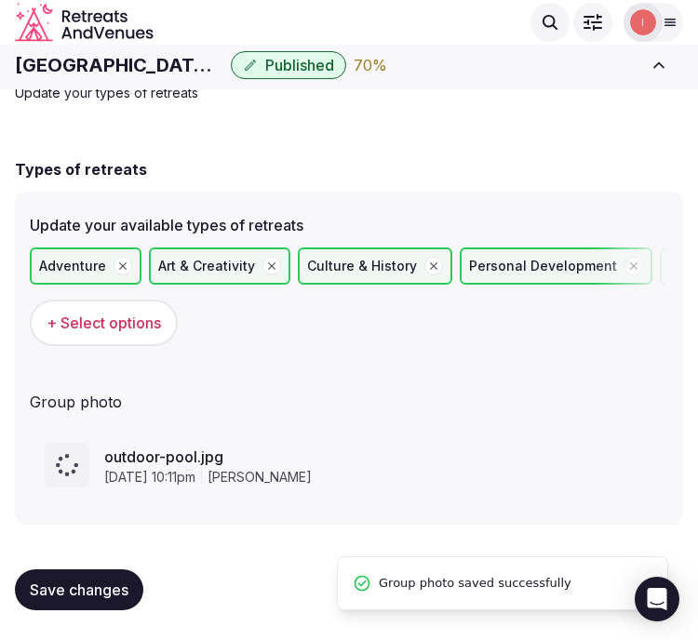
scroll to position [57, 0]
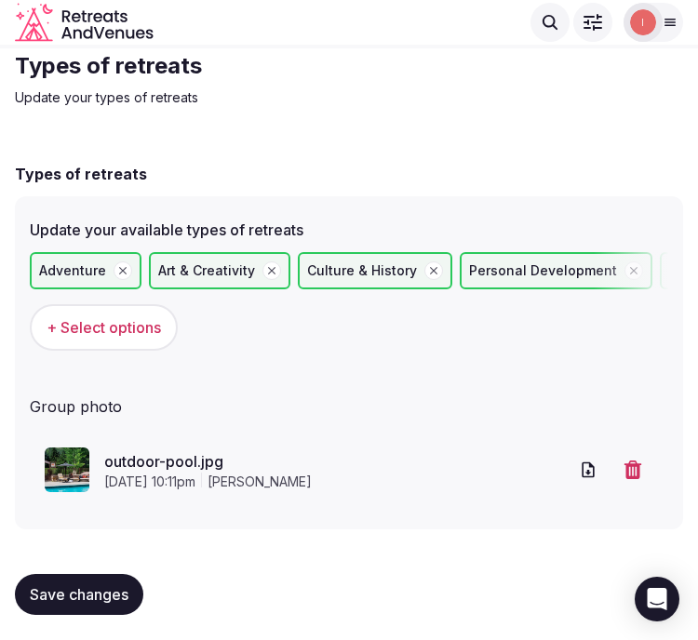
click at [103, 585] on span "Save changes" at bounding box center [79, 594] width 99 height 19
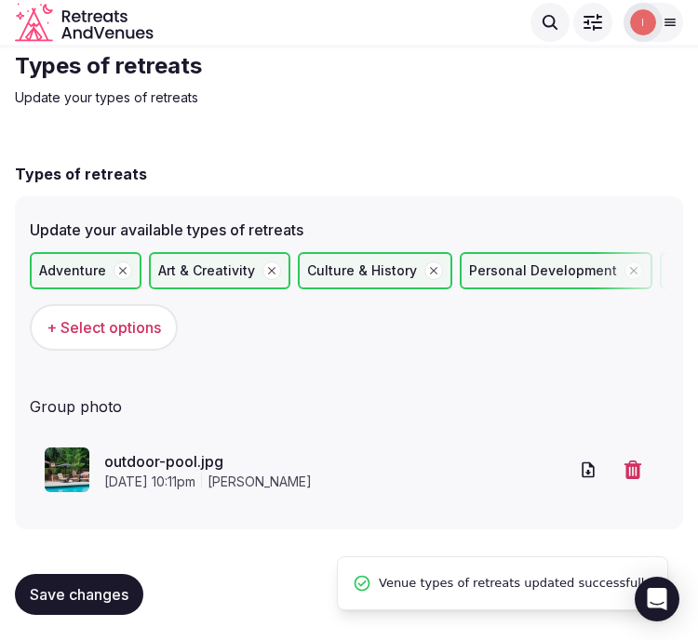
click at [67, 593] on span "Save changes" at bounding box center [79, 594] width 99 height 19
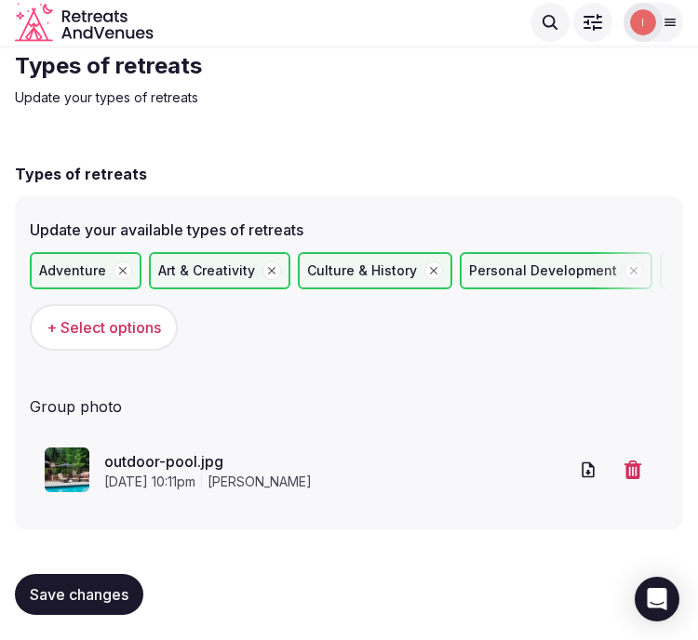
click at [122, 585] on span "Save changes" at bounding box center [79, 594] width 99 height 19
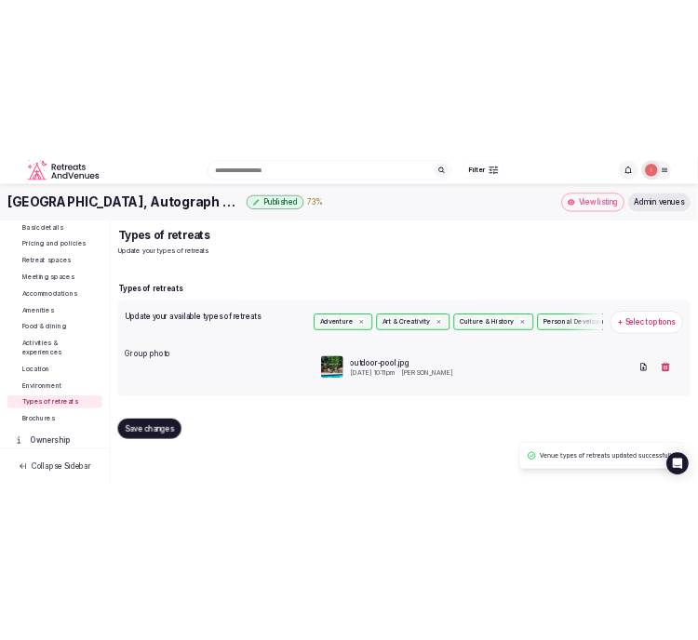
scroll to position [0, 0]
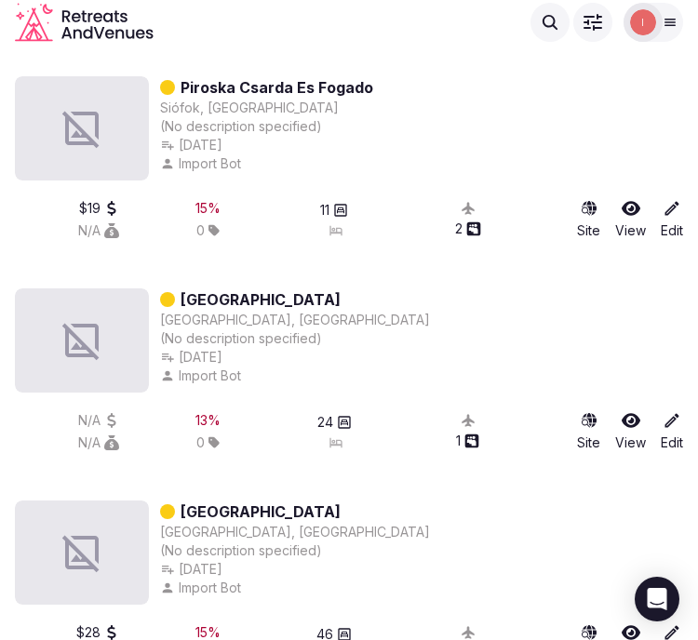
scroll to position [27612, 0]
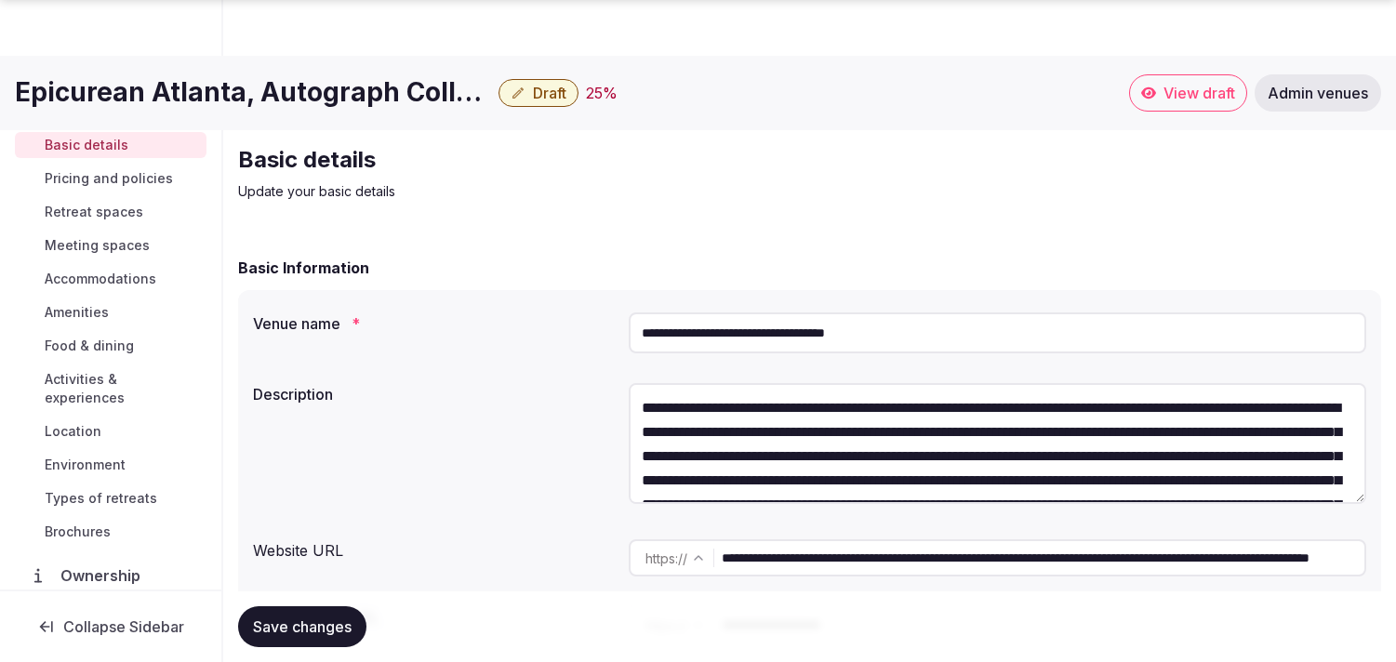
scroll to position [103, 0]
